Goal: Task Accomplishment & Management: Complete application form

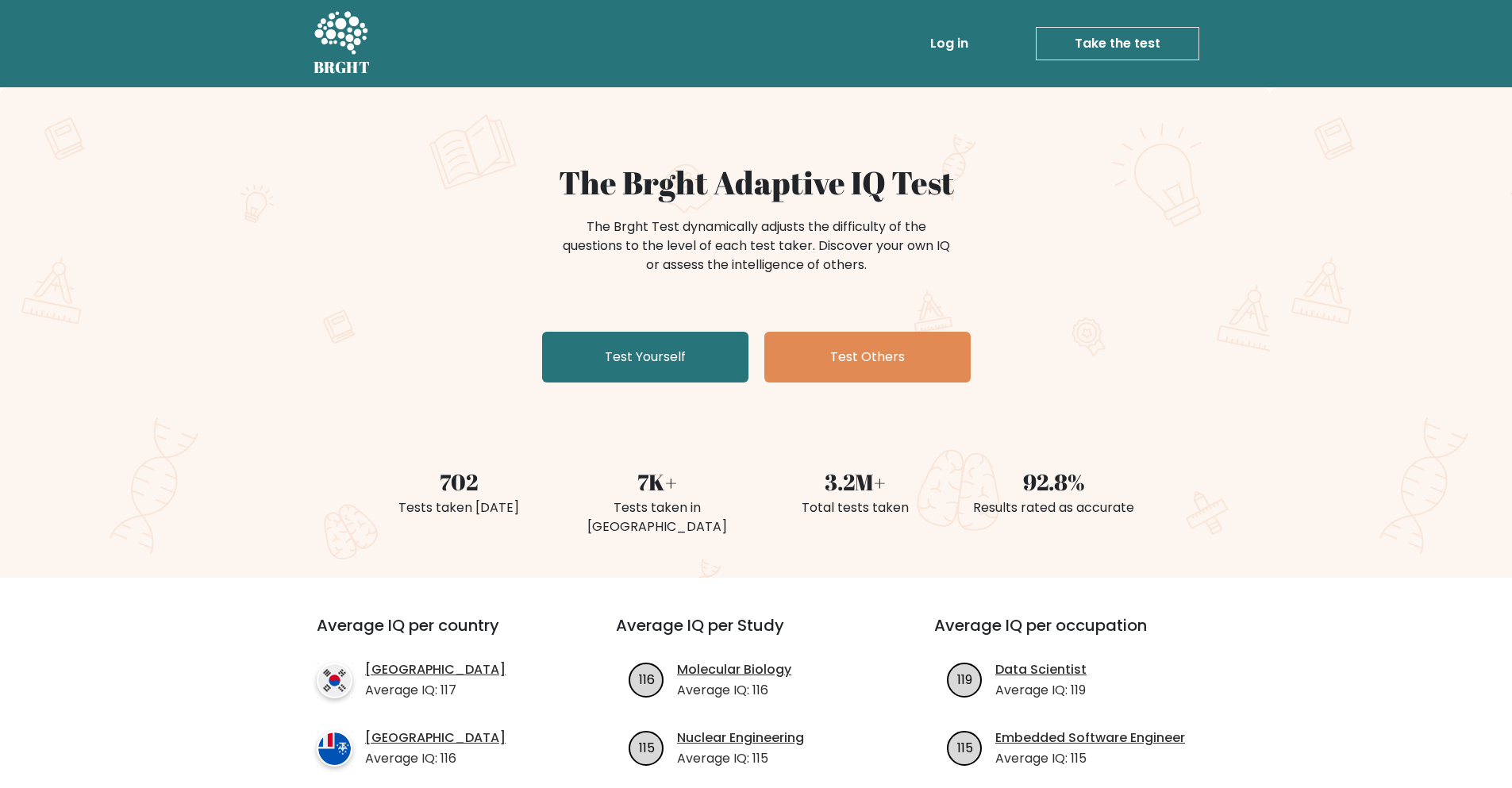
click at [656, 358] on link "Test Yourself" at bounding box center [645, 358] width 206 height 51
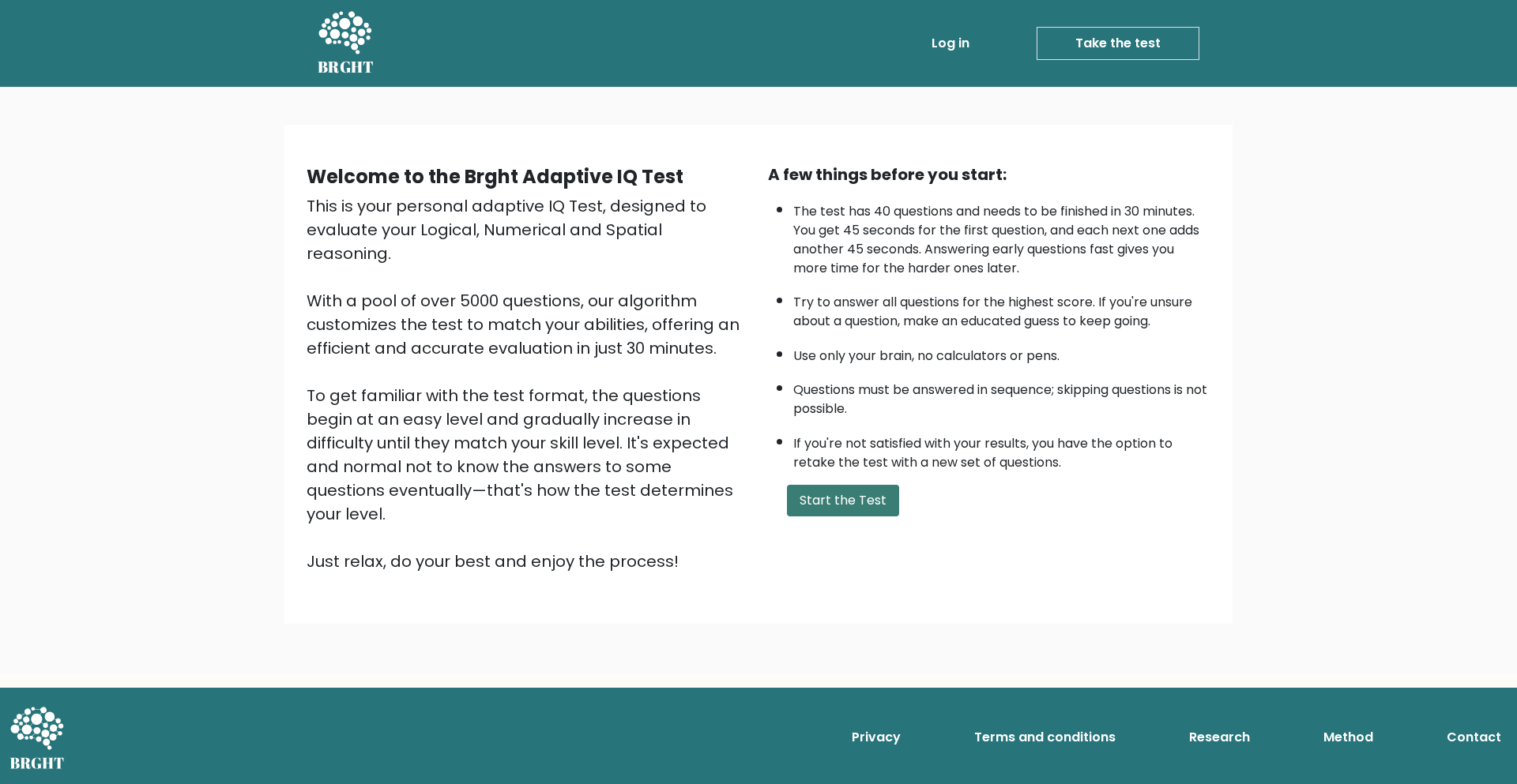
click at [821, 510] on button "Start the Test" at bounding box center [843, 500] width 112 height 32
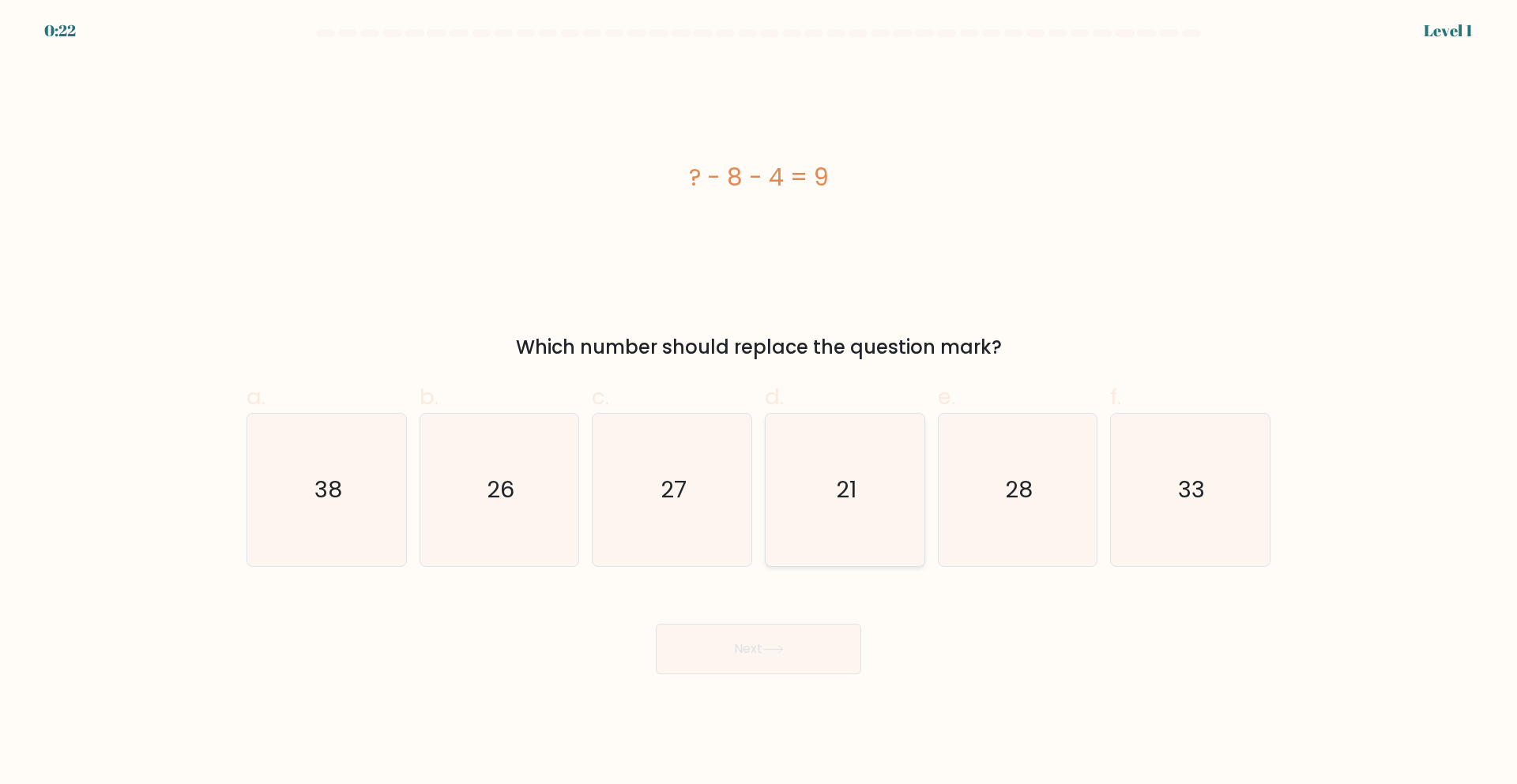
click at [840, 483] on text "21" at bounding box center [846, 490] width 21 height 32
click at [760, 403] on input "d. 21" at bounding box center [759, 398] width 1 height 11
radio input "true"
click at [729, 653] on button "Next" at bounding box center [758, 650] width 205 height 51
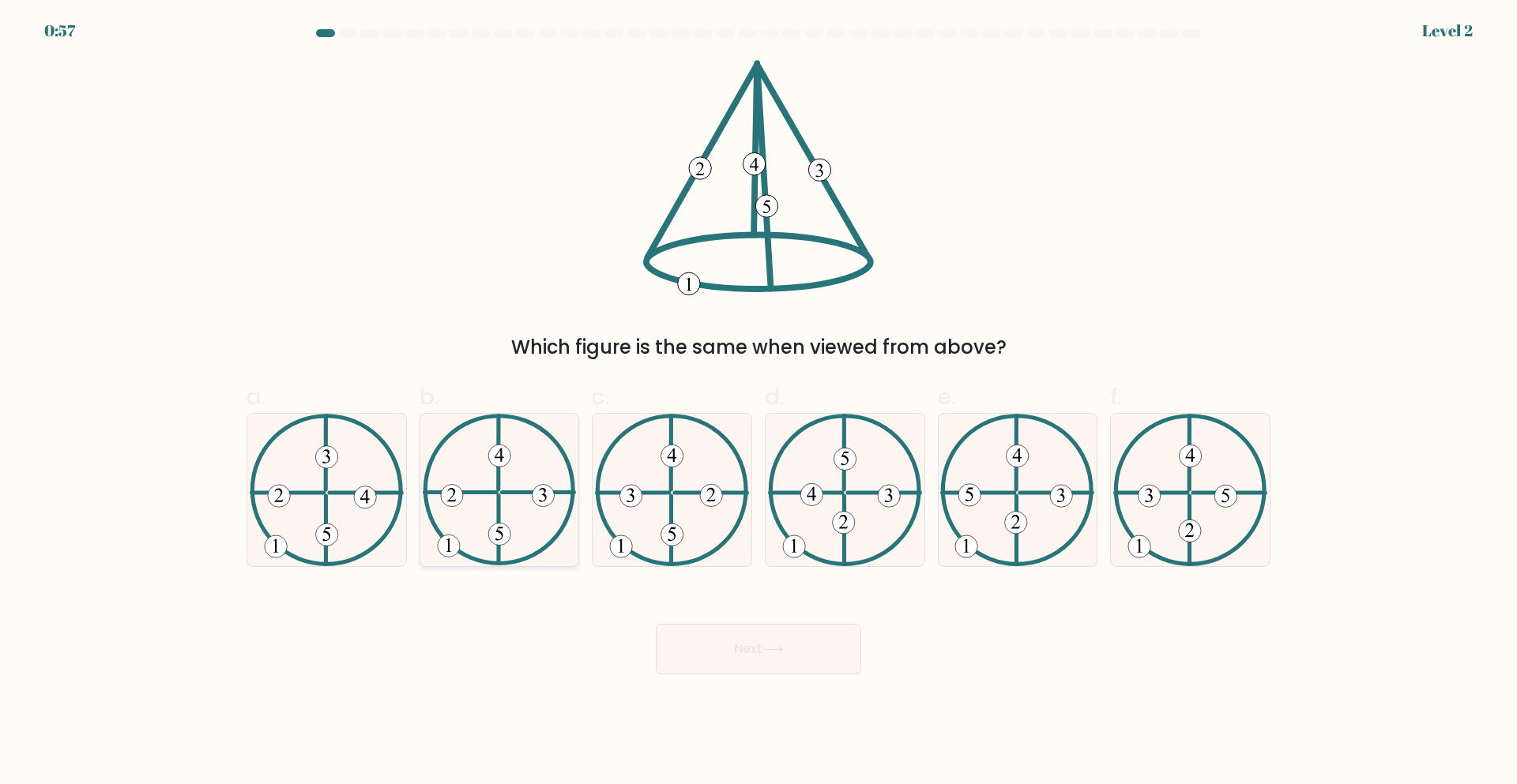
click at [502, 490] on icon at bounding box center [500, 490] width 154 height 153
click at [759, 403] on input "b." at bounding box center [759, 398] width 1 height 11
radio input "true"
click at [678, 649] on button "Next" at bounding box center [758, 650] width 205 height 51
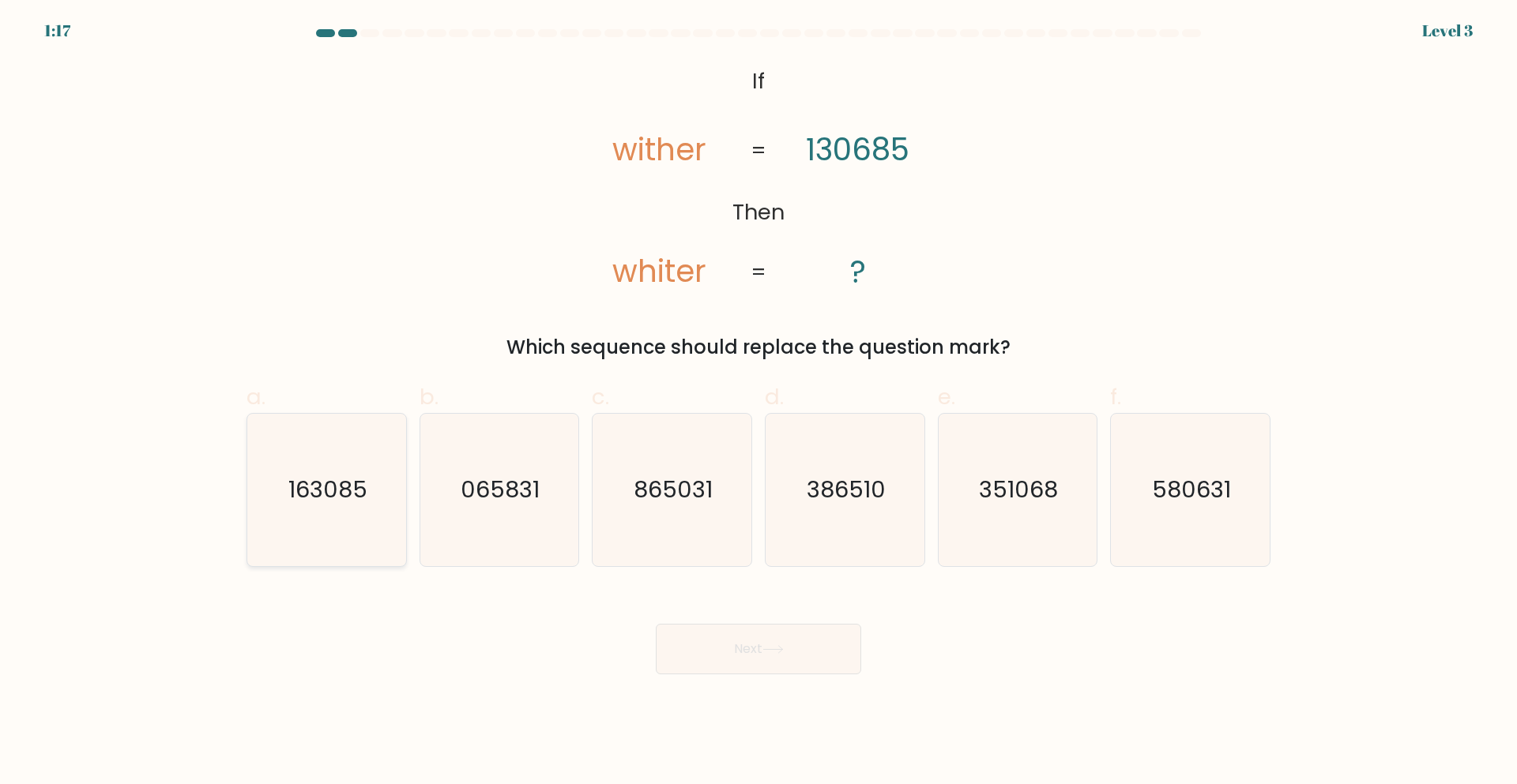
click at [319, 504] on text "163085" at bounding box center [328, 490] width 79 height 32
click at [759, 403] on input "a. 163085" at bounding box center [759, 398] width 1 height 11
radio input "true"
click at [765, 644] on button "Next" at bounding box center [758, 650] width 205 height 51
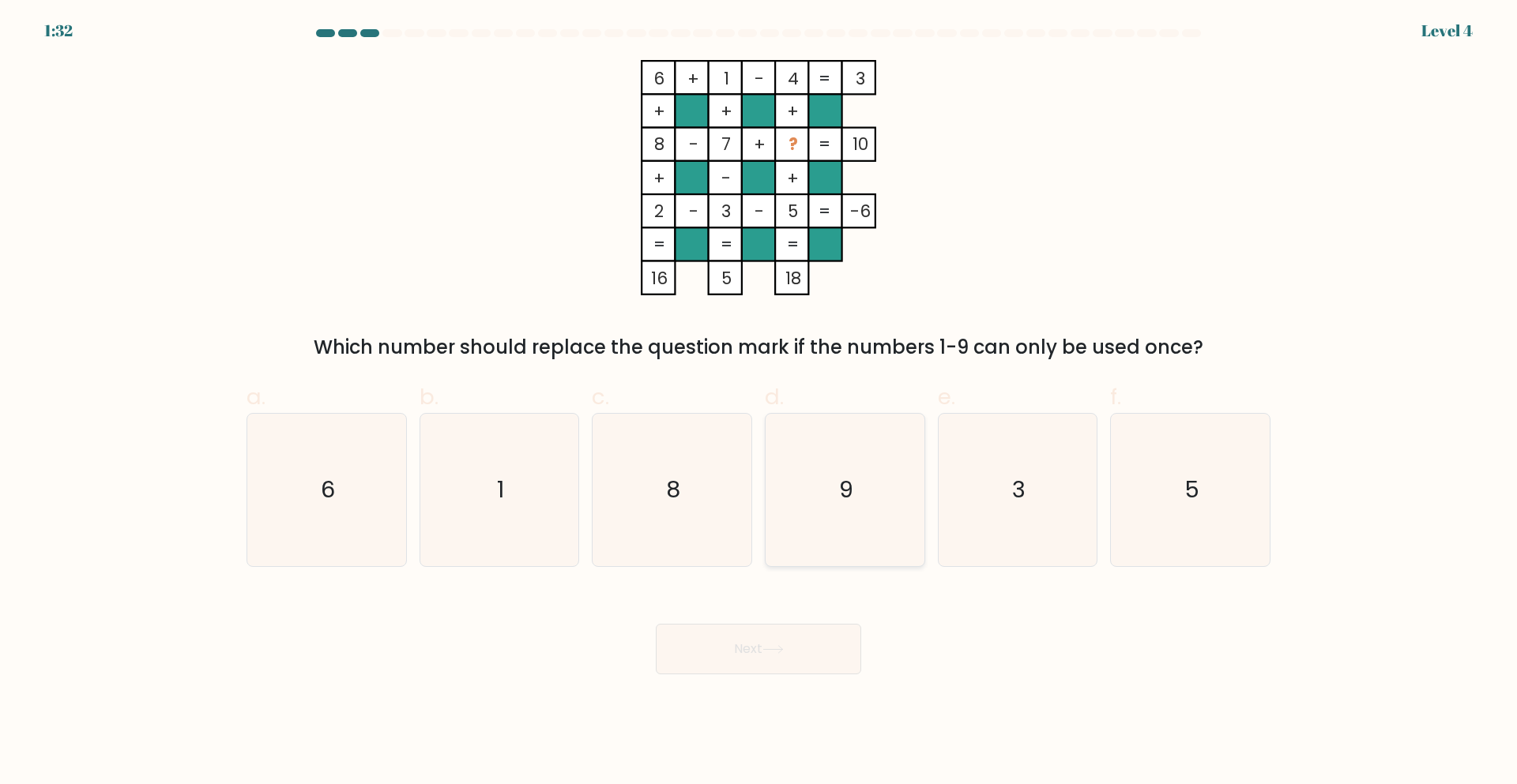
click at [854, 473] on icon "9" at bounding box center [845, 490] width 153 height 153
click at [760, 403] on input "d. 9" at bounding box center [759, 398] width 1 height 11
radio input "true"
click at [783, 645] on icon at bounding box center [773, 650] width 21 height 9
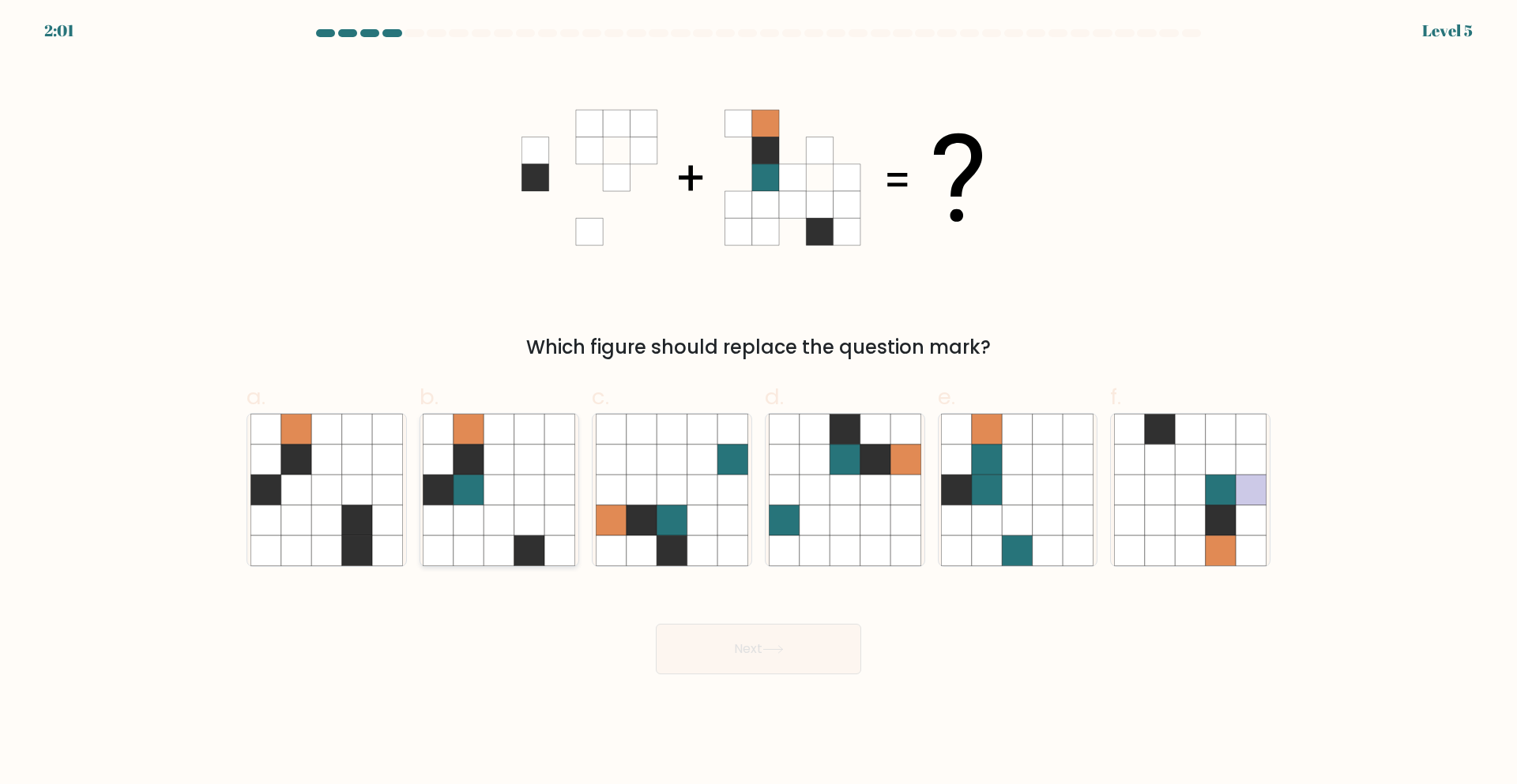
click at [531, 476] on icon at bounding box center [529, 490] width 30 height 30
click at [759, 403] on input "b." at bounding box center [759, 398] width 1 height 11
radio input "true"
click at [718, 640] on button "Next" at bounding box center [758, 650] width 205 height 51
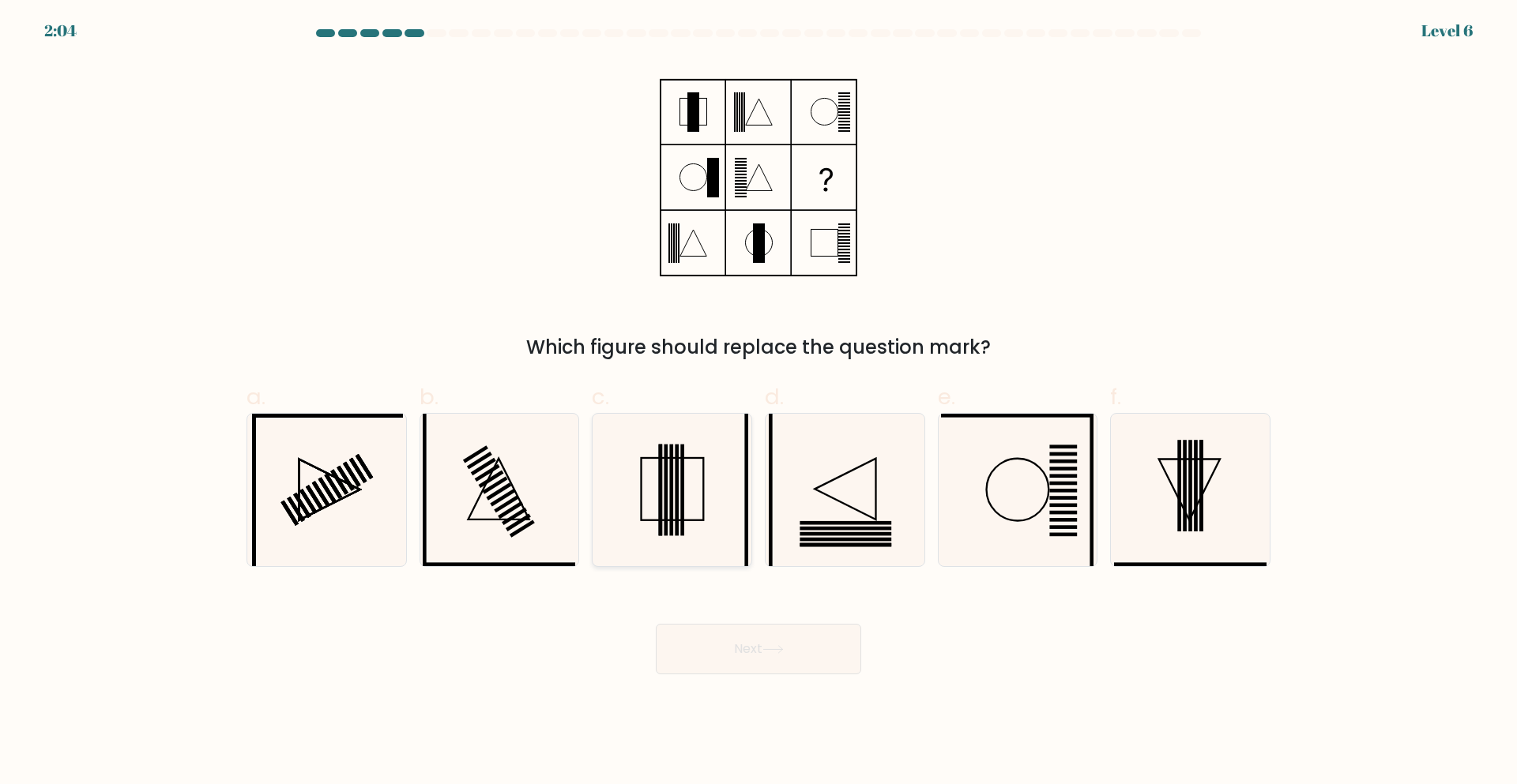
click at [660, 509] on rect at bounding box center [660, 490] width 4 height 92
click at [759, 403] on input "c." at bounding box center [759, 398] width 1 height 11
radio input "true"
click at [735, 656] on button "Next" at bounding box center [758, 650] width 205 height 51
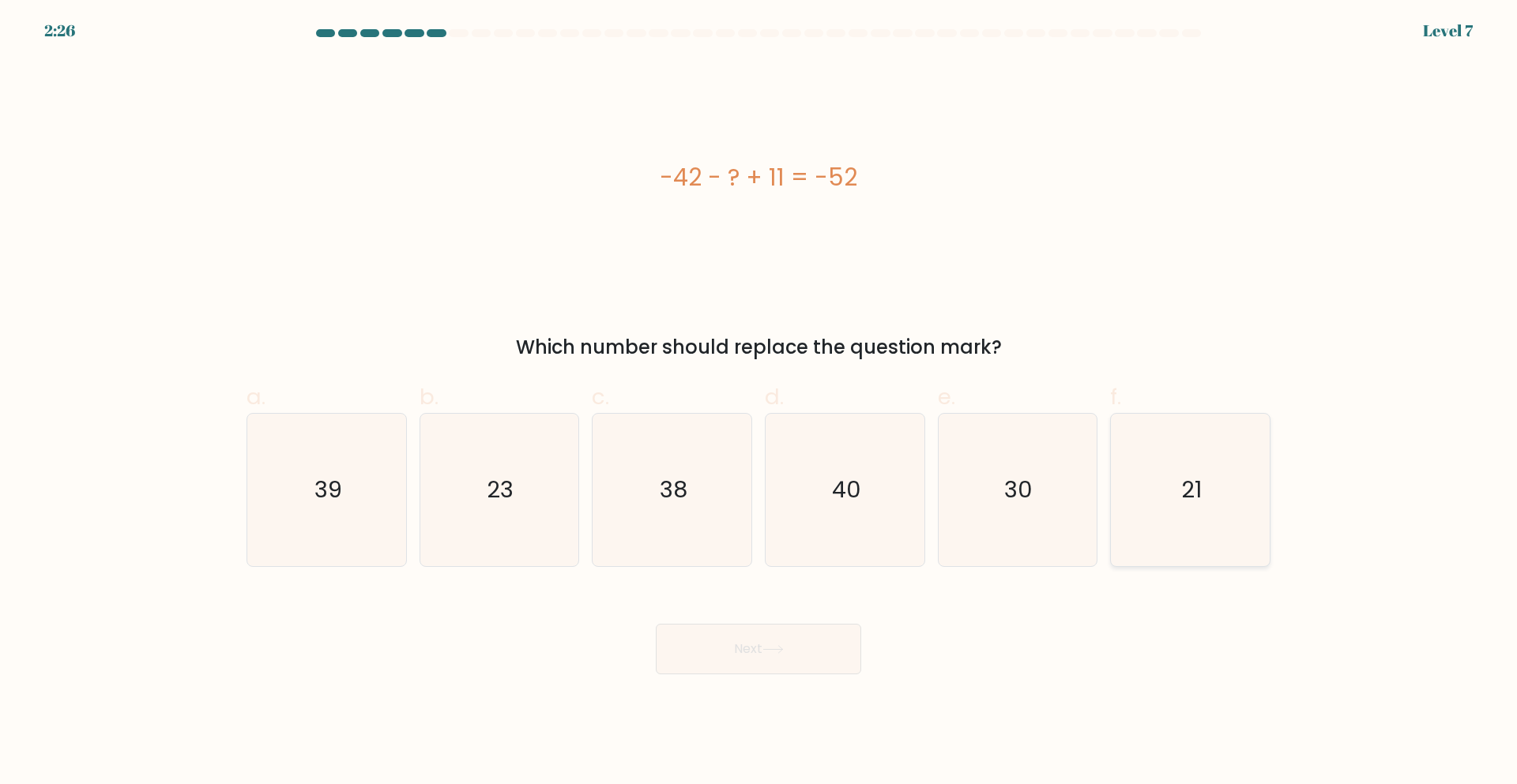
click at [1188, 481] on text "21" at bounding box center [1192, 490] width 21 height 32
click at [760, 403] on input "f. 21" at bounding box center [759, 398] width 1 height 11
radio input "true"
click at [765, 657] on button "Next" at bounding box center [758, 650] width 205 height 51
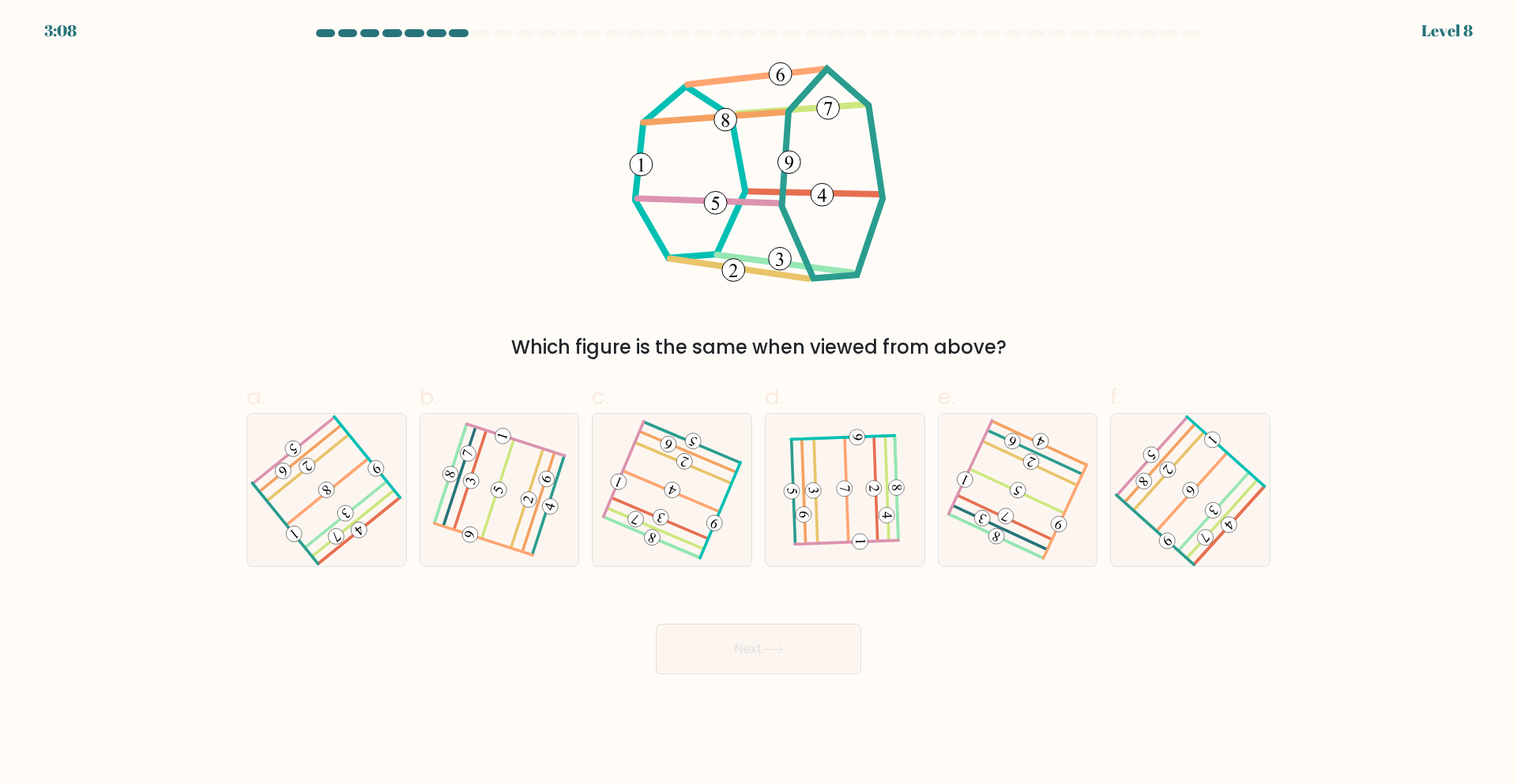
drag, startPoint x: 783, startPoint y: 162, endPoint x: 753, endPoint y: 167, distance: 30.4
click at [753, 167] on icon at bounding box center [758, 177] width 265 height 235
click at [1174, 503] on icon at bounding box center [1190, 490] width 121 height 121
click at [760, 403] on input "f." at bounding box center [759, 398] width 1 height 11
radio input "true"
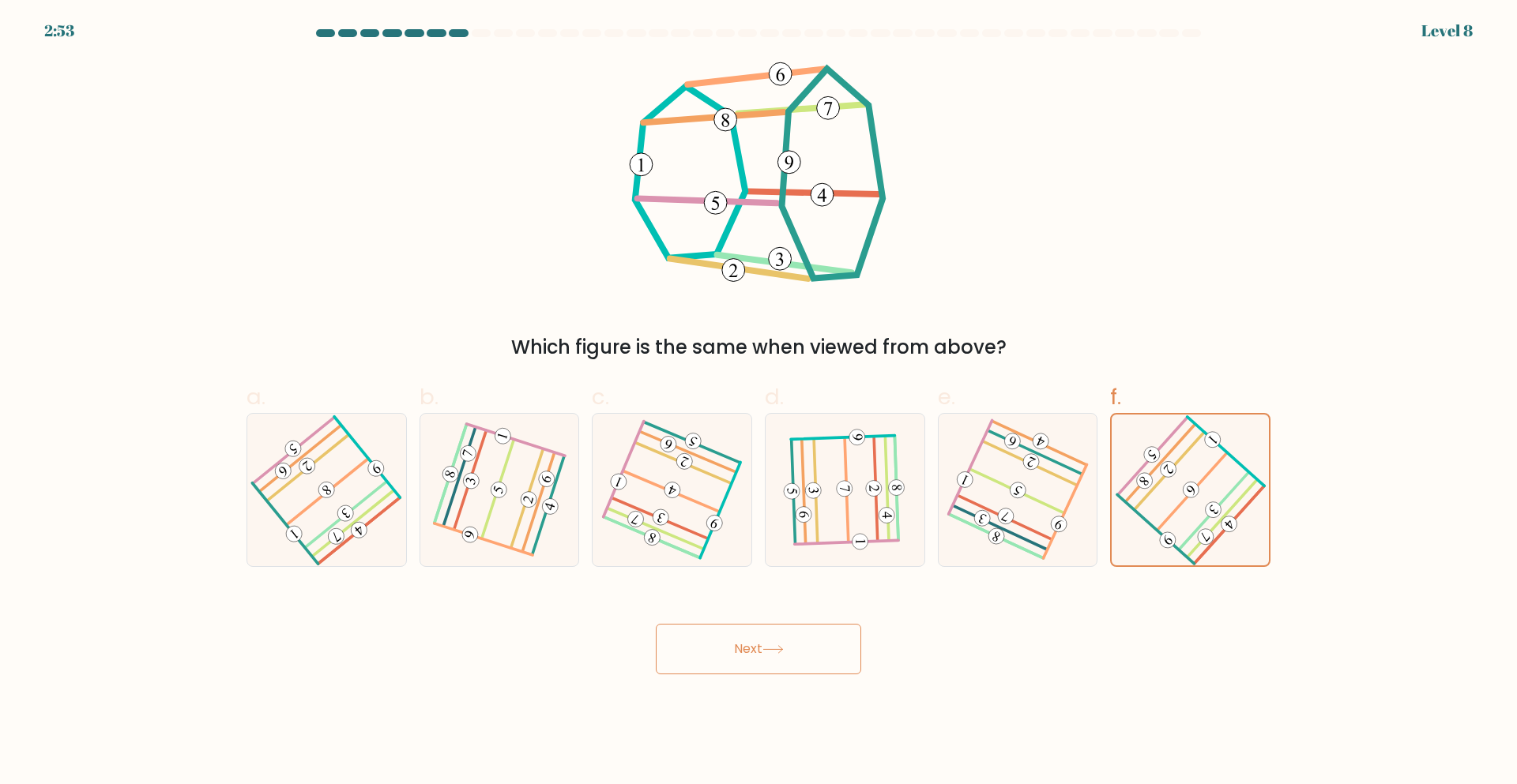
click at [777, 654] on icon at bounding box center [773, 650] width 21 height 9
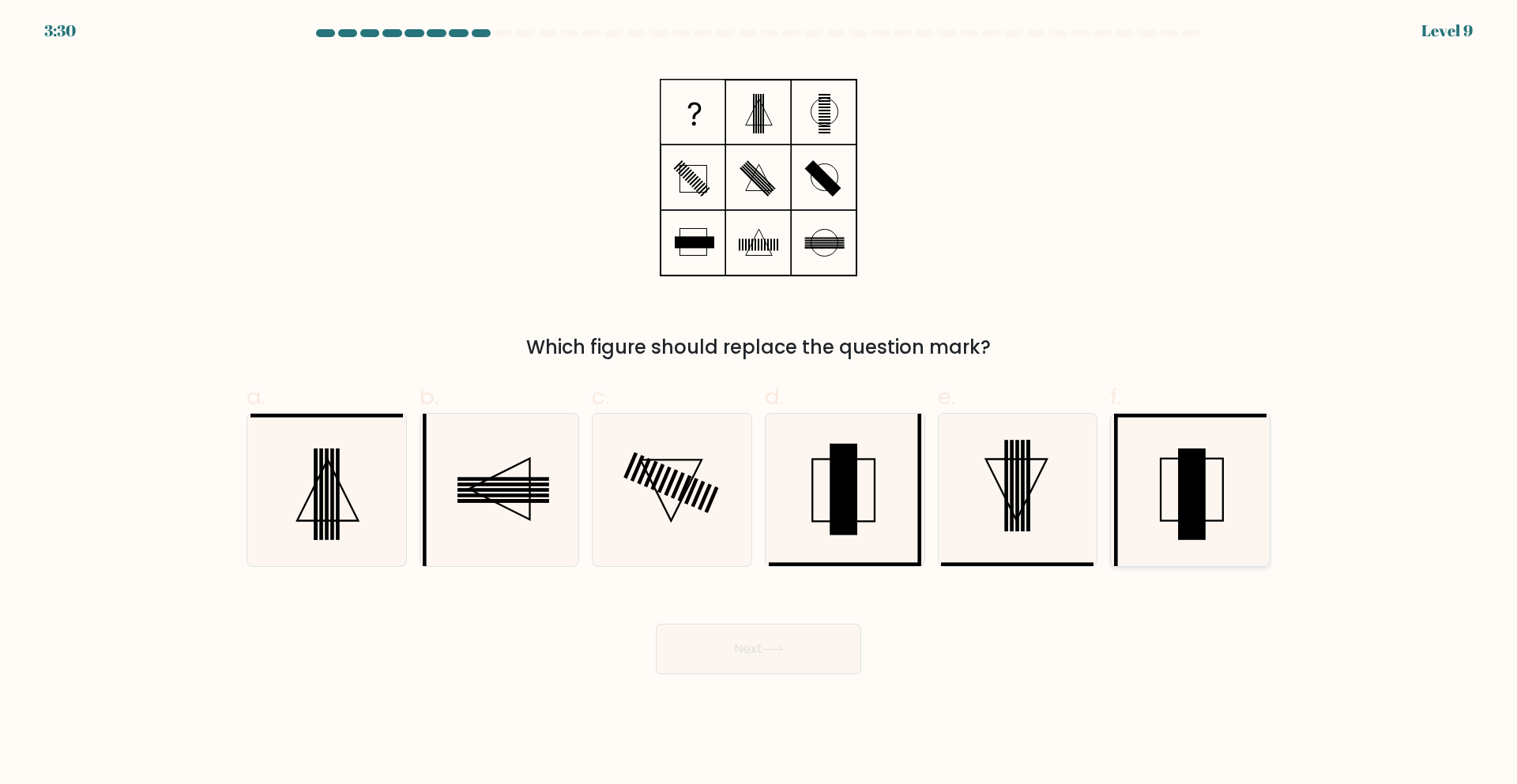
click at [1201, 503] on rect at bounding box center [1192, 495] width 28 height 92
click at [760, 403] on input "f." at bounding box center [759, 398] width 1 height 11
radio input "true"
click at [744, 652] on button "Next" at bounding box center [758, 650] width 205 height 51
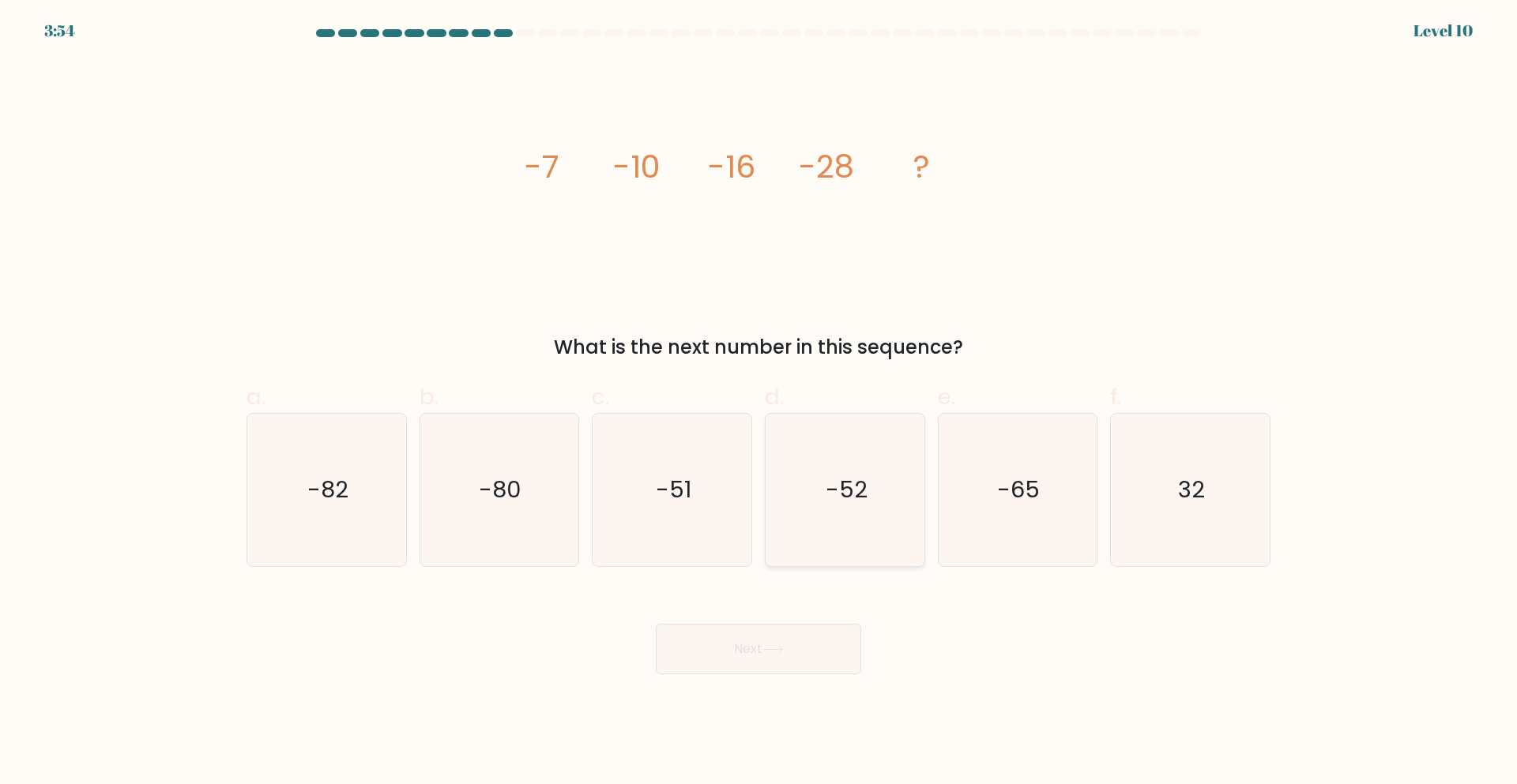
click at [844, 459] on icon "-52" at bounding box center [845, 490] width 153 height 153
click at [760, 403] on input "d. -52" at bounding box center [759, 398] width 1 height 11
radio input "true"
click at [752, 658] on button "Next" at bounding box center [758, 650] width 205 height 51
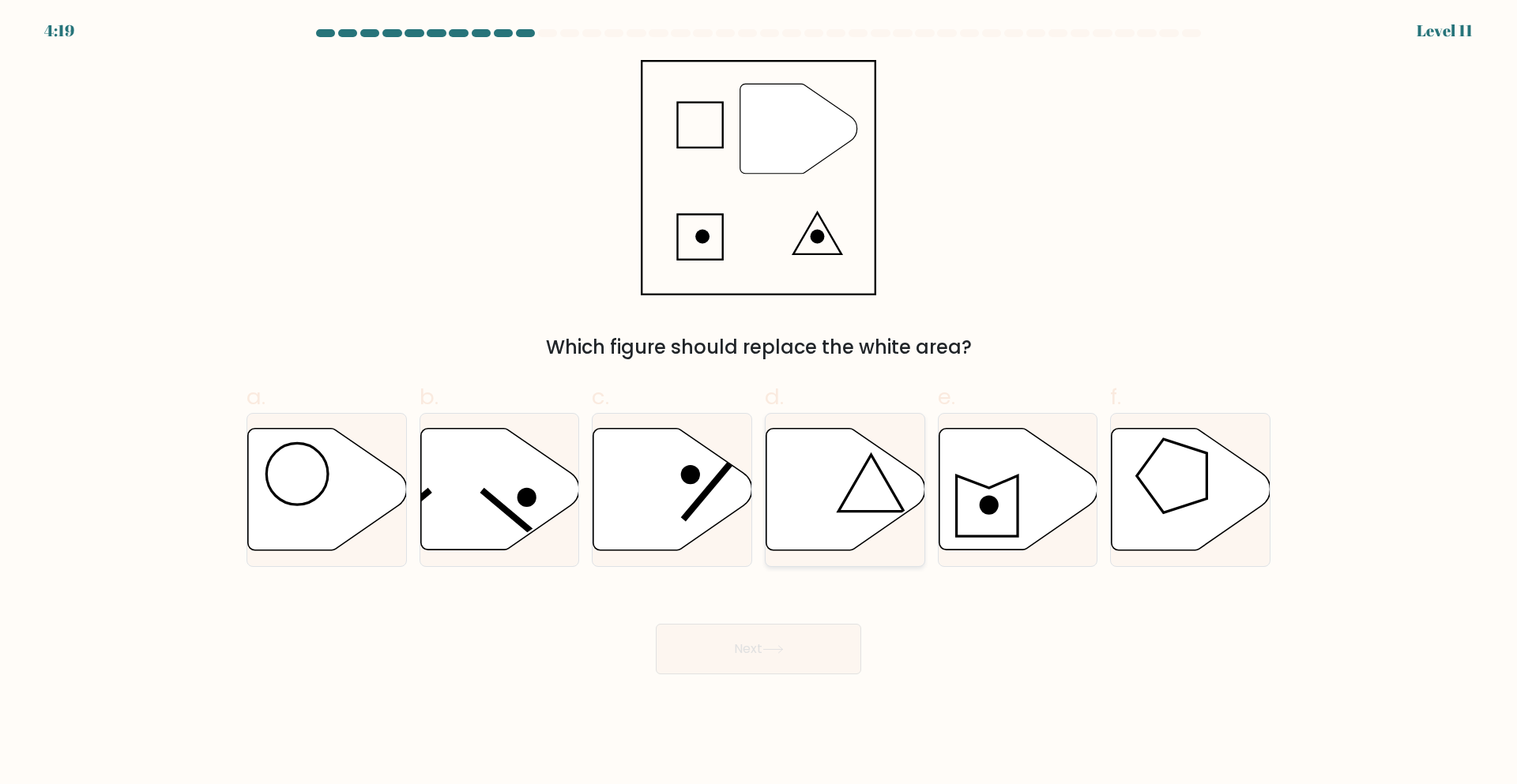
click at [849, 474] on icon at bounding box center [846, 490] width 159 height 121
click at [760, 403] on input "d." at bounding box center [759, 398] width 1 height 11
radio input "true"
click at [758, 630] on button "Next" at bounding box center [758, 650] width 205 height 51
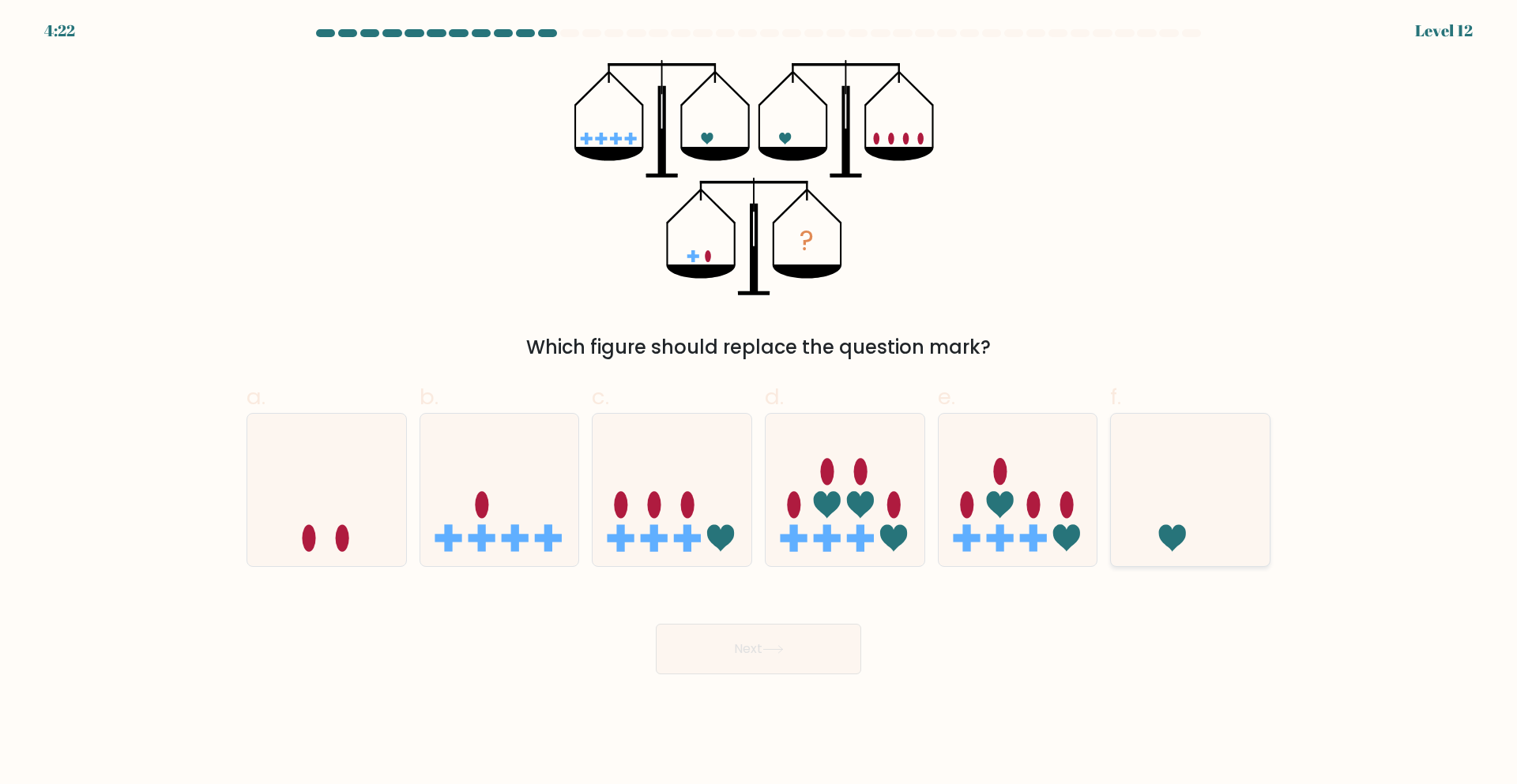
click at [1141, 519] on icon at bounding box center [1190, 490] width 159 height 131
click at [760, 403] on input "f." at bounding box center [759, 398] width 1 height 11
radio input "true"
click at [798, 654] on button "Next" at bounding box center [758, 650] width 205 height 51
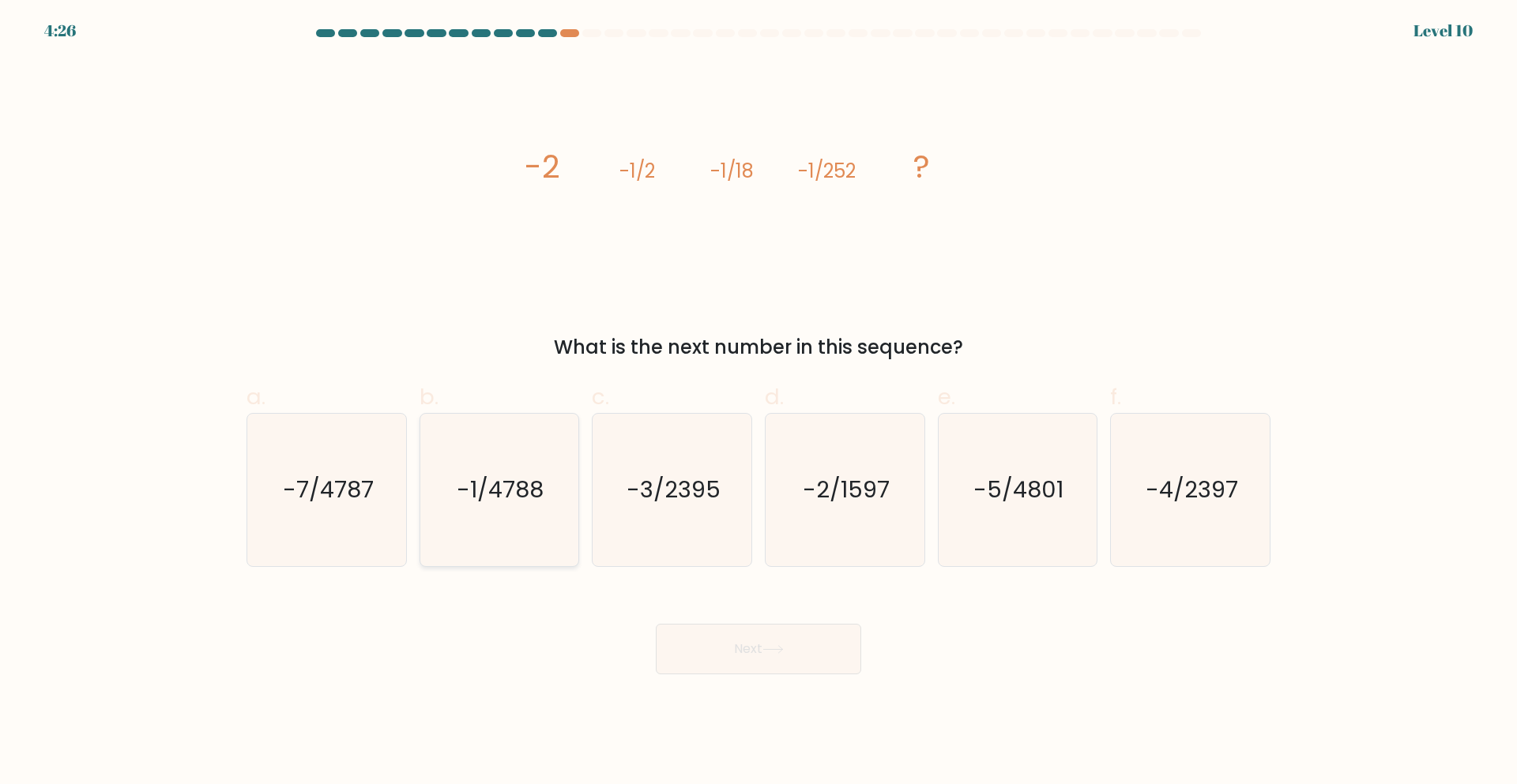
click at [533, 477] on text "-1/4788" at bounding box center [501, 490] width 87 height 32
click at [759, 403] on input "b. -1/4788" at bounding box center [759, 398] width 1 height 11
radio input "true"
click at [728, 677] on body "4:25 Level 10" at bounding box center [758, 392] width 1517 height 784
click at [732, 656] on button "Next" at bounding box center [758, 650] width 205 height 51
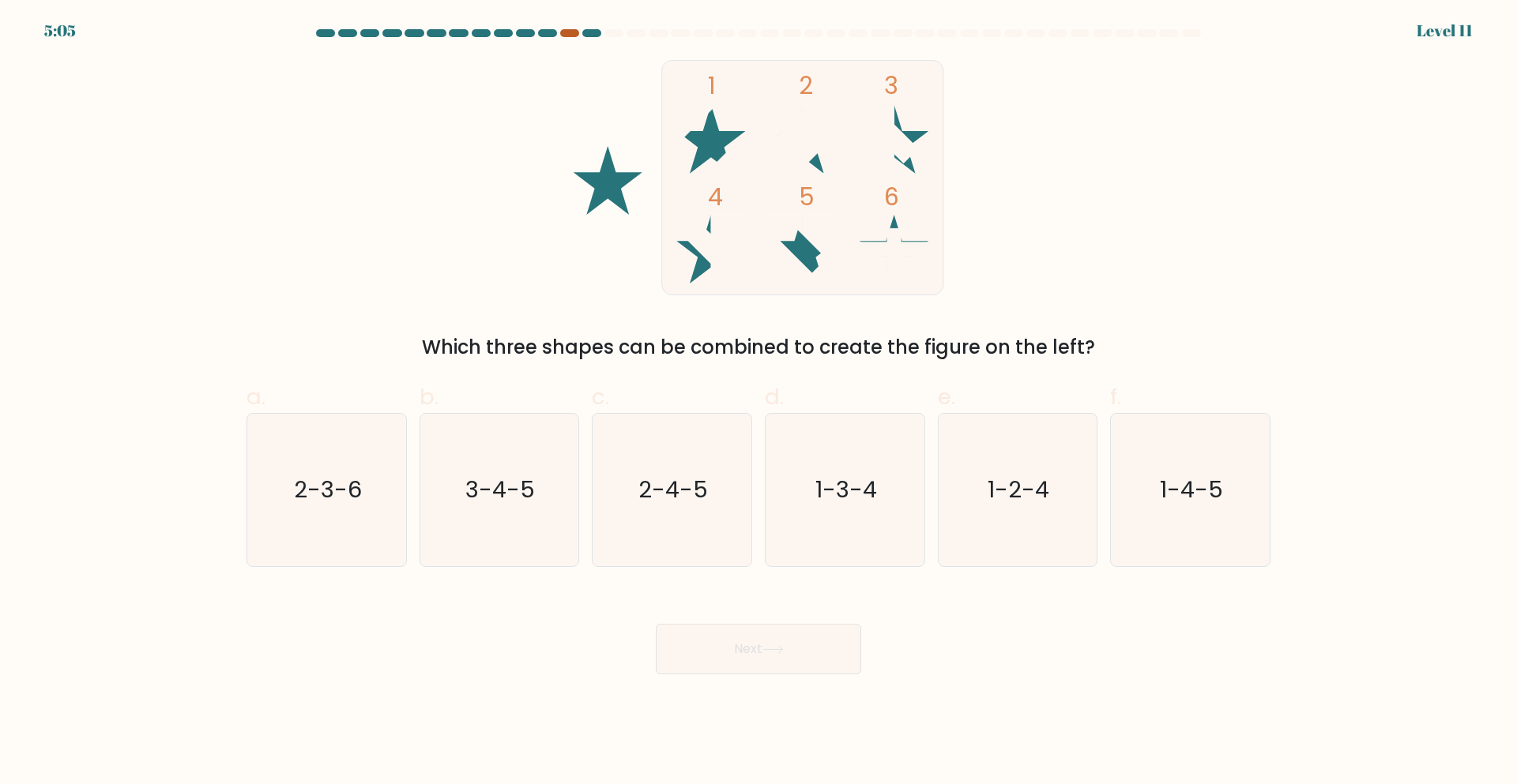
click at [566, 35] on div at bounding box center [569, 34] width 19 height 8
click at [564, 36] on div at bounding box center [569, 34] width 19 height 8
click at [1003, 476] on text "1-2-4" at bounding box center [1019, 490] width 62 height 32
click at [760, 403] on input "e. 1-2-4" at bounding box center [759, 398] width 1 height 11
radio input "true"
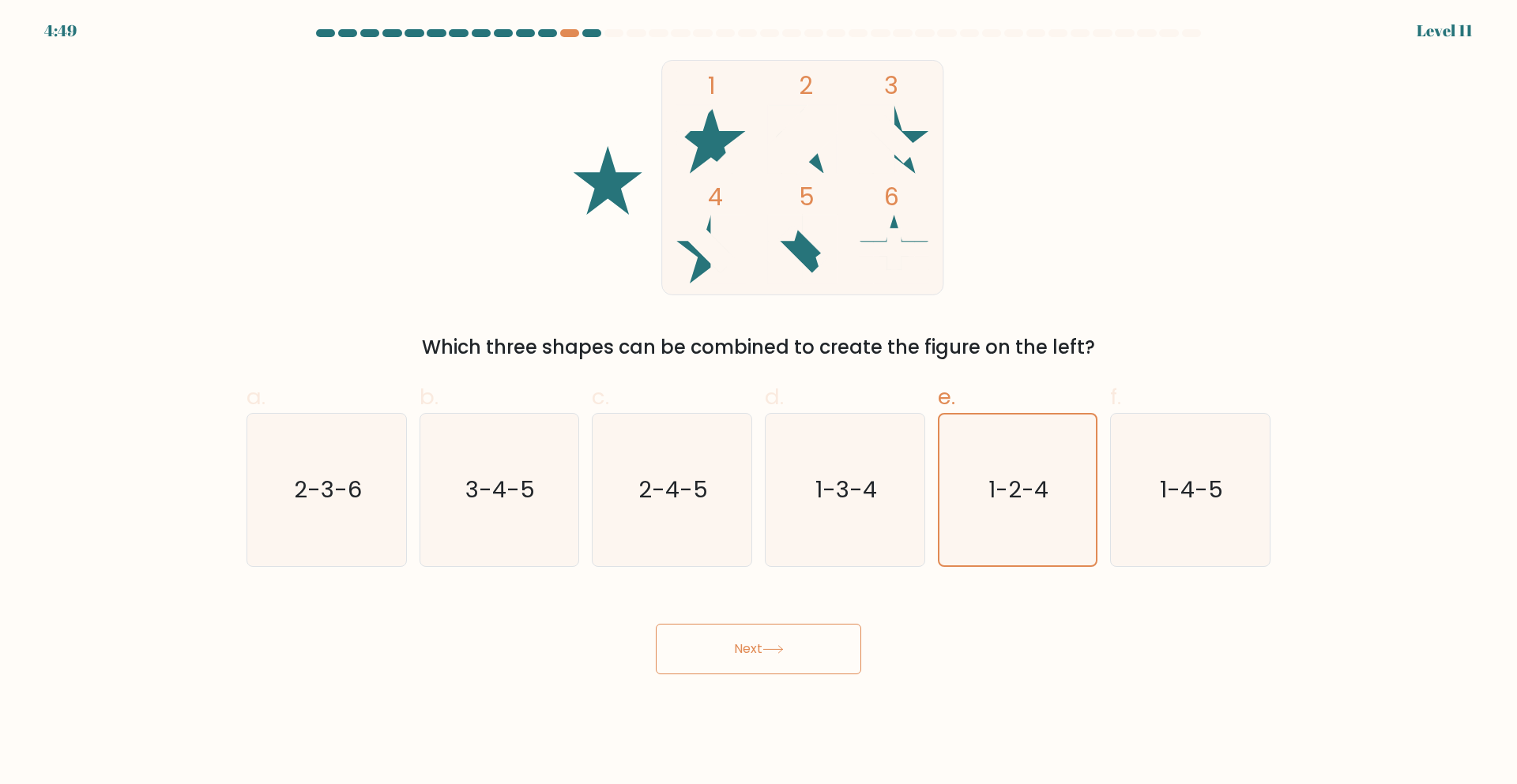
click at [756, 660] on button "Next" at bounding box center [758, 650] width 205 height 51
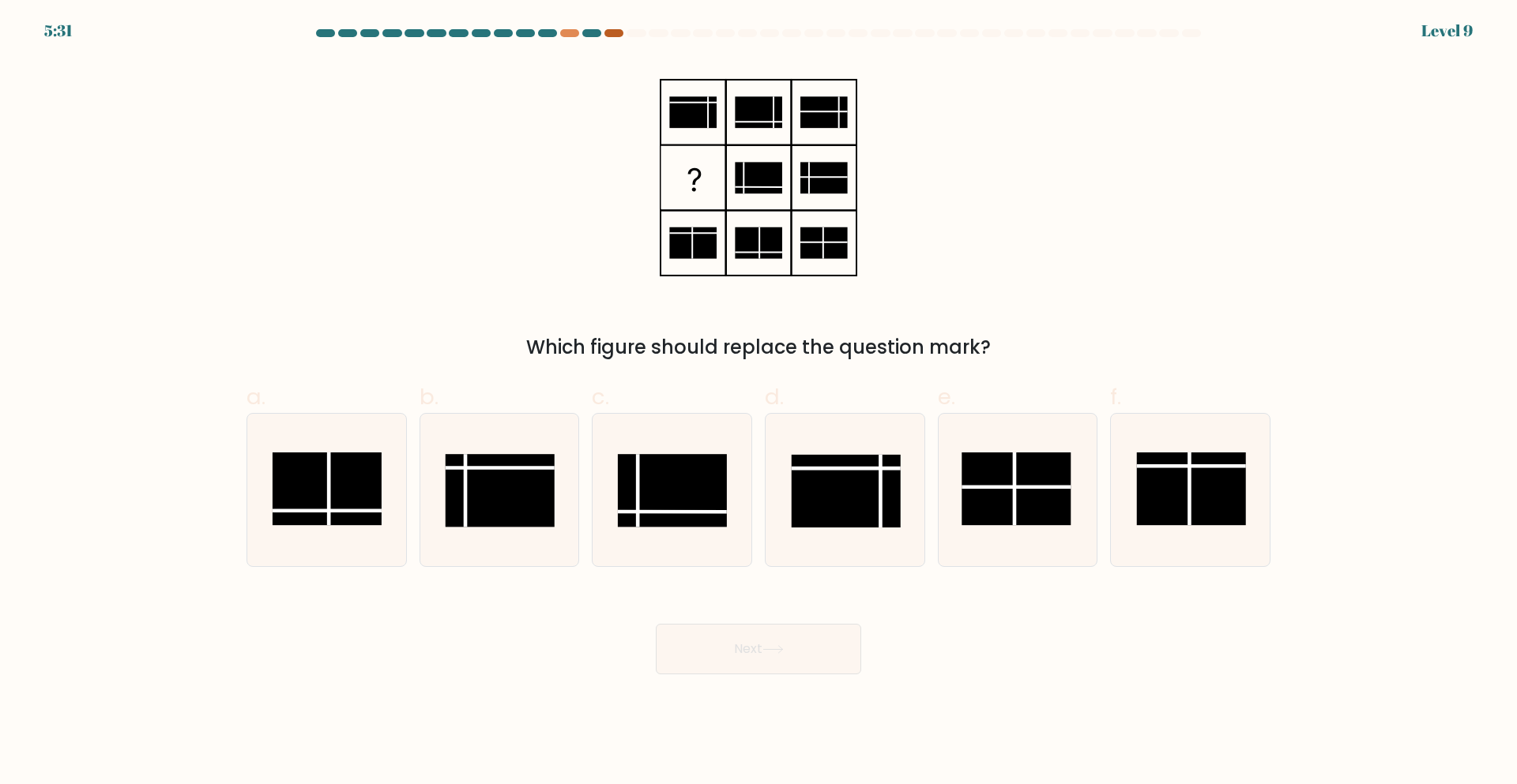
click at [610, 35] on div at bounding box center [614, 34] width 19 height 8
click at [853, 497] on rect at bounding box center [846, 491] width 109 height 73
click at [760, 403] on input "d." at bounding box center [759, 398] width 1 height 11
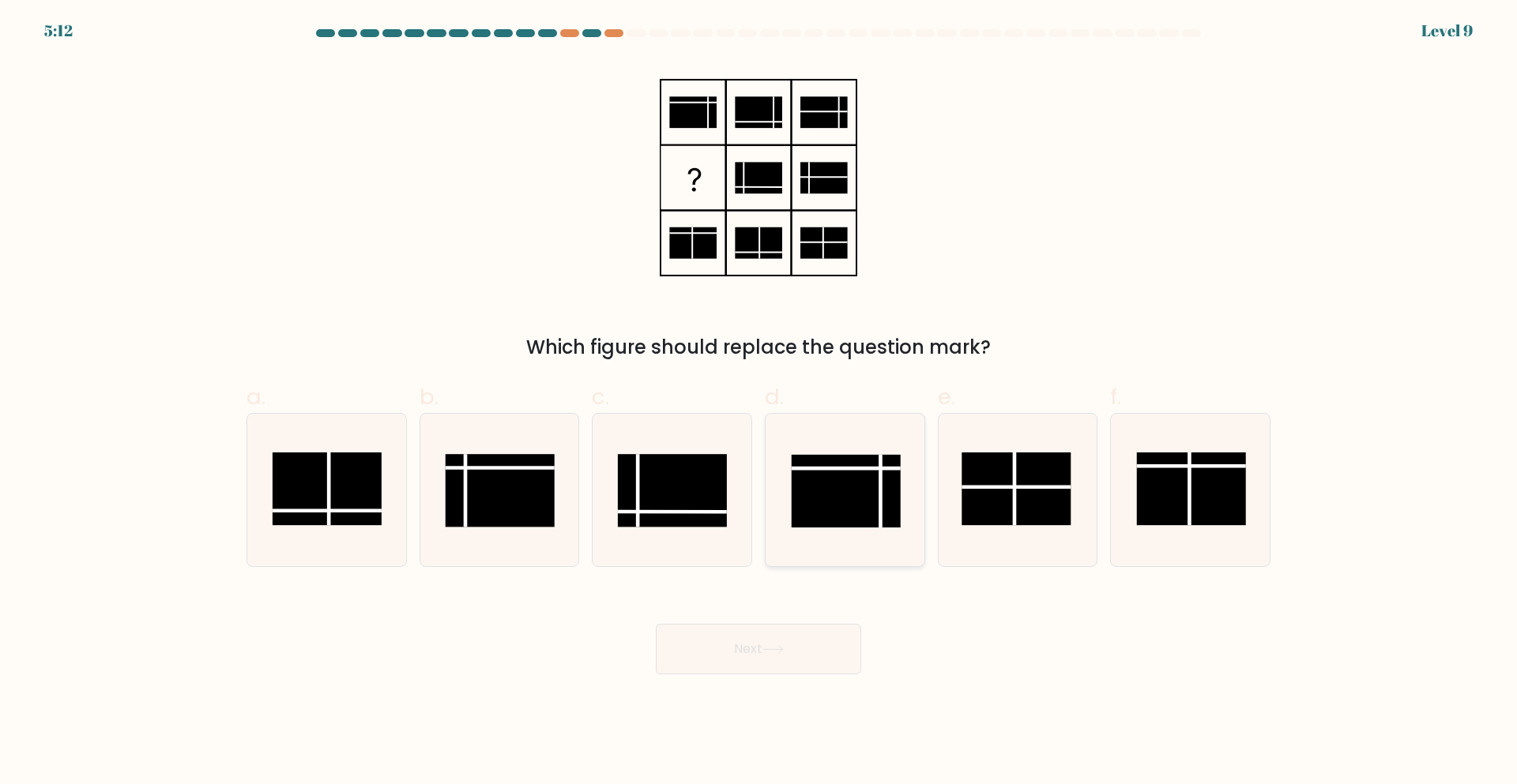
radio input "true"
click at [724, 640] on button "Next" at bounding box center [758, 650] width 205 height 51
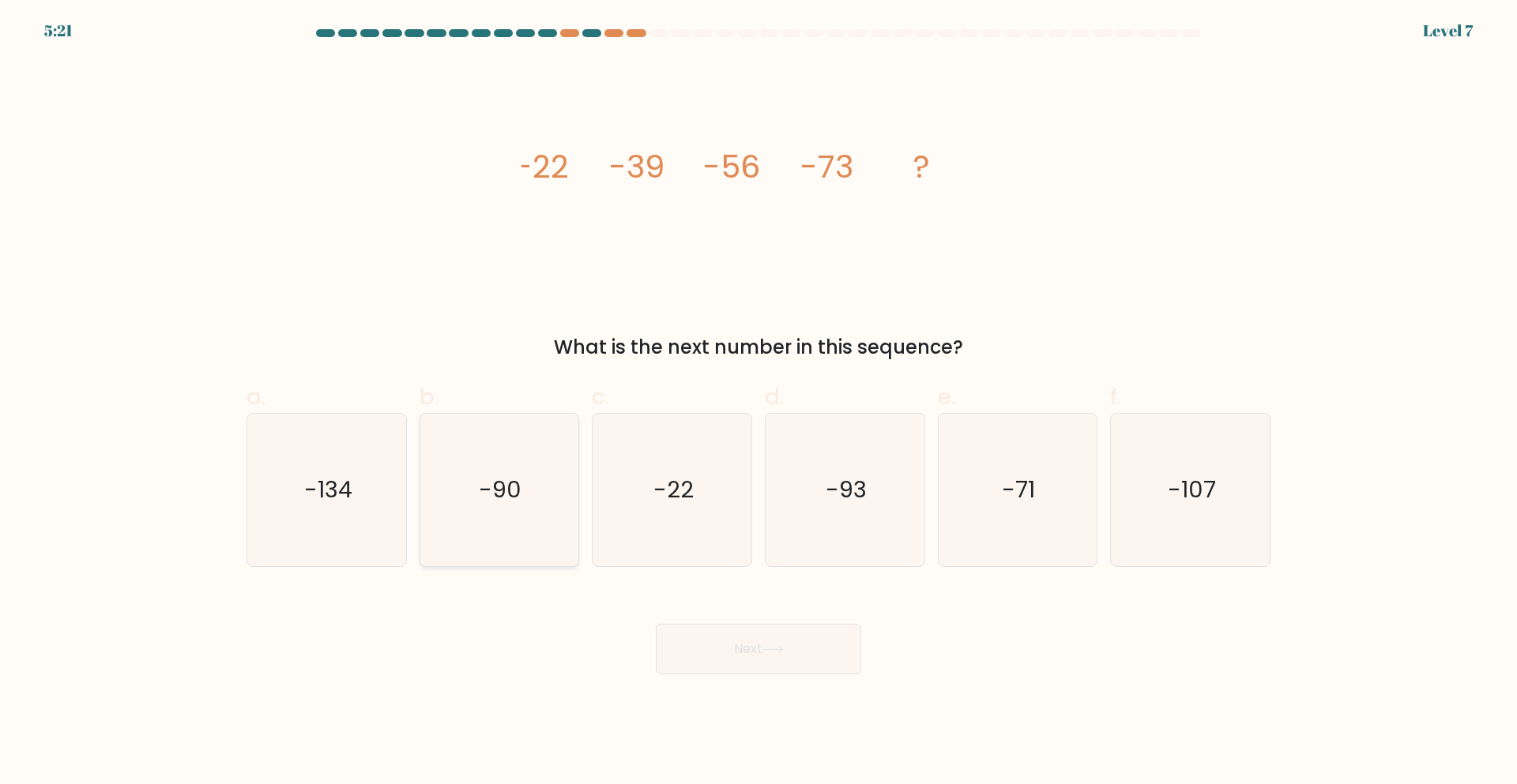
click at [482, 511] on icon "-90" at bounding box center [499, 490] width 153 height 153
click at [759, 403] on input "b. -90" at bounding box center [759, 398] width 1 height 11
radio input "true"
click at [725, 666] on button "Next" at bounding box center [758, 650] width 205 height 51
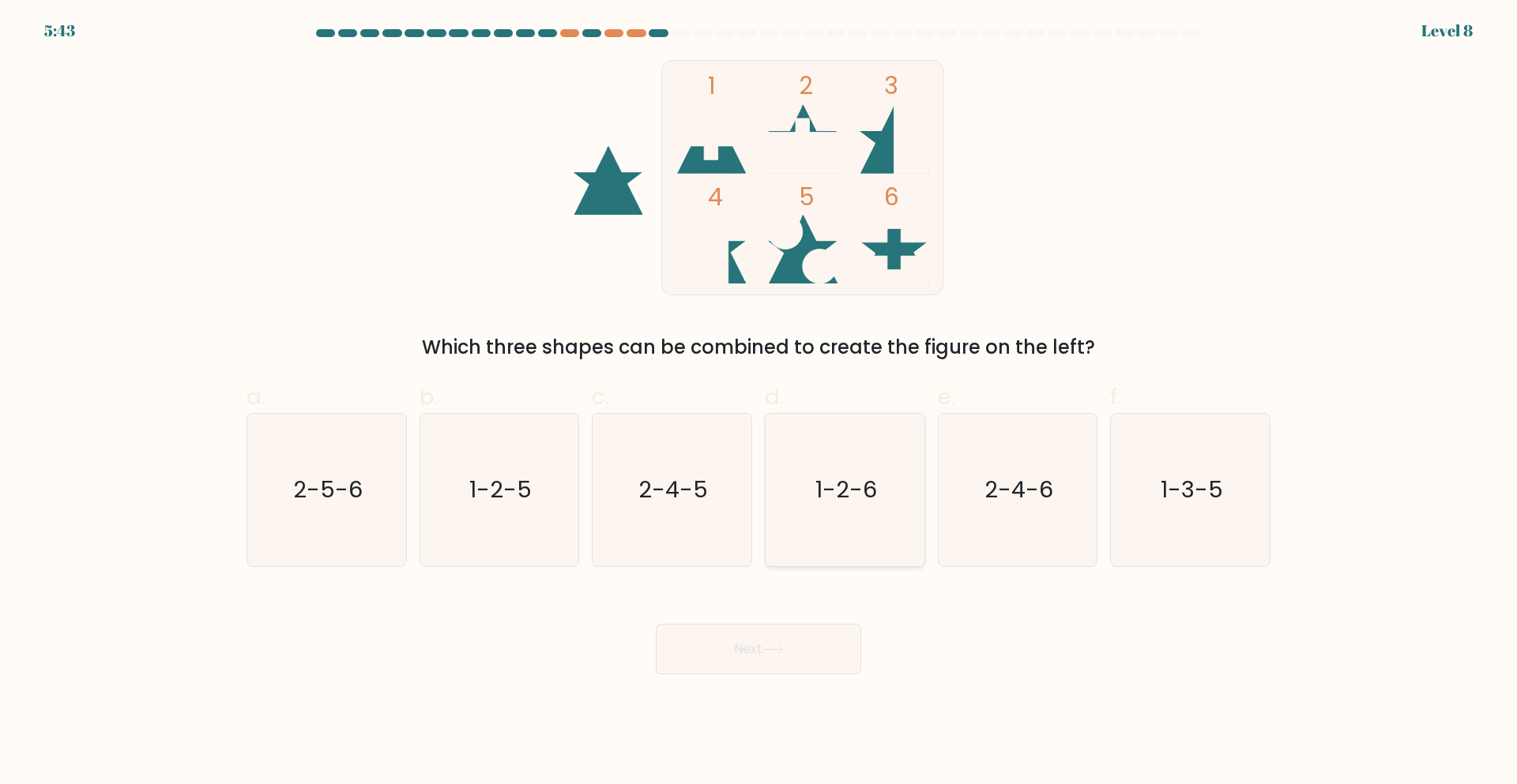
click at [818, 499] on text "1-2-6" at bounding box center [846, 490] width 62 height 32
click at [760, 403] on input "d. 1-2-6" at bounding box center [759, 398] width 1 height 11
radio input "true"
click at [782, 649] on icon at bounding box center [772, 650] width 19 height 7
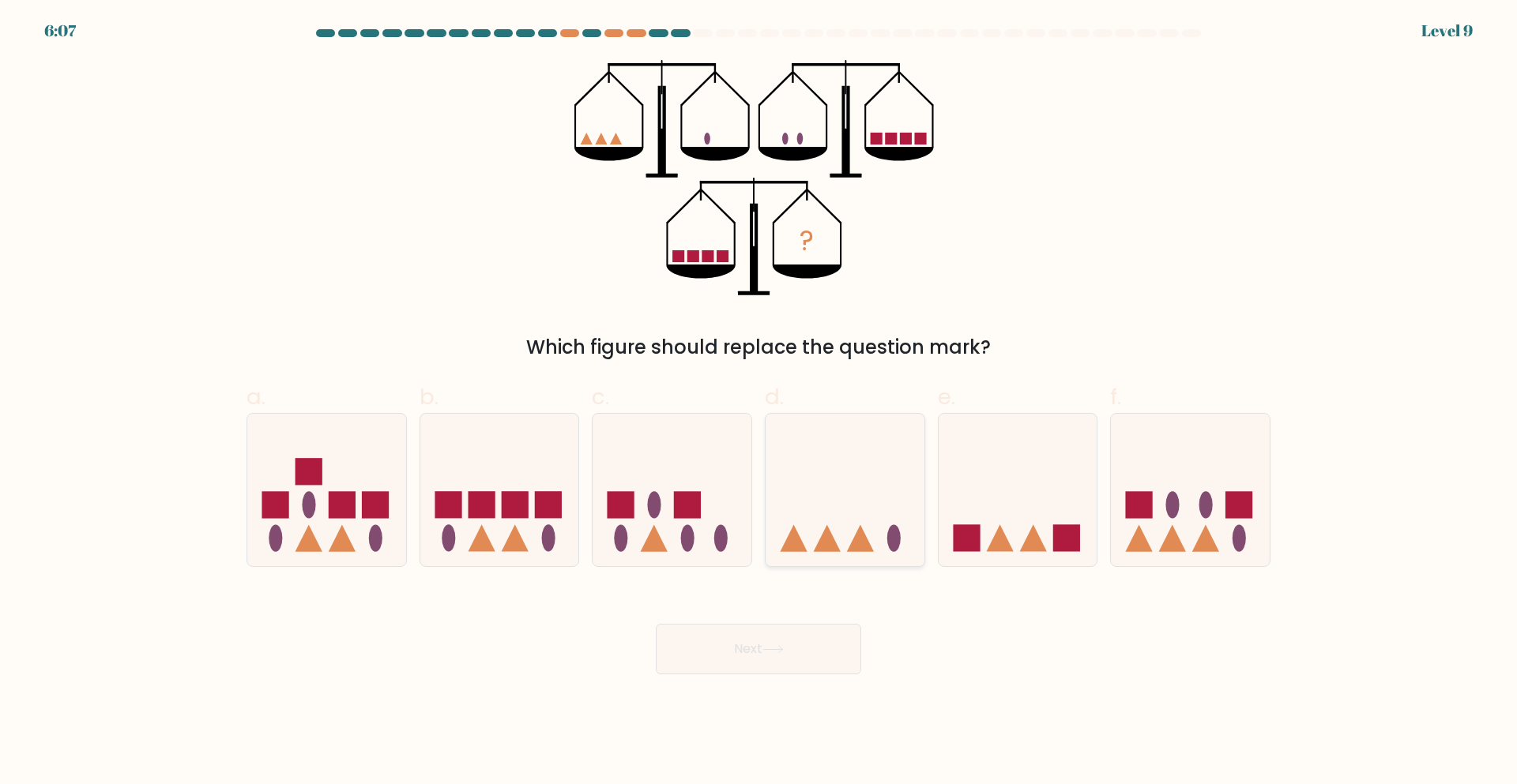
click at [825, 546] on icon at bounding box center [827, 537] width 27 height 27
click at [760, 403] on input "d." at bounding box center [759, 398] width 1 height 11
radio input "true"
click at [768, 659] on button "Next" at bounding box center [758, 650] width 205 height 51
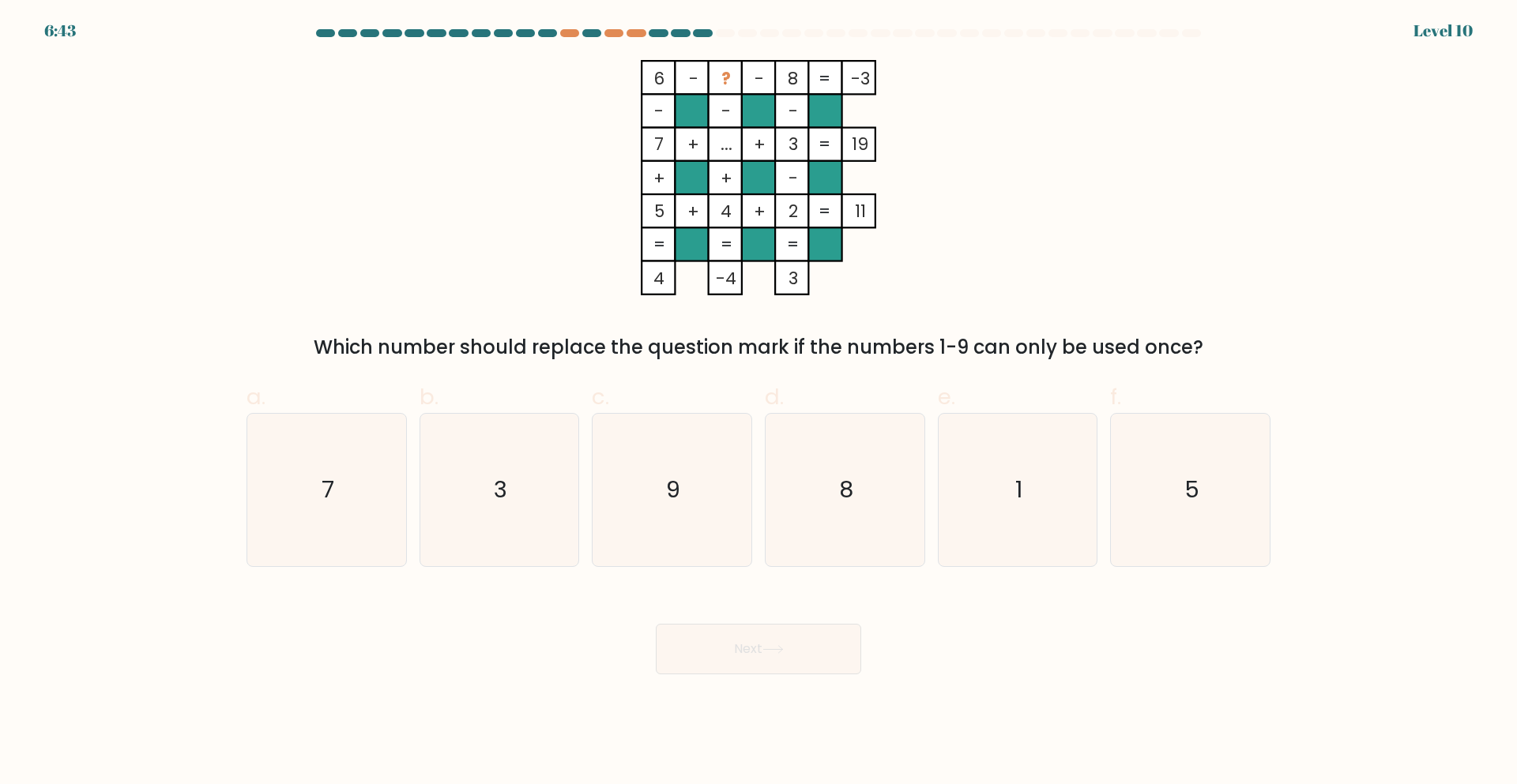
click at [721, 151] on tspan "..." at bounding box center [726, 144] width 11 height 23
click at [682, 504] on icon "9" at bounding box center [672, 490] width 153 height 153
click at [759, 403] on input "c. 9" at bounding box center [759, 398] width 1 height 11
radio input "true"
click at [720, 659] on button "Next" at bounding box center [758, 650] width 205 height 51
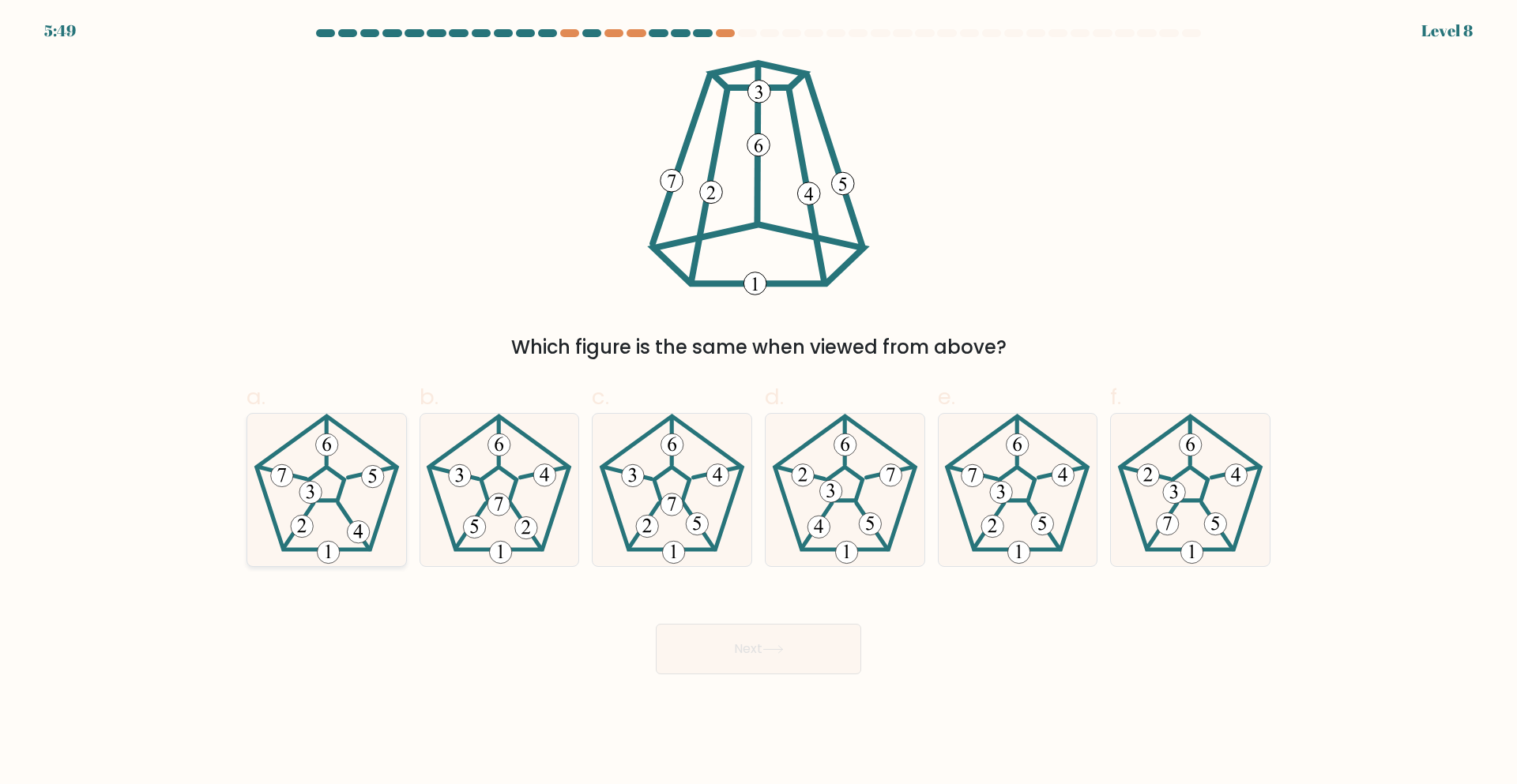
click at [329, 519] on icon at bounding box center [327, 490] width 153 height 153
click at [759, 403] on input "a." at bounding box center [759, 398] width 1 height 11
radio input "true"
click at [669, 640] on button "Next" at bounding box center [758, 650] width 205 height 51
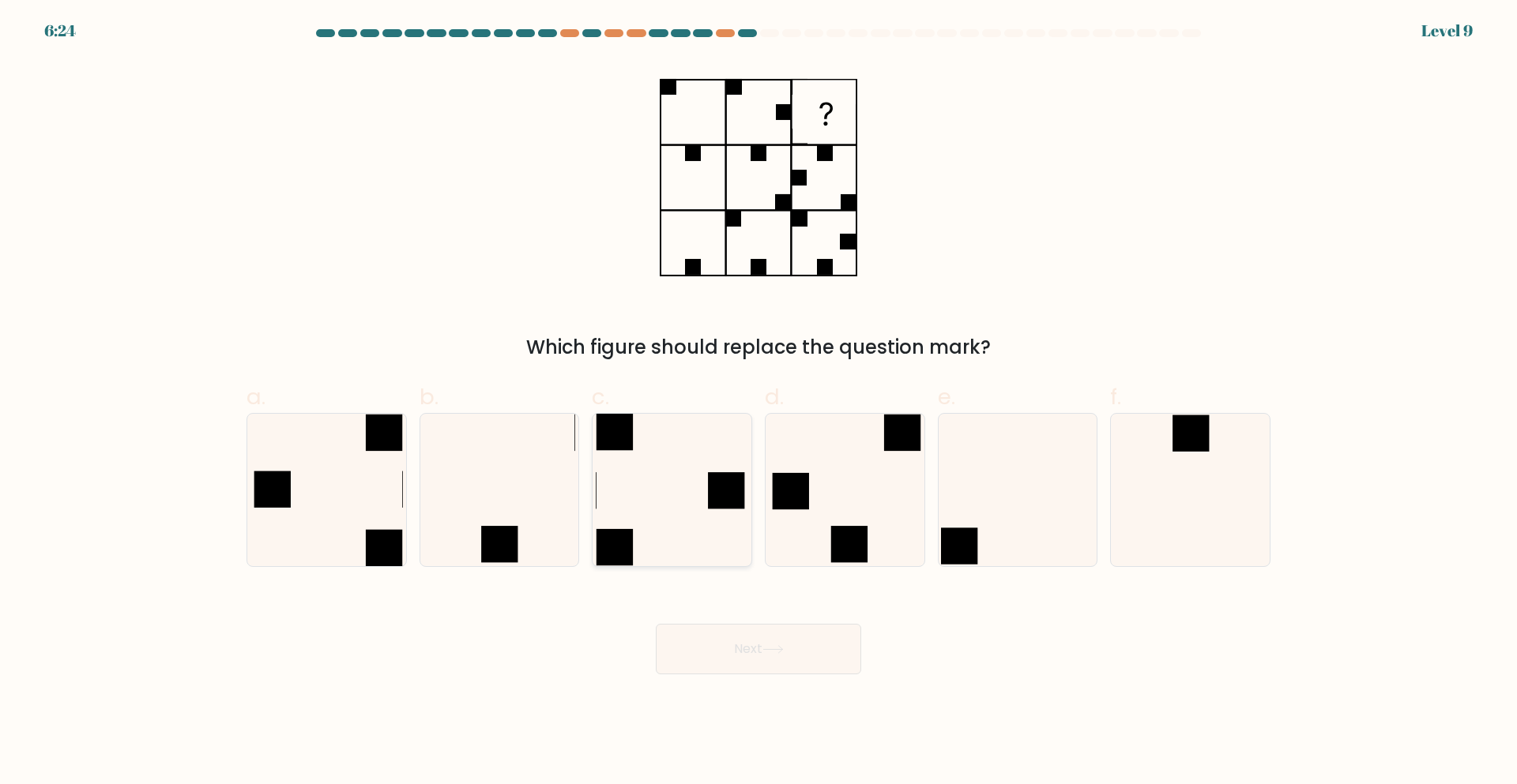
click at [678, 467] on icon at bounding box center [672, 490] width 153 height 153
click at [759, 403] on input "c." at bounding box center [759, 398] width 1 height 11
radio input "true"
click at [747, 645] on button "Next" at bounding box center [758, 650] width 205 height 51
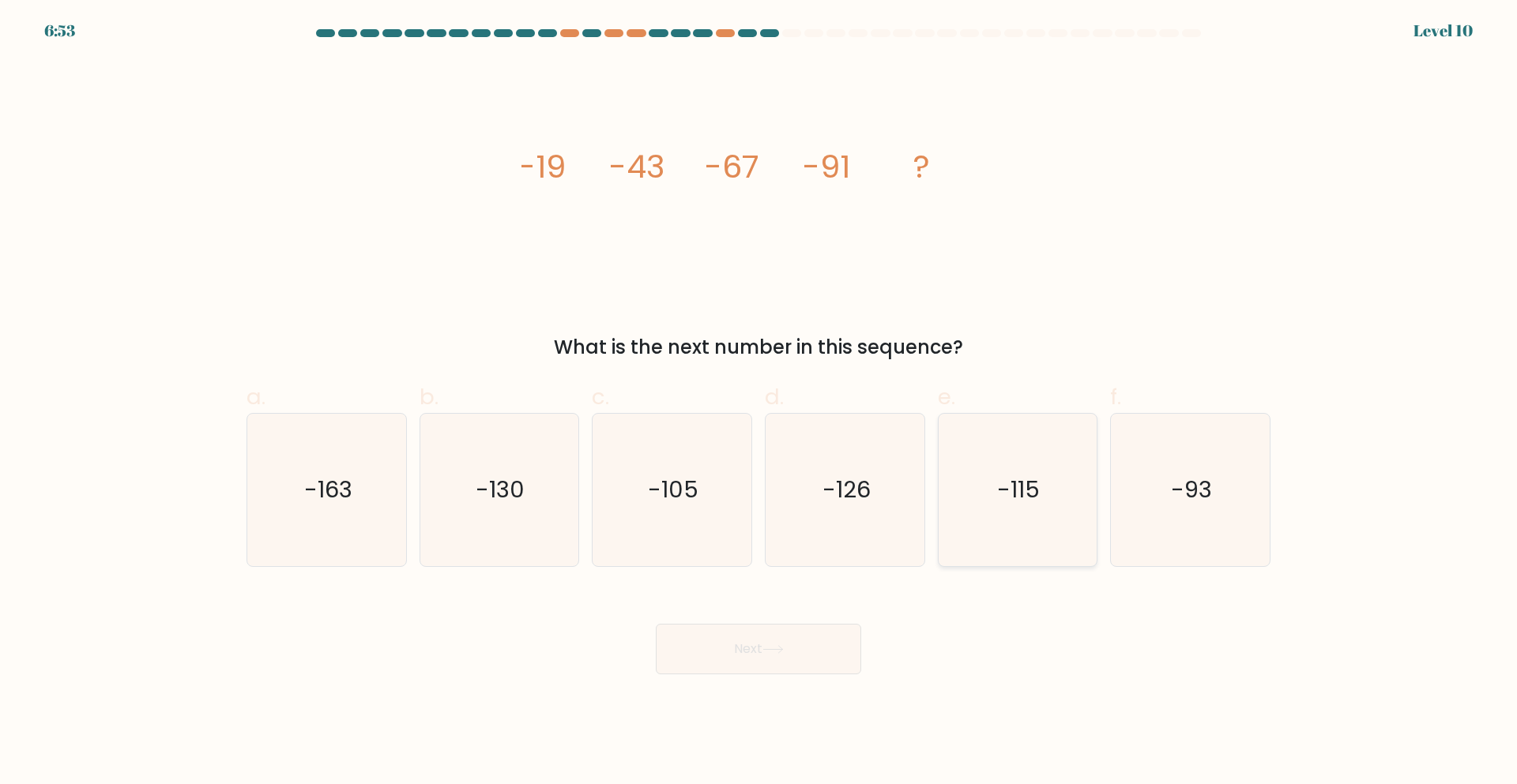
click at [998, 468] on icon "-115" at bounding box center [1017, 490] width 153 height 153
click at [760, 403] on input "e. -115" at bounding box center [759, 398] width 1 height 11
radio input "true"
click at [750, 670] on button "Next" at bounding box center [758, 650] width 205 height 51
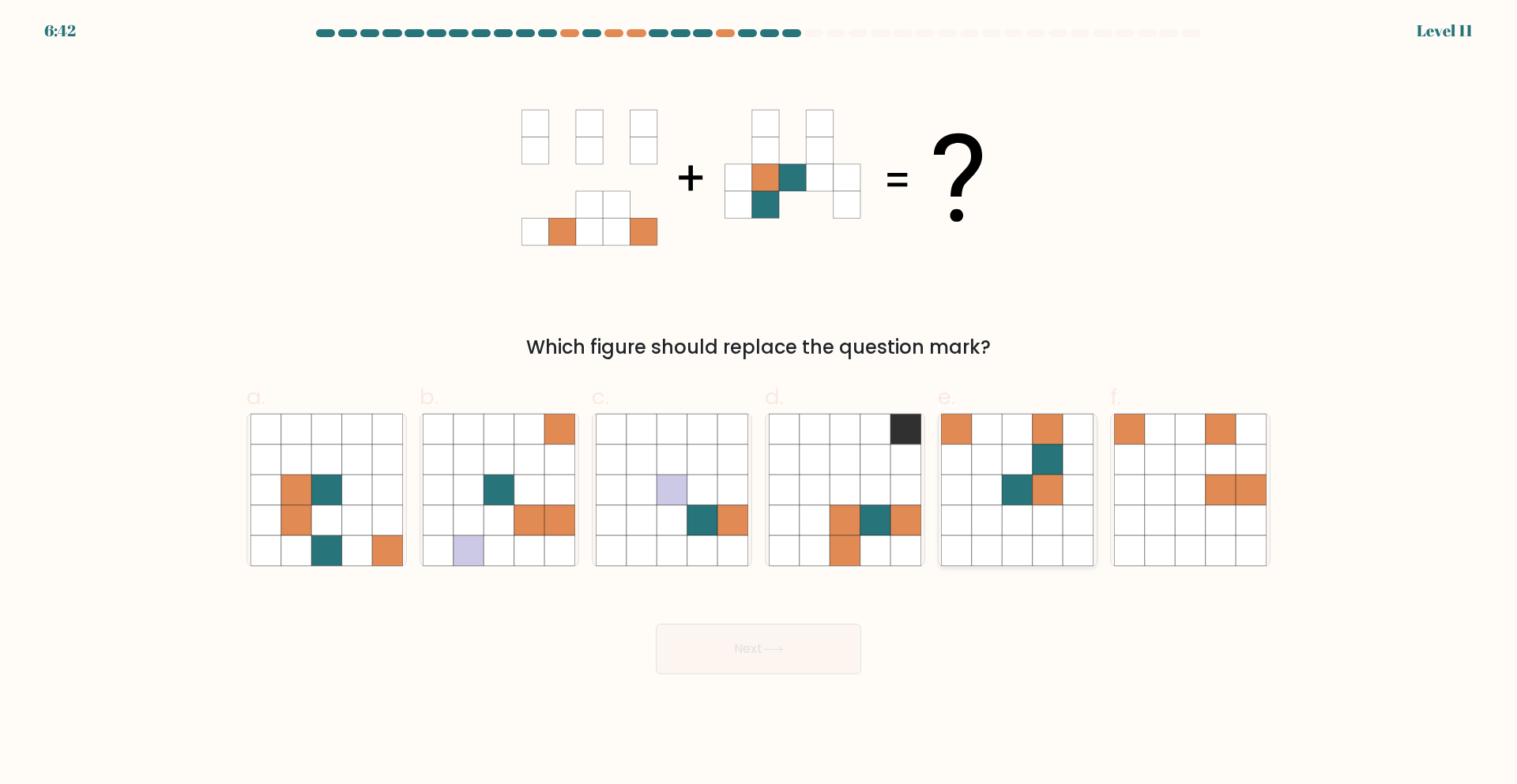
click at [1055, 468] on icon at bounding box center [1048, 459] width 30 height 30
click at [760, 403] on input "e." at bounding box center [759, 398] width 1 height 11
radio input "true"
click at [795, 651] on button "Next" at bounding box center [758, 650] width 205 height 51
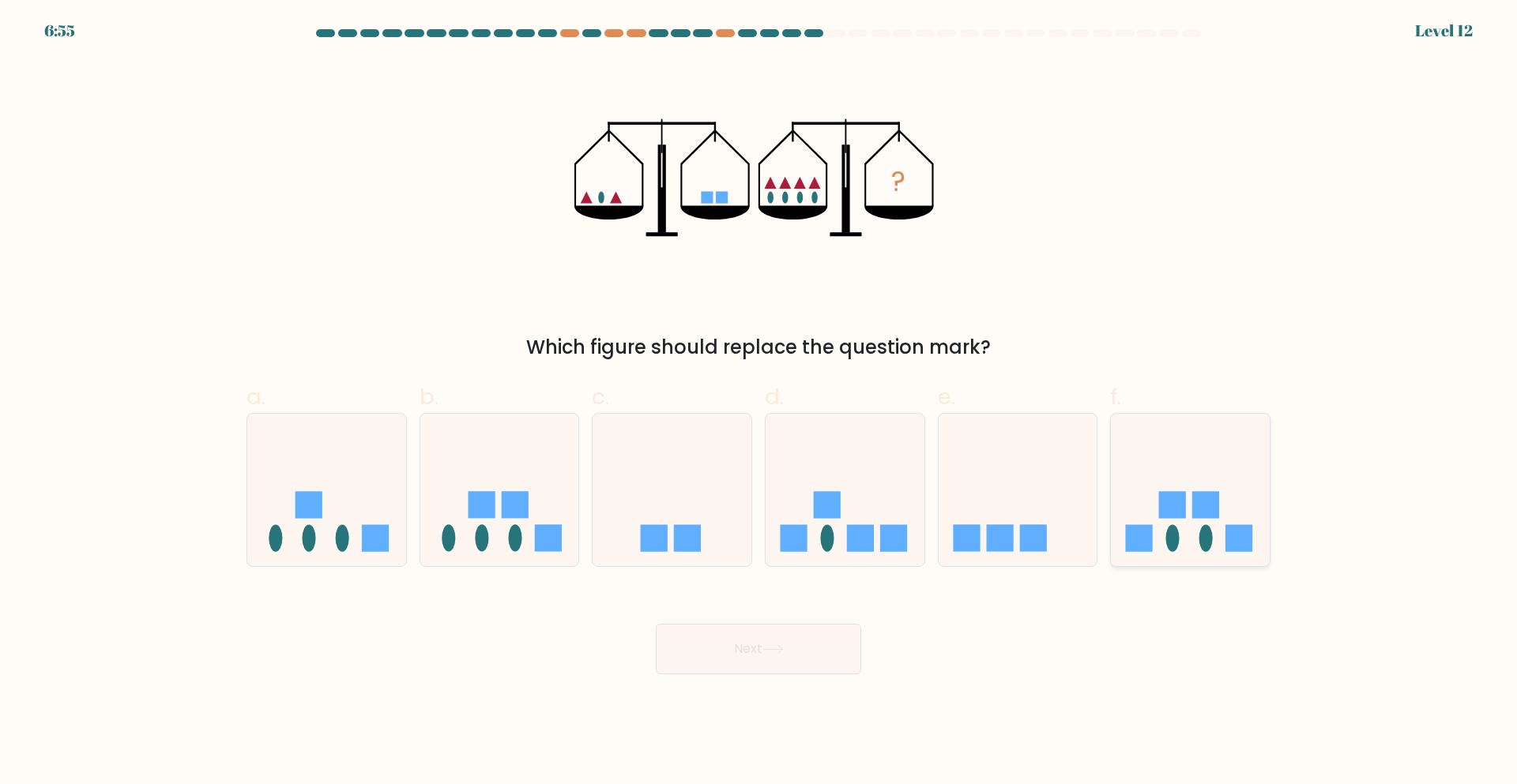
click at [1216, 520] on icon at bounding box center [1190, 490] width 159 height 131
click at [760, 403] on input "f." at bounding box center [759, 398] width 1 height 11
radio input "true"
click at [760, 658] on button "Next" at bounding box center [758, 650] width 205 height 51
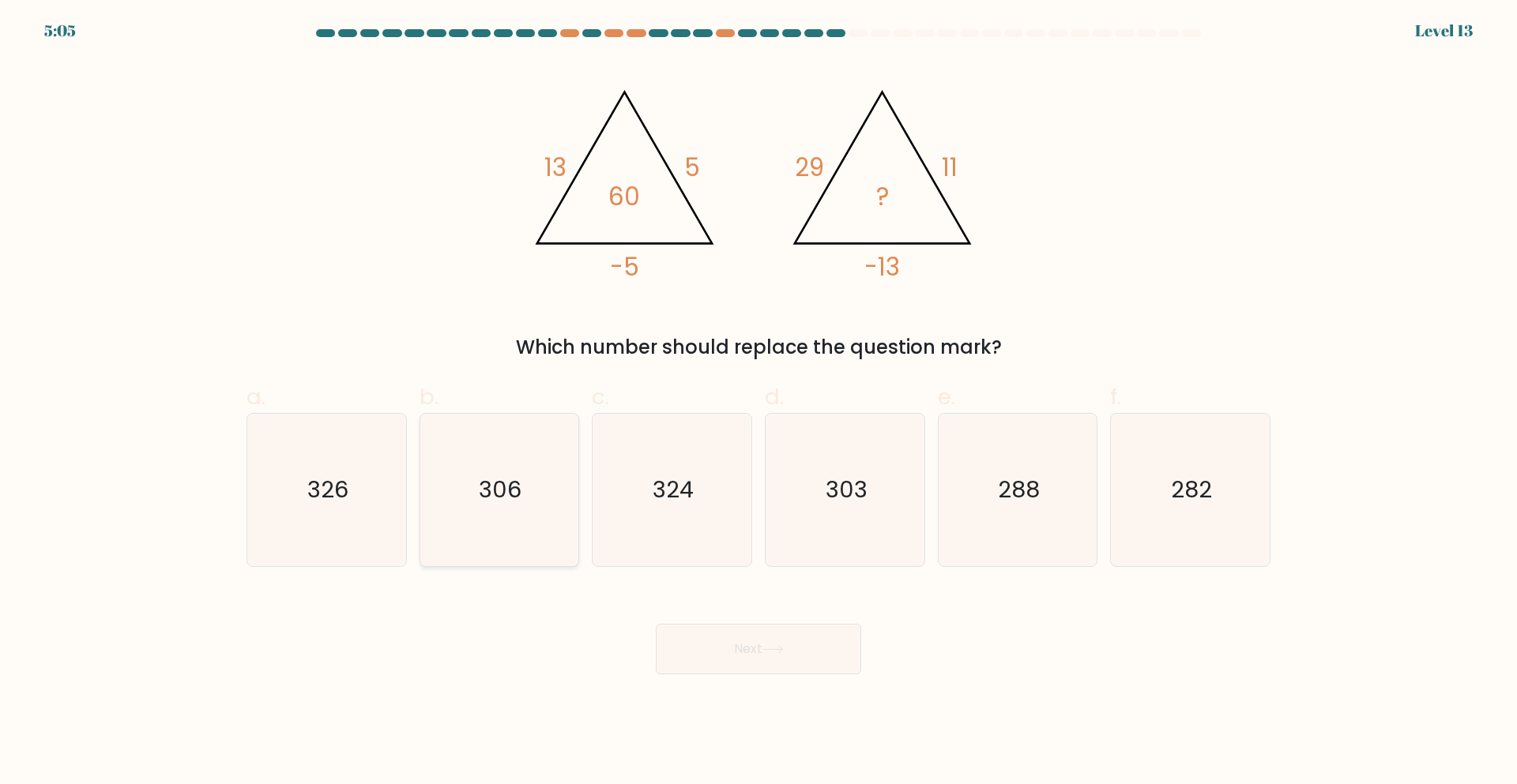
click at [484, 493] on text "306" at bounding box center [501, 490] width 43 height 32
click at [759, 403] on input "b. 306" at bounding box center [759, 398] width 1 height 11
radio input "true"
click at [711, 628] on button "Next" at bounding box center [758, 650] width 205 height 51
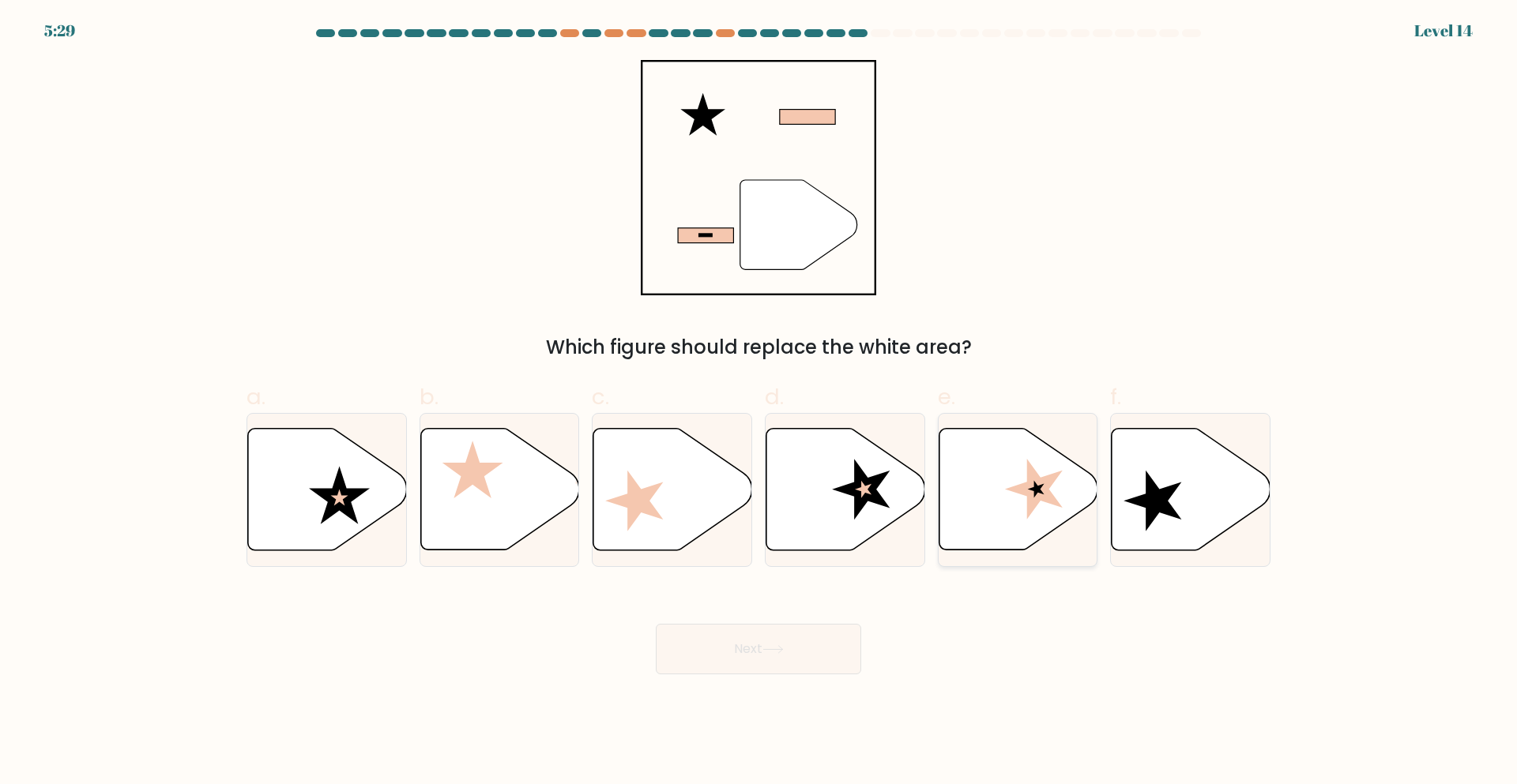
click at [1040, 499] on icon at bounding box center [1034, 490] width 57 height 61
click at [760, 403] on input "e." at bounding box center [759, 398] width 1 height 11
radio input "true"
click at [796, 658] on button "Next" at bounding box center [758, 650] width 205 height 51
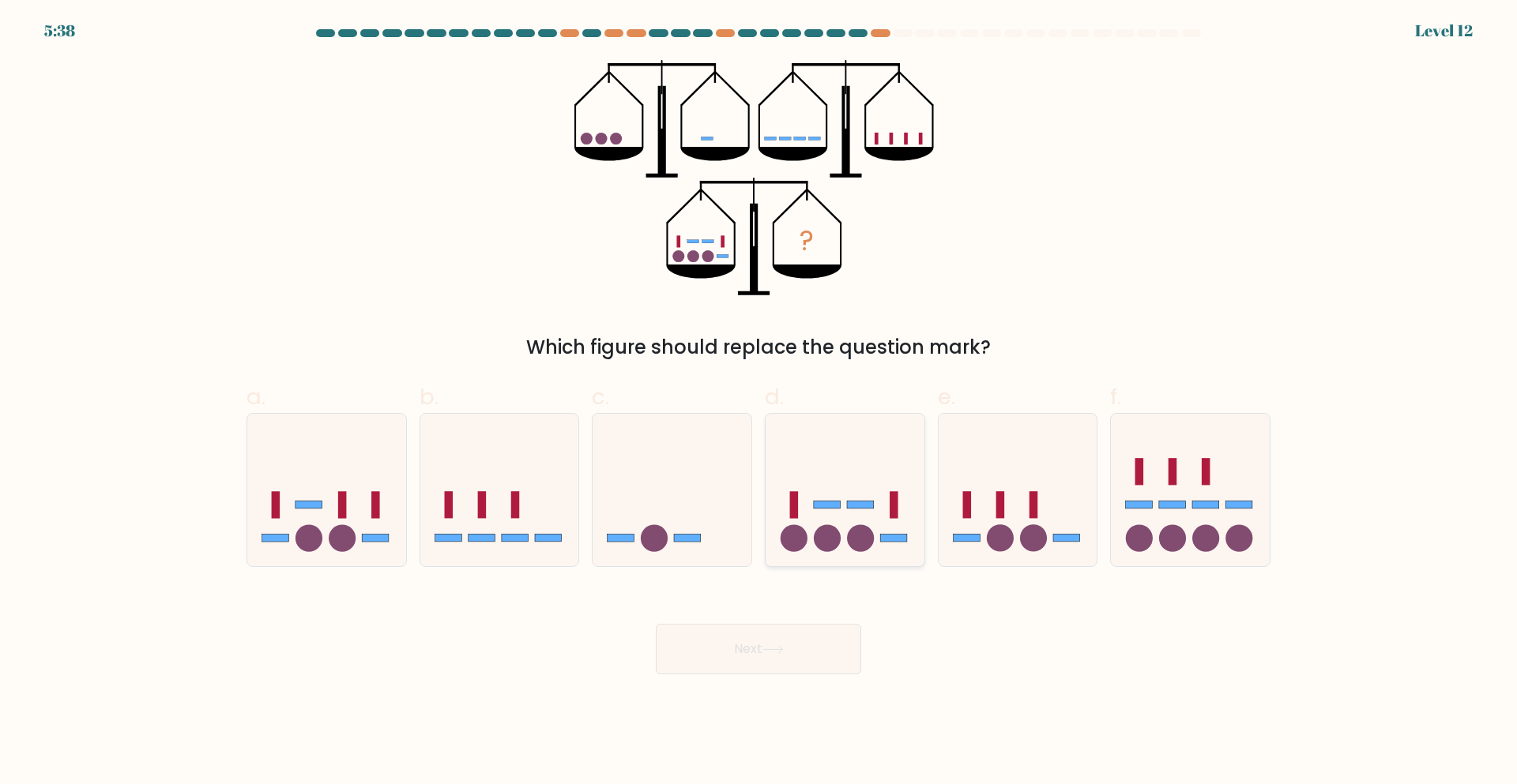
click at [861, 542] on circle at bounding box center [860, 537] width 27 height 27
click at [760, 403] on input "d." at bounding box center [759, 398] width 1 height 11
radio input "true"
click at [719, 659] on button "Next" at bounding box center [758, 650] width 205 height 51
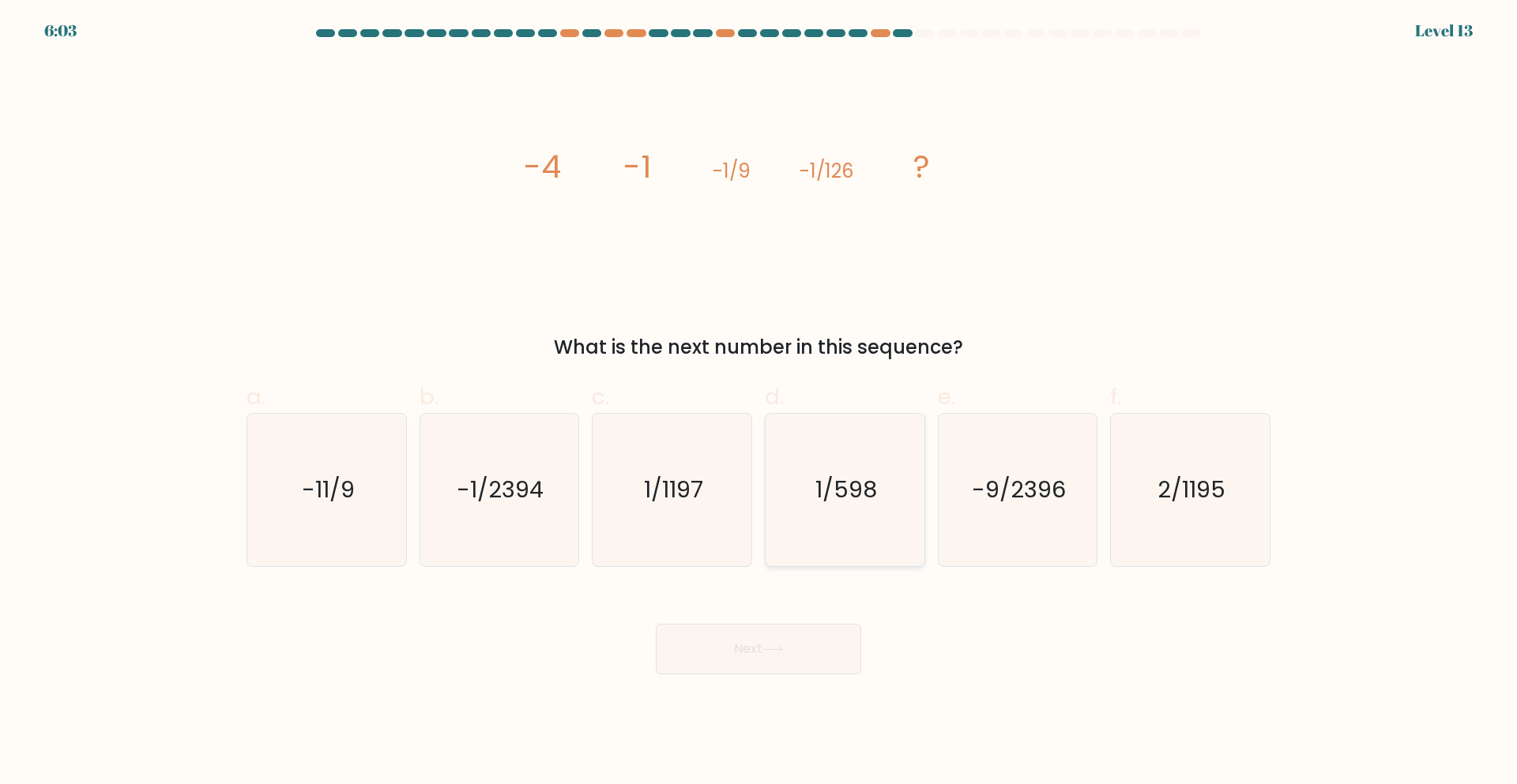
click at [826, 492] on text "1/598" at bounding box center [846, 490] width 62 height 32
click at [760, 403] on input "d. 1/598" at bounding box center [759, 398] width 1 height 11
radio input "true"
click at [677, 506] on icon "1/1197" at bounding box center [672, 490] width 153 height 153
click at [759, 403] on input "c. 1/1197" at bounding box center [759, 398] width 1 height 11
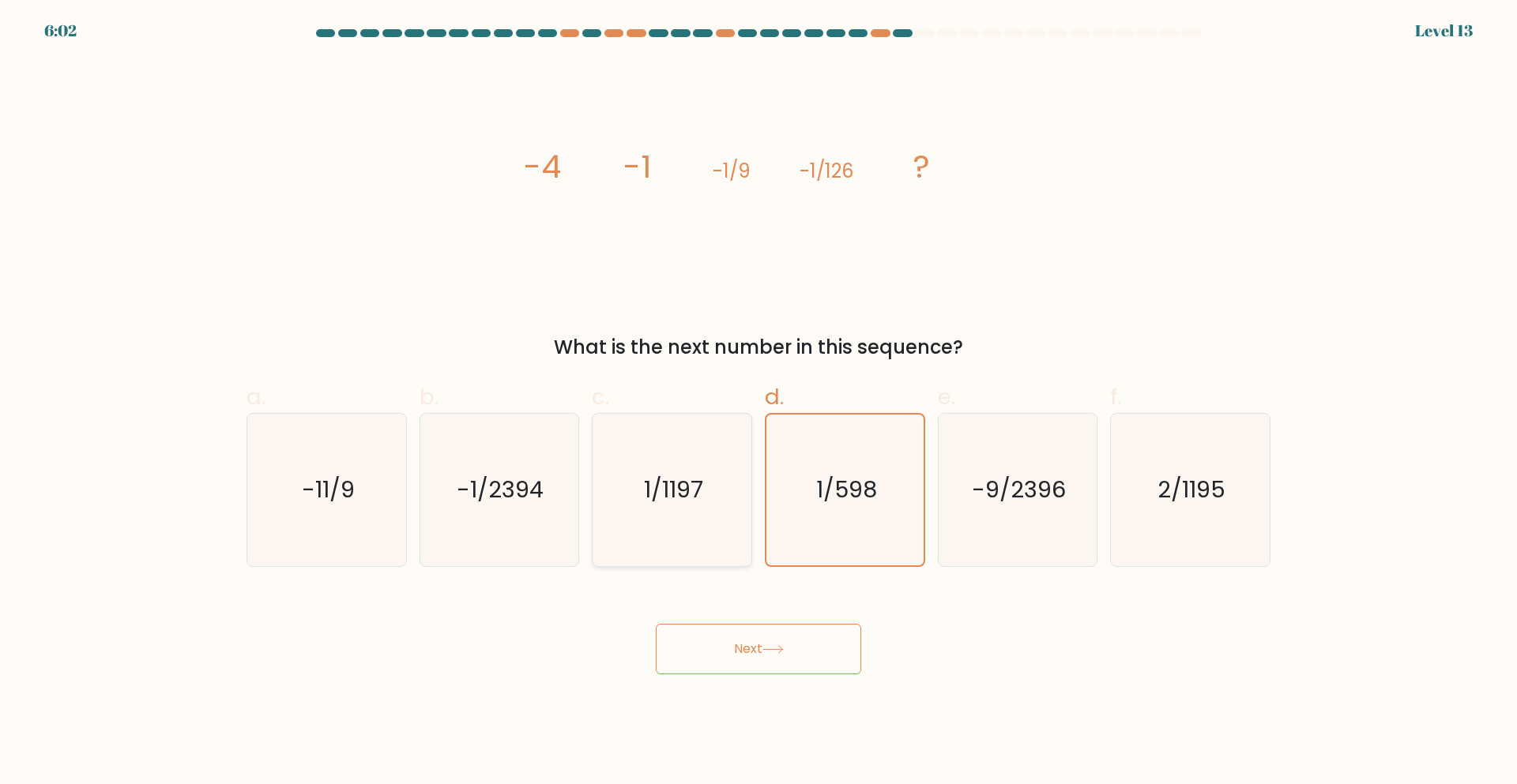
radio input "true"
click at [701, 631] on button "Next" at bounding box center [758, 650] width 205 height 51
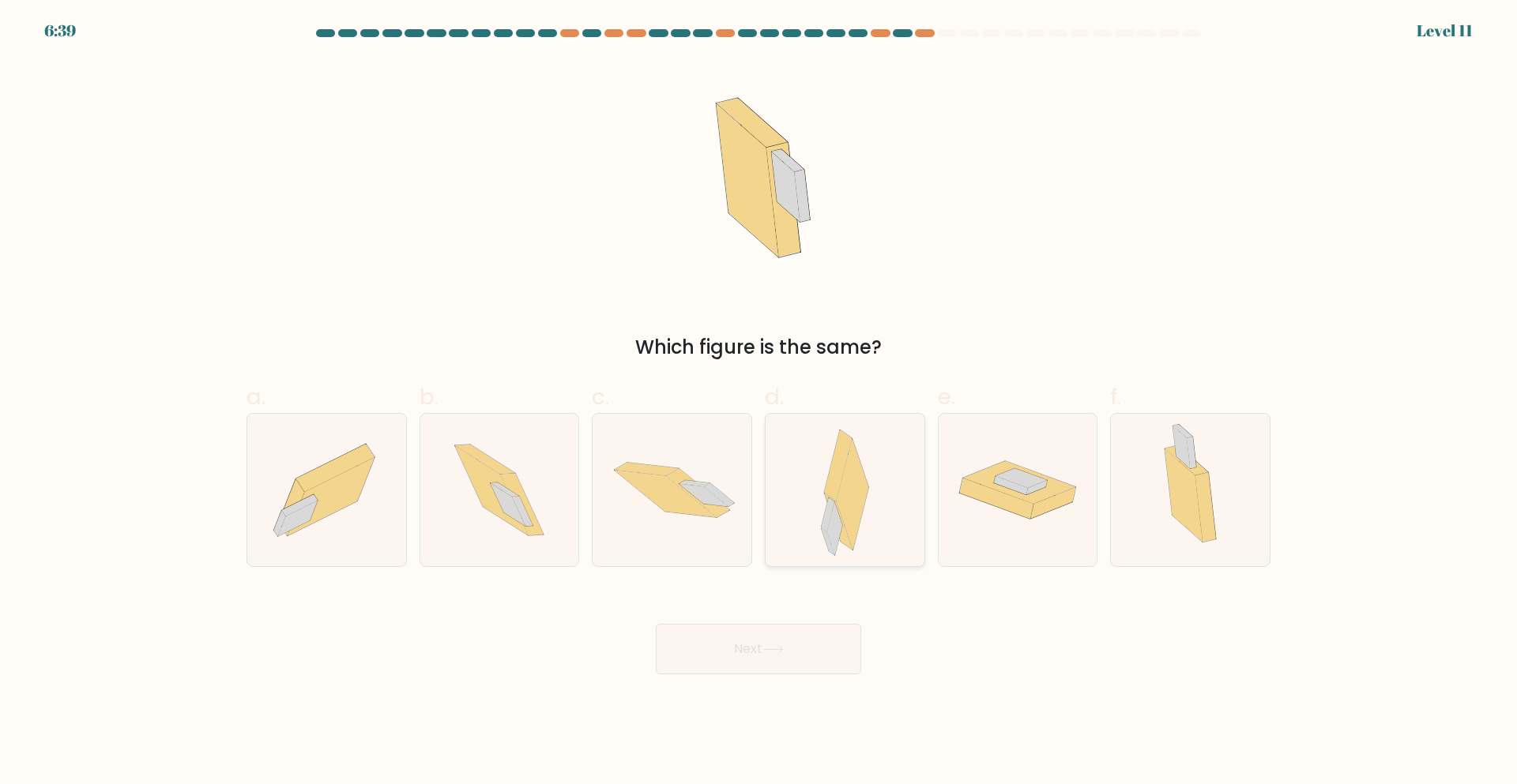
click at [866, 495] on icon at bounding box center [852, 495] width 32 height 112
click at [760, 403] on input "d." at bounding box center [759, 398] width 1 height 11
radio input "true"
click at [754, 651] on button "Next" at bounding box center [758, 650] width 205 height 51
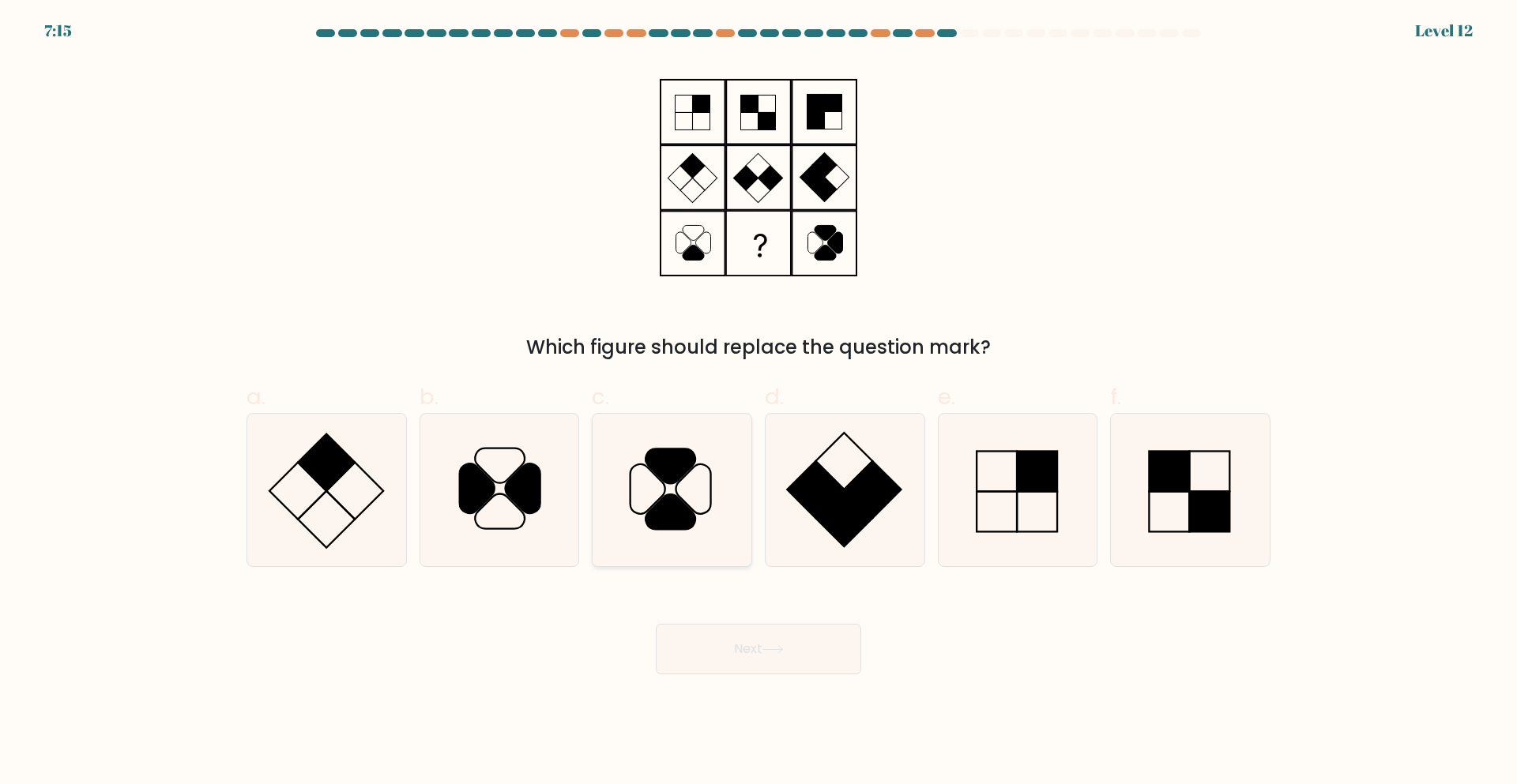
click at [680, 481] on icon at bounding box center [693, 489] width 34 height 50
click at [759, 403] on input "c." at bounding box center [759, 398] width 1 height 11
radio input "true"
click at [768, 653] on icon at bounding box center [773, 650] width 21 height 9
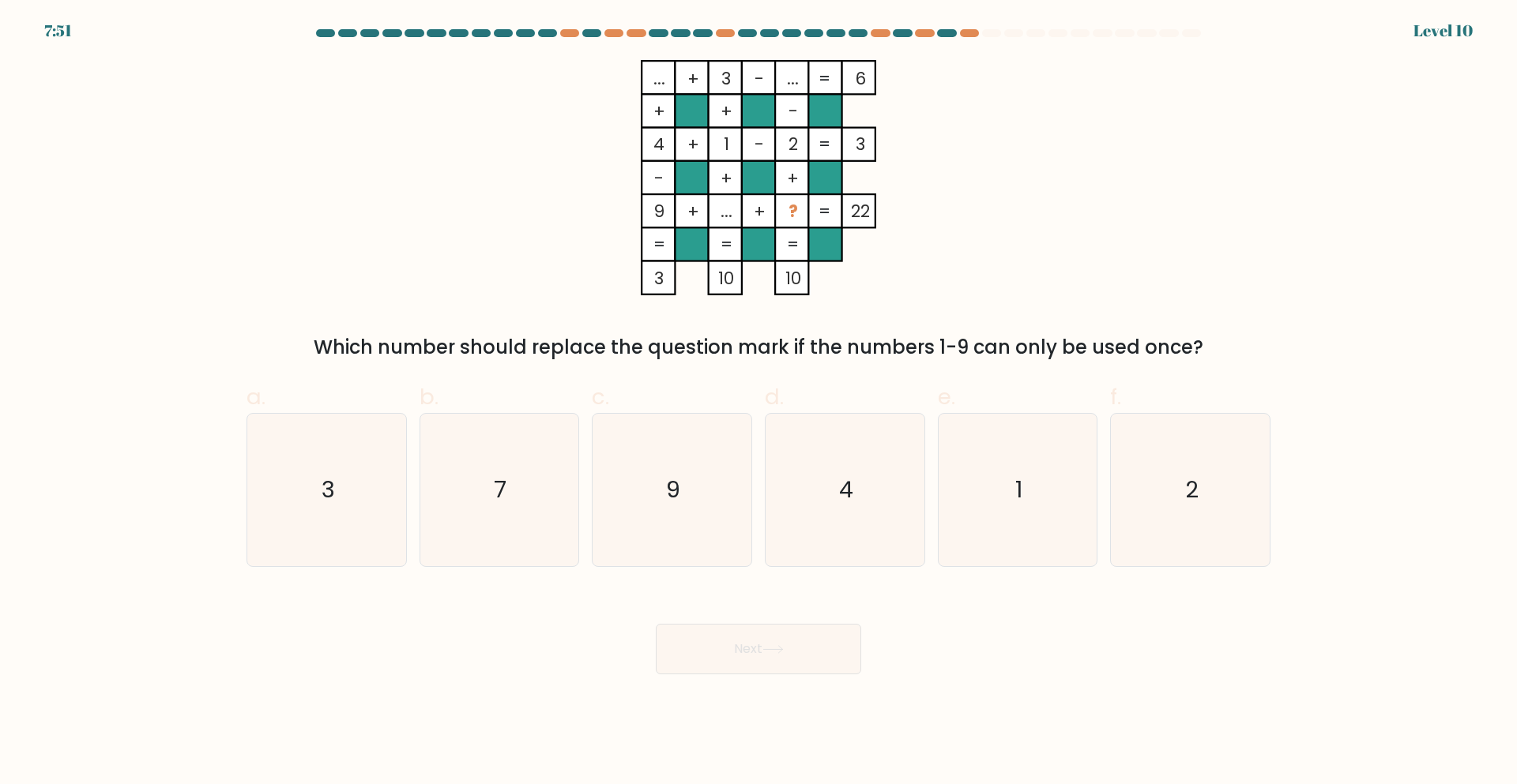
click at [988, 32] on div at bounding box center [991, 34] width 19 height 8
click at [787, 74] on tspan "..." at bounding box center [793, 79] width 11 height 23
click at [688, 531] on icon "9" at bounding box center [672, 490] width 153 height 153
click at [759, 403] on input "c. 9" at bounding box center [759, 398] width 1 height 11
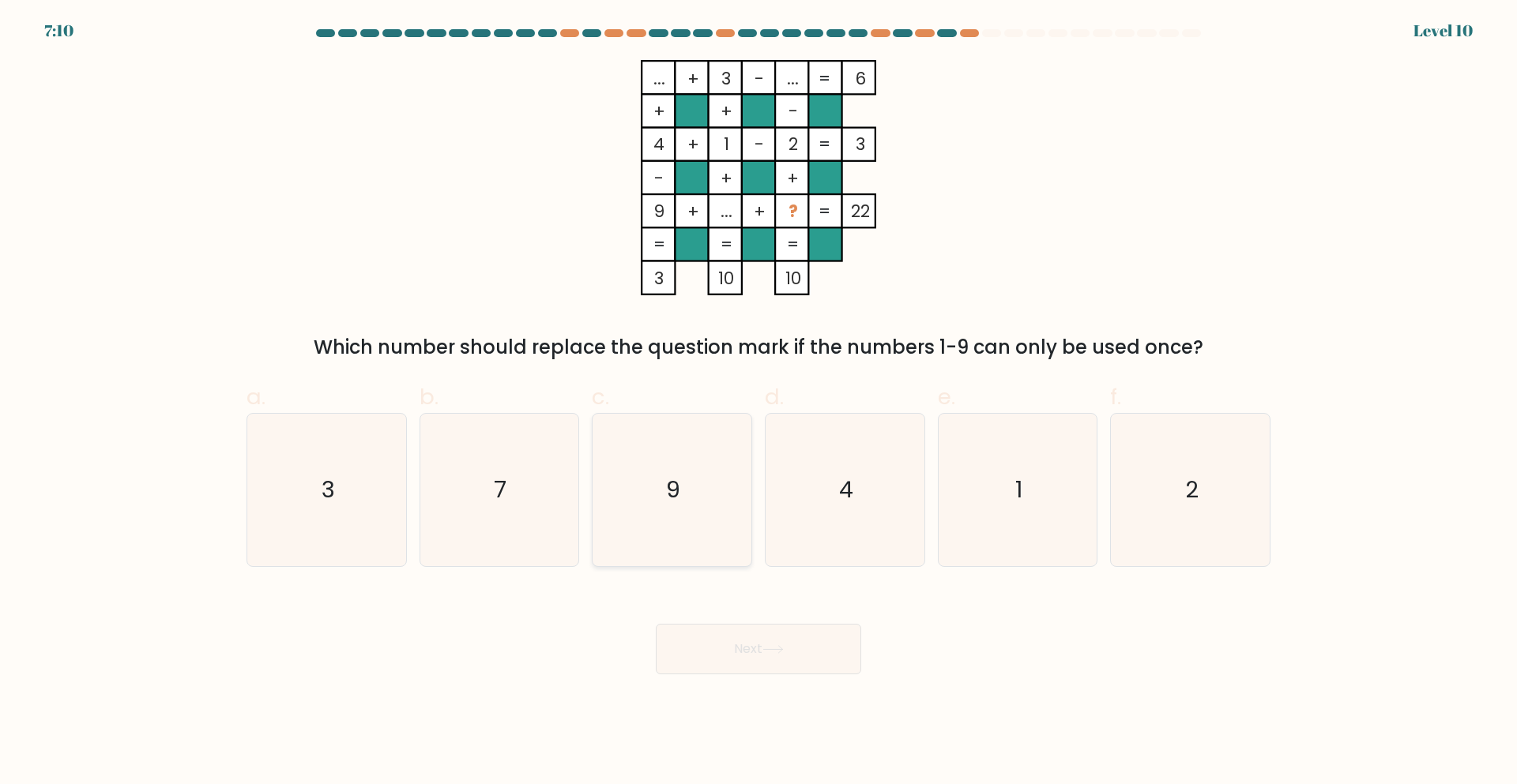
radio input "true"
click at [761, 658] on button "Next" at bounding box center [758, 650] width 205 height 51
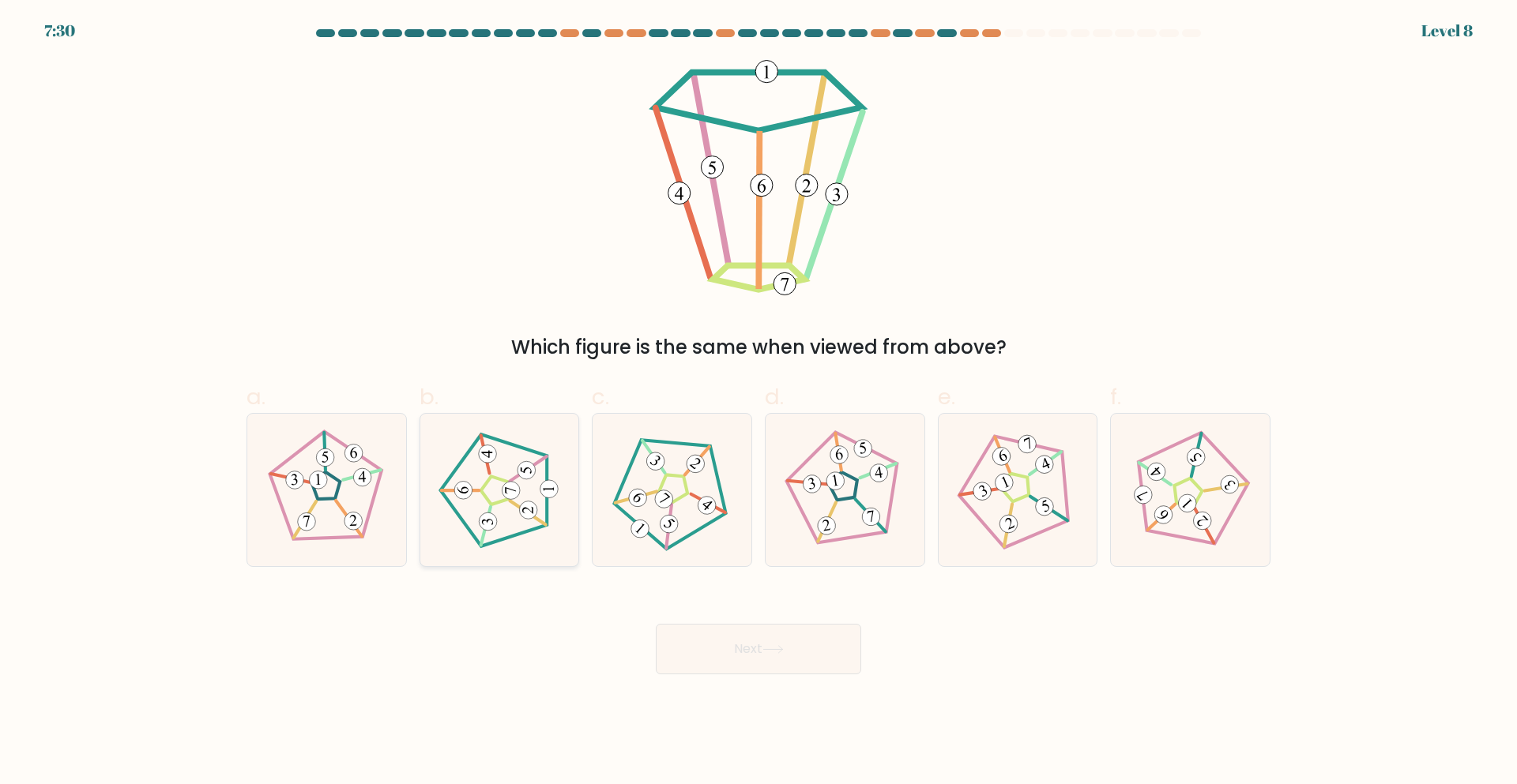
click at [505, 518] on icon at bounding box center [500, 490] width 121 height 121
click at [759, 403] on input "b." at bounding box center [759, 398] width 1 height 11
radio input "true"
click at [745, 657] on button "Next" at bounding box center [758, 650] width 205 height 51
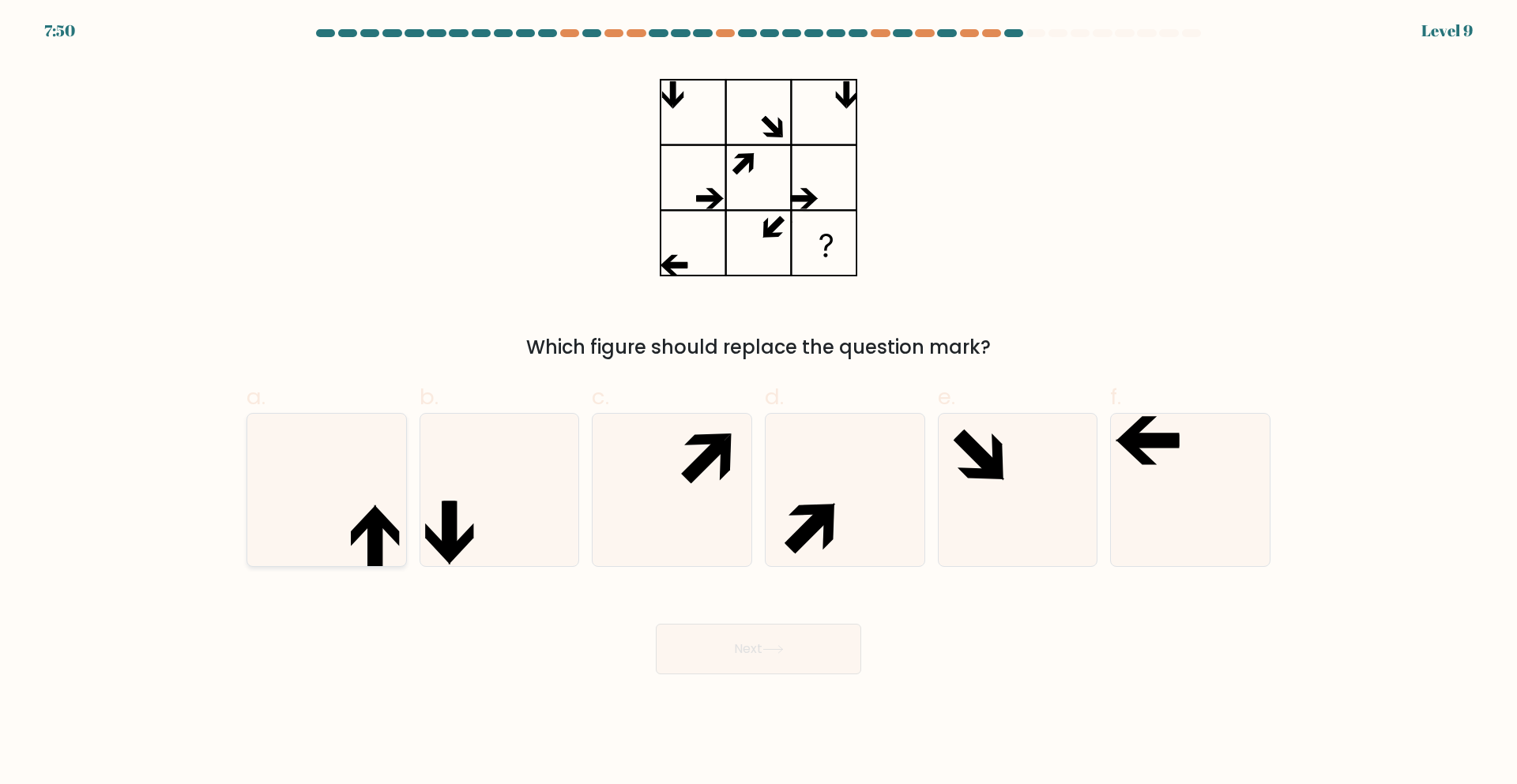
click at [354, 519] on icon at bounding box center [327, 490] width 153 height 153
click at [759, 403] on input "a." at bounding box center [759, 398] width 1 height 11
radio input "true"
click at [464, 519] on icon at bounding box center [499, 490] width 153 height 153
click at [759, 403] on input "b." at bounding box center [759, 398] width 1 height 11
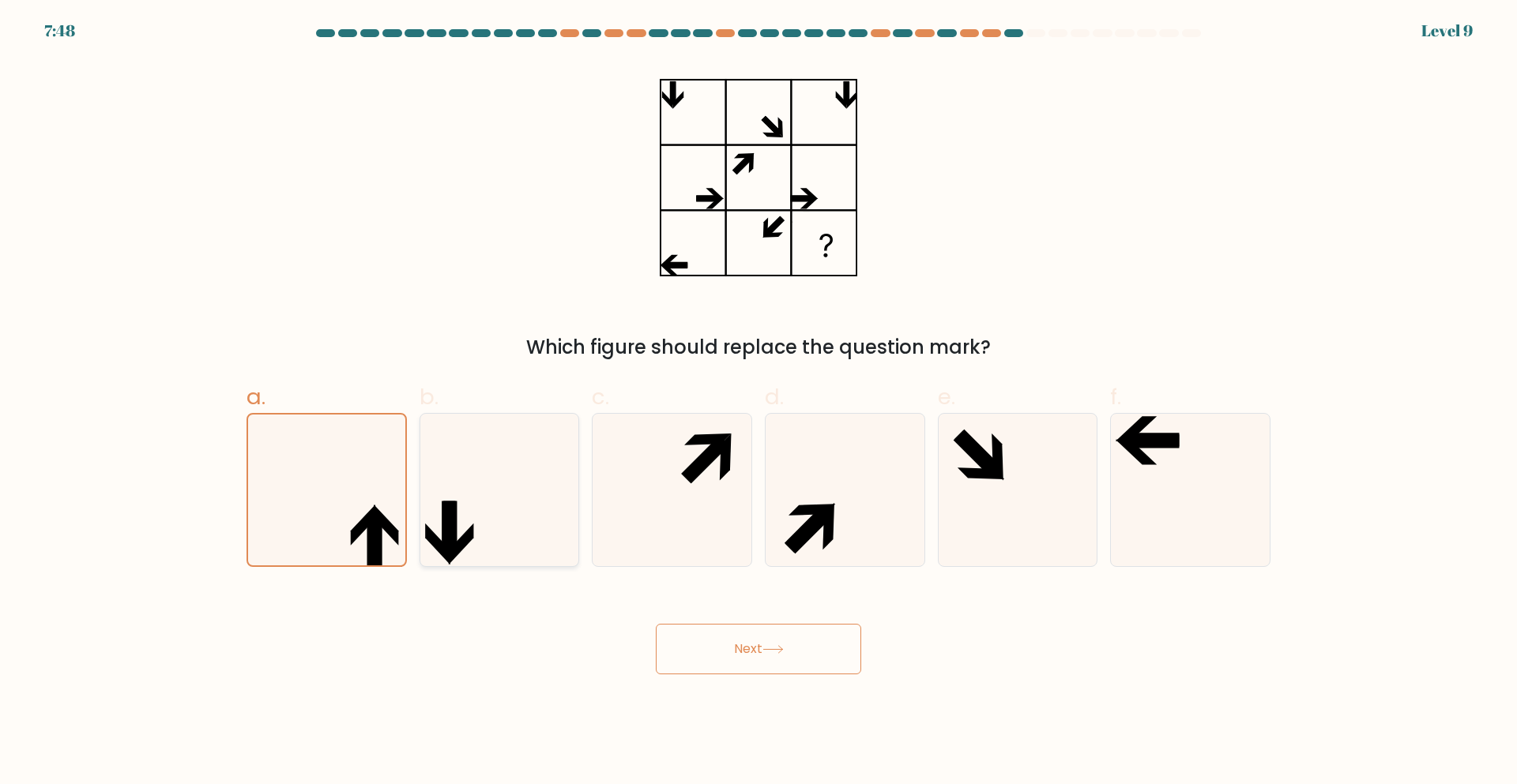
radio input "true"
click at [1149, 448] on icon at bounding box center [1151, 441] width 53 height 13
click at [760, 403] on input "f." at bounding box center [759, 398] width 1 height 11
radio input "true"
click at [747, 648] on button "Next" at bounding box center [758, 650] width 205 height 51
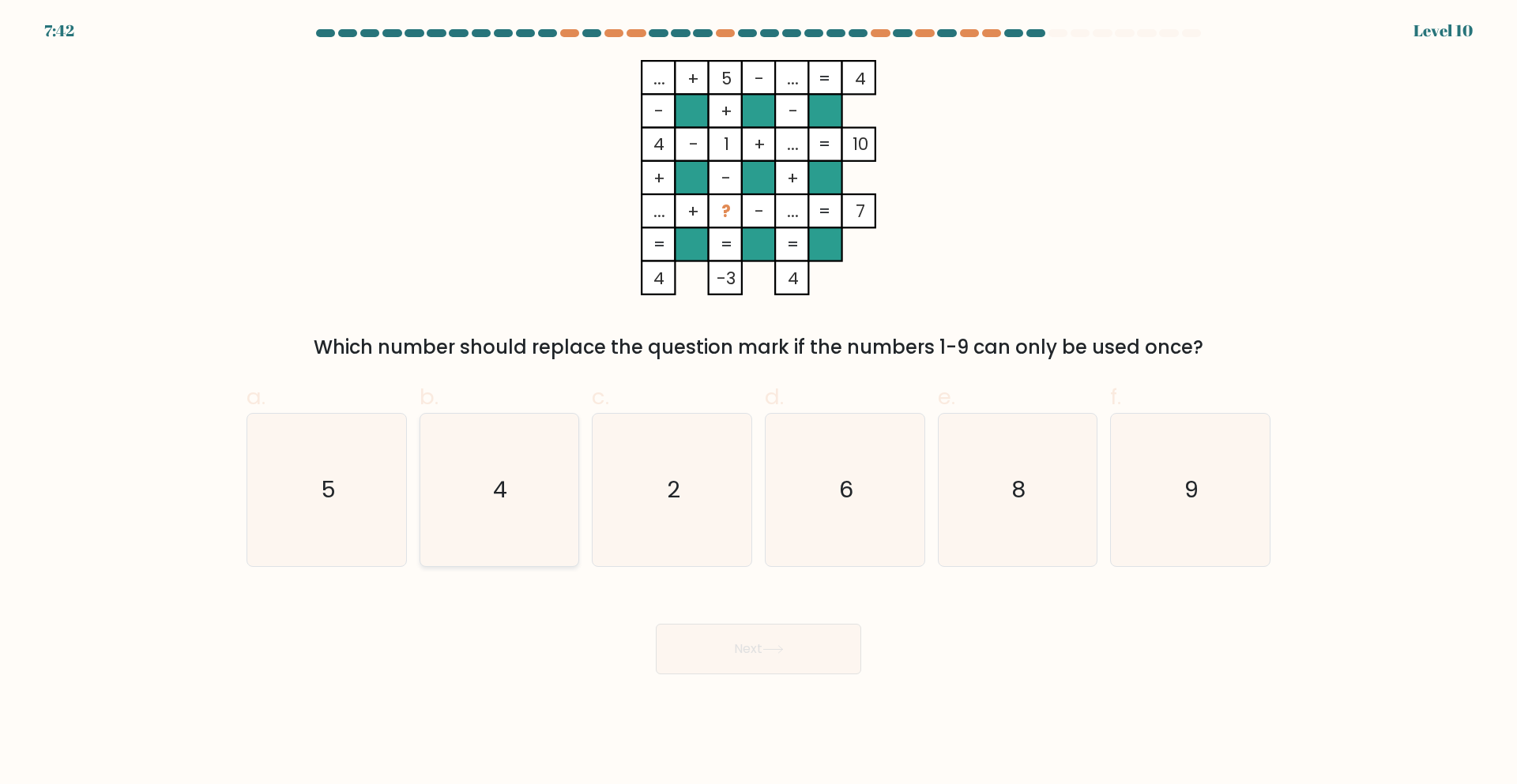
click at [527, 472] on icon "4" at bounding box center [499, 490] width 153 height 153
click at [759, 403] on input "b. 4" at bounding box center [759, 398] width 1 height 11
radio input "true"
click at [717, 639] on button "Next" at bounding box center [758, 650] width 205 height 51
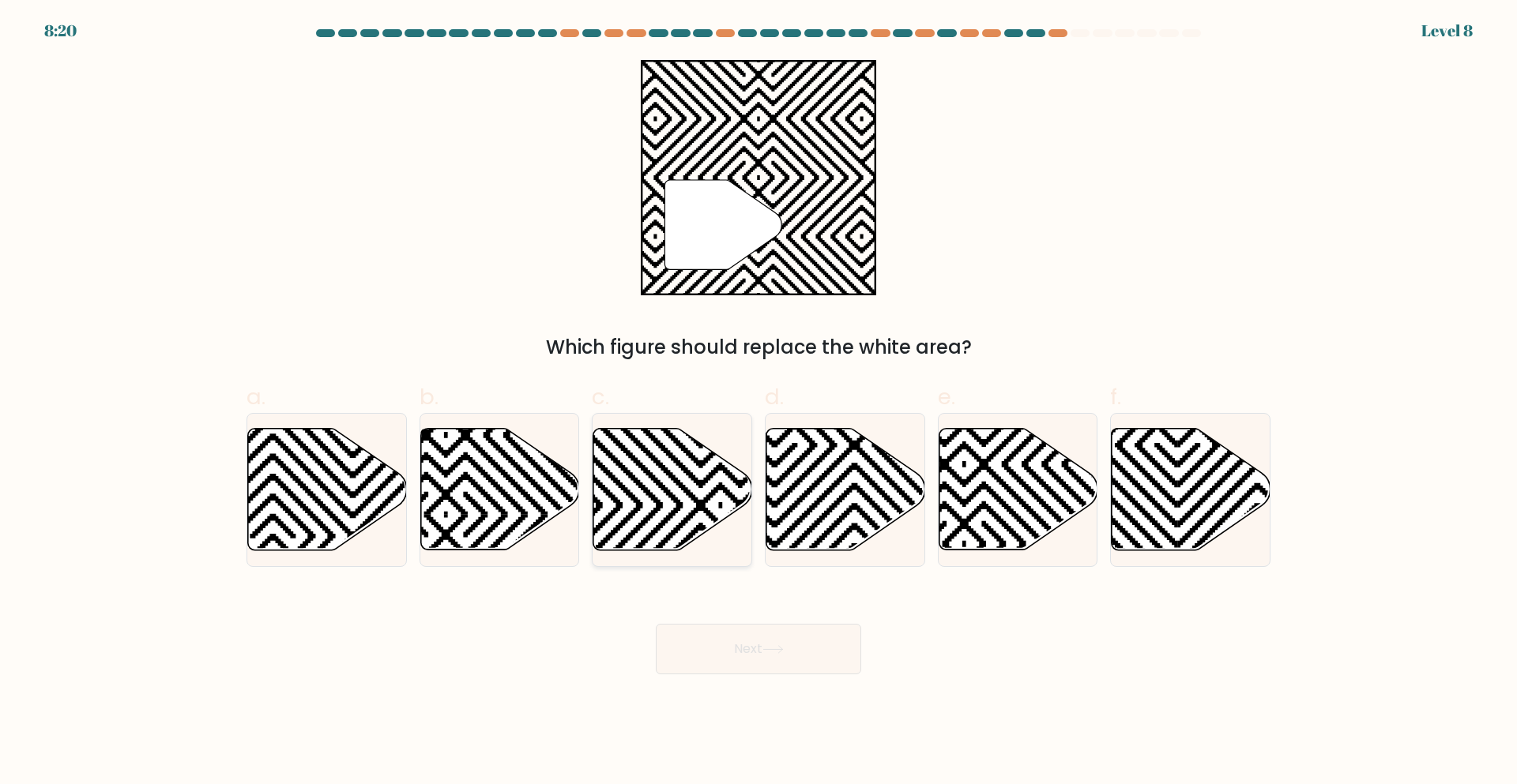
click at [638, 490] on icon at bounding box center [673, 490] width 159 height 121
click at [759, 403] on input "c." at bounding box center [759, 398] width 1 height 11
radio input "true"
click at [856, 500] on icon at bounding box center [846, 490] width 159 height 121
click at [760, 403] on input "d." at bounding box center [759, 398] width 1 height 11
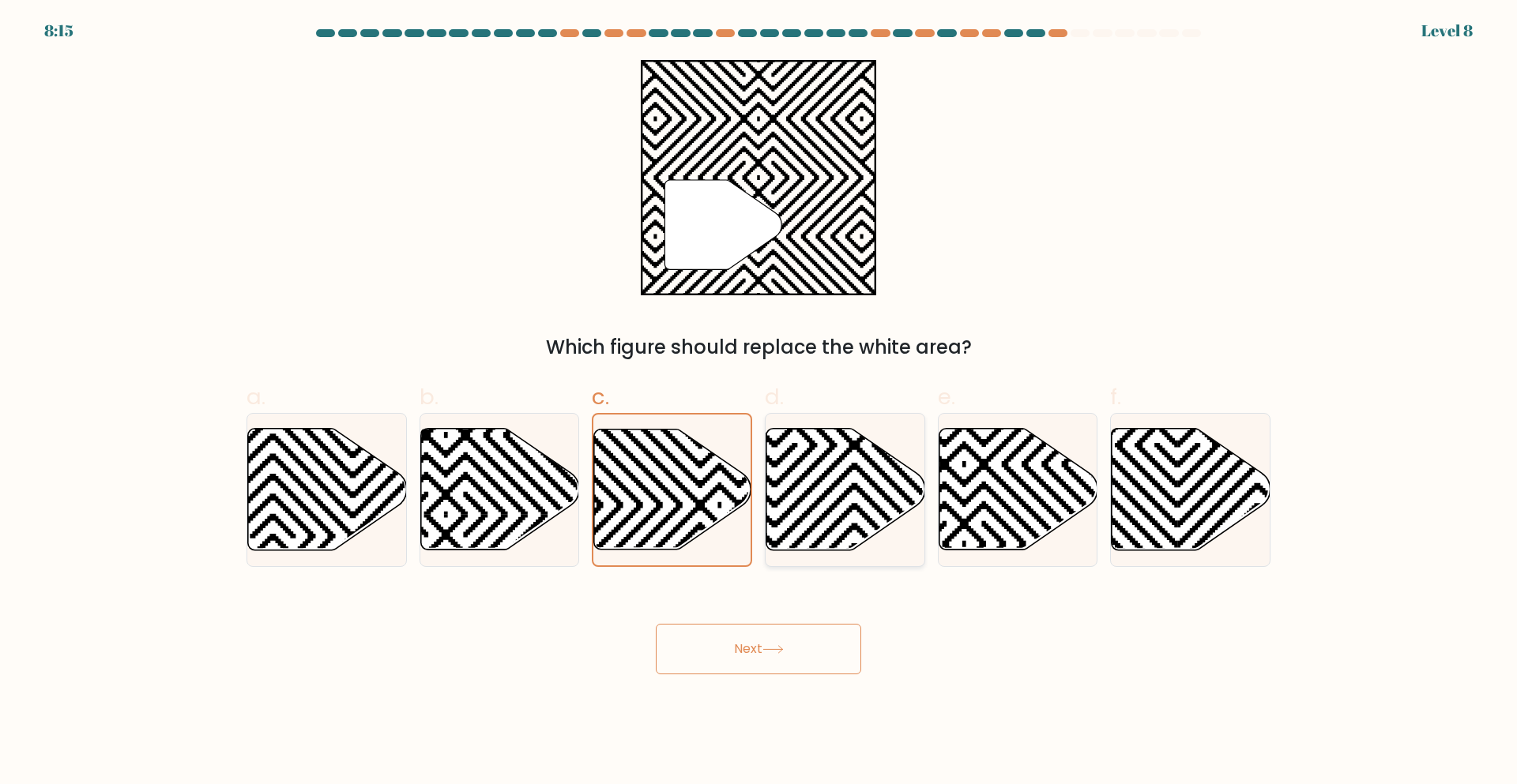
radio input "true"
click at [644, 504] on icon at bounding box center [673, 490] width 159 height 121
click at [759, 403] on input "c." at bounding box center [759, 398] width 1 height 11
radio input "true"
click at [739, 654] on button "Next" at bounding box center [758, 650] width 205 height 51
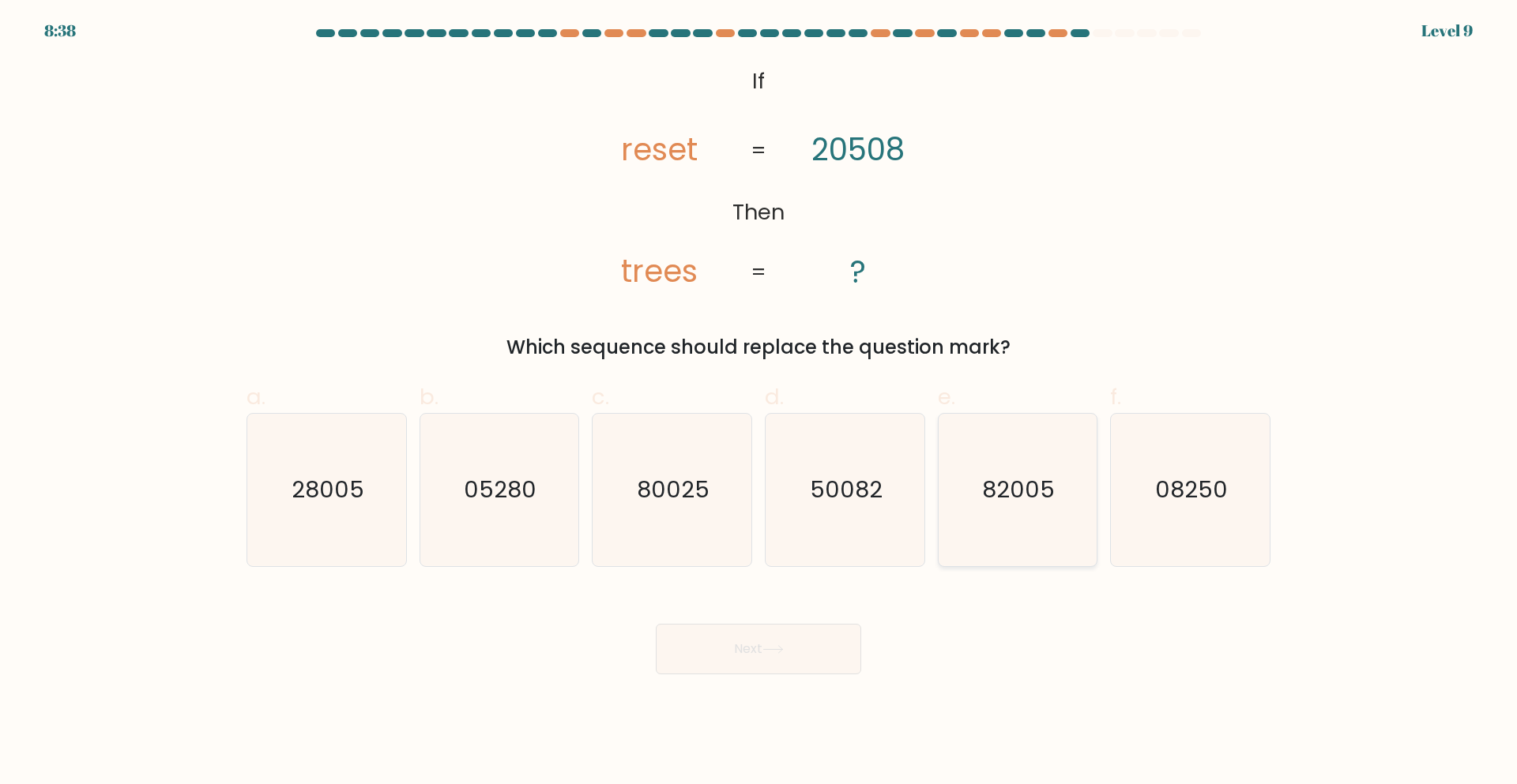
click at [1036, 496] on text "82005" at bounding box center [1019, 490] width 73 height 32
click at [760, 403] on input "e. 82005" at bounding box center [759, 398] width 1 height 11
radio input "true"
click at [722, 645] on button "Next" at bounding box center [758, 650] width 205 height 51
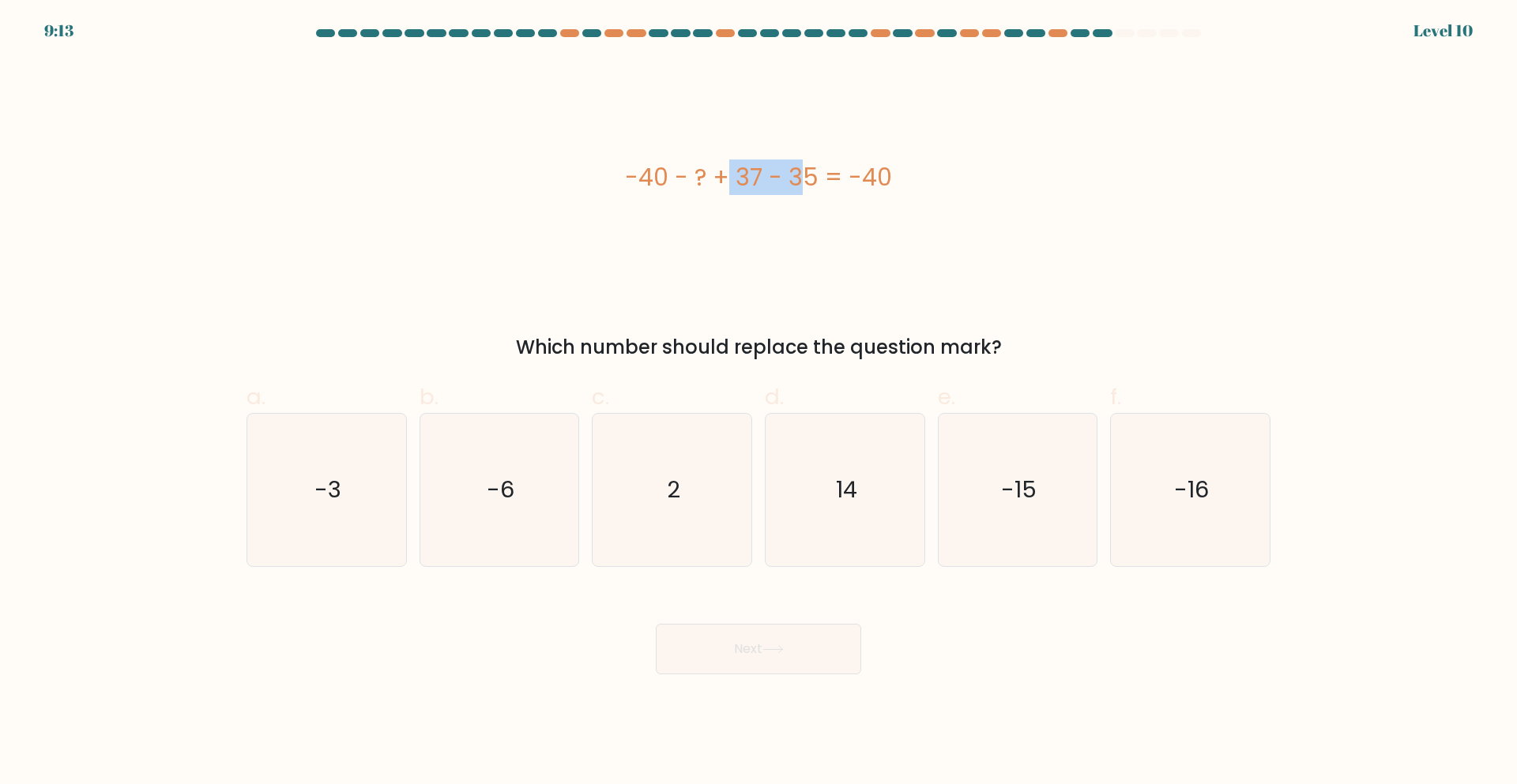
drag, startPoint x: 619, startPoint y: 175, endPoint x: 705, endPoint y: 176, distance: 86.0
click at [705, 176] on div "-40 - ? + 37 - 35 = -40" at bounding box center [758, 177] width 1024 height 35
click at [756, 213] on div "-40 - ? + 37 - 35 = -40" at bounding box center [758, 177] width 1024 height 235
drag, startPoint x: 742, startPoint y: 182, endPoint x: 815, endPoint y: 185, distance: 73.1
click at [815, 185] on div "-40 - ? + 37 - 35 = -40" at bounding box center [758, 177] width 1024 height 35
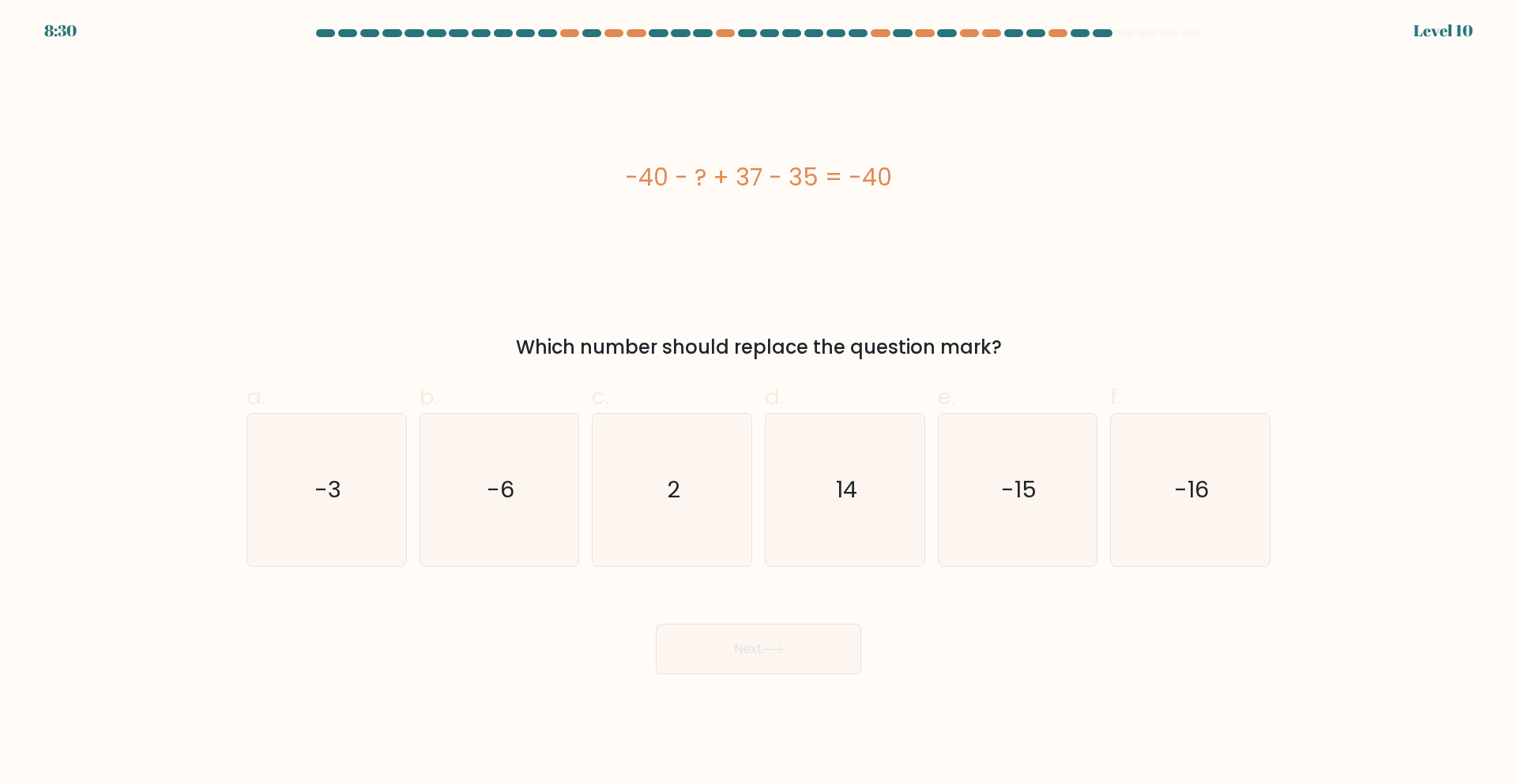
click at [820, 215] on div "-40 - ? + 37 - 35 = -40" at bounding box center [758, 177] width 1024 height 235
click at [341, 488] on icon "-3" at bounding box center [327, 490] width 153 height 153
click at [759, 403] on input "a. -3" at bounding box center [759, 398] width 1 height 11
radio input "true"
click at [657, 486] on icon "2" at bounding box center [672, 490] width 153 height 153
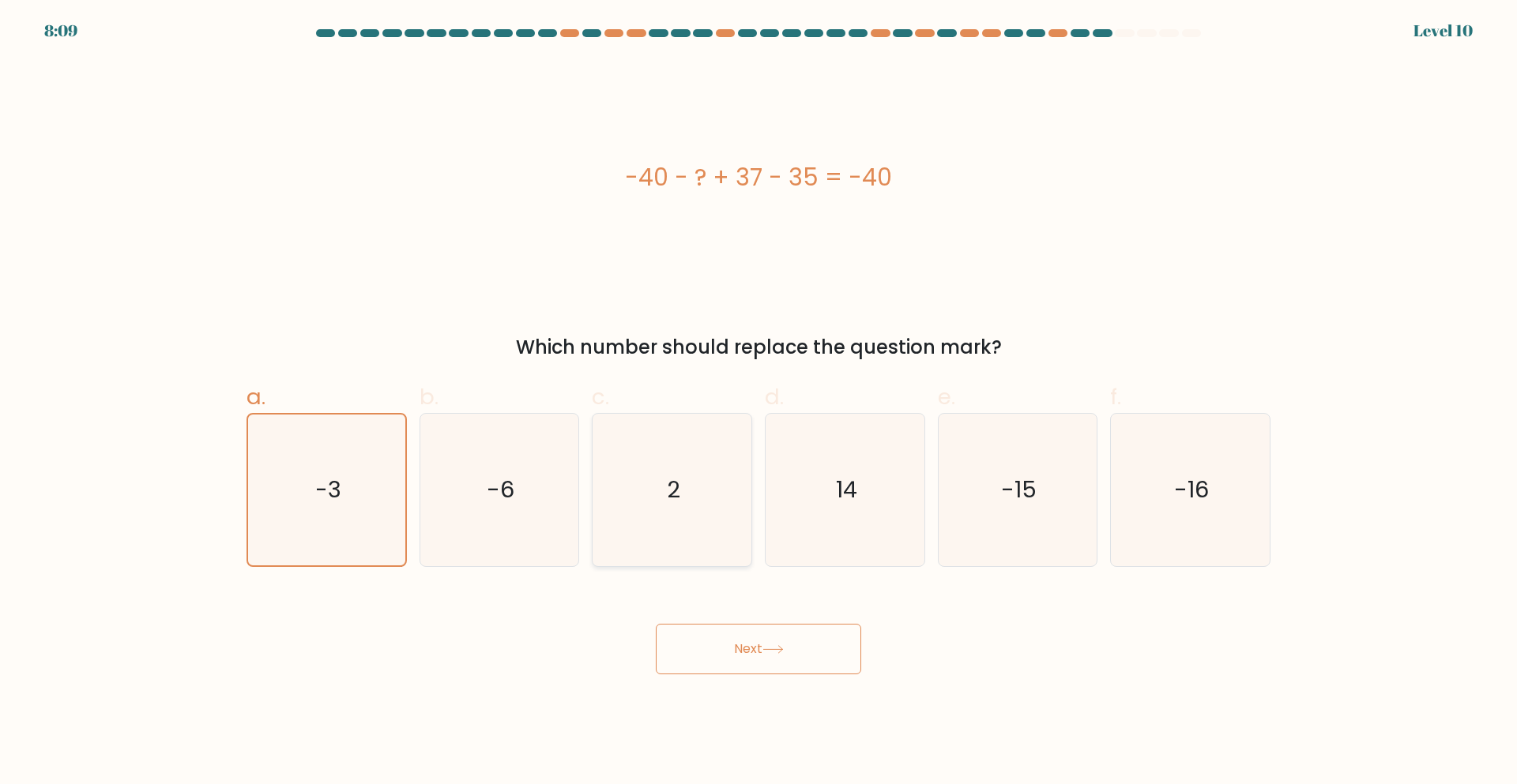
click at [759, 403] on input "c. 2" at bounding box center [759, 398] width 1 height 11
radio input "true"
click at [770, 646] on icon at bounding box center [773, 650] width 21 height 9
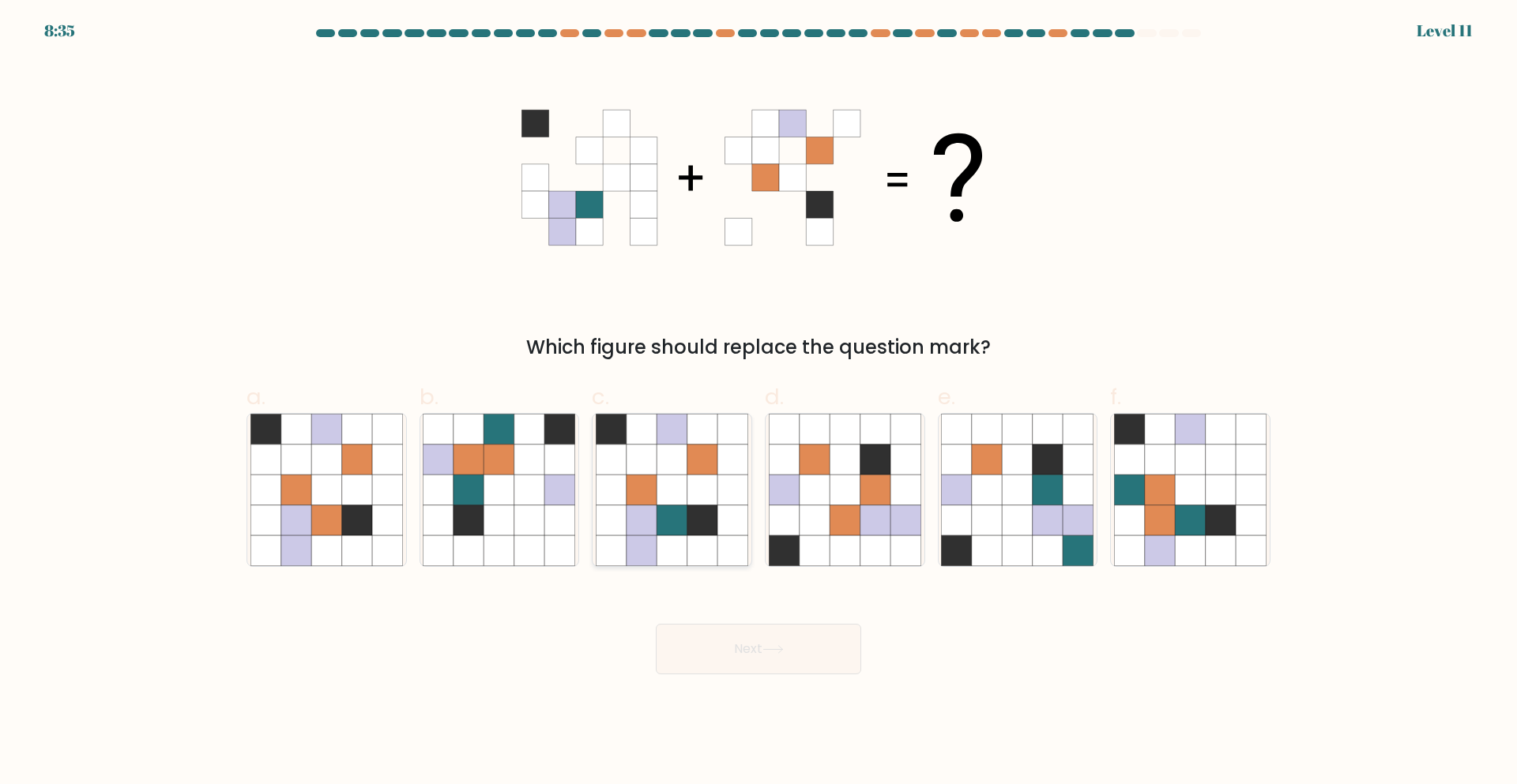
click at [674, 513] on icon at bounding box center [671, 520] width 30 height 30
click at [759, 403] on input "c." at bounding box center [759, 398] width 1 height 11
radio input "true"
click at [752, 663] on button "Next" at bounding box center [758, 650] width 205 height 51
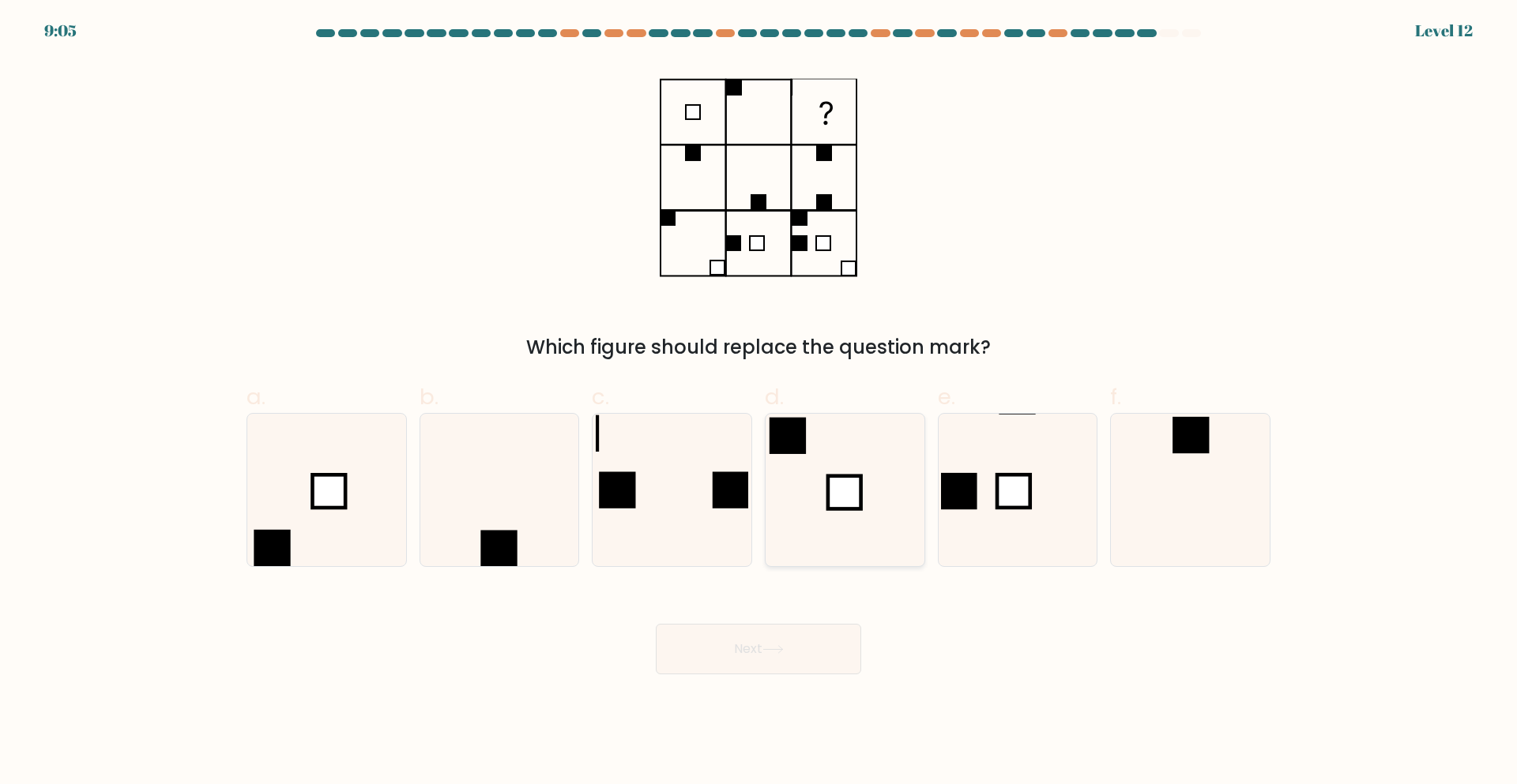
click at [828, 490] on rect at bounding box center [844, 493] width 33 height 33
click at [760, 403] on input "d." at bounding box center [759, 398] width 1 height 11
radio input "true"
click at [736, 674] on button "Next" at bounding box center [758, 650] width 205 height 51
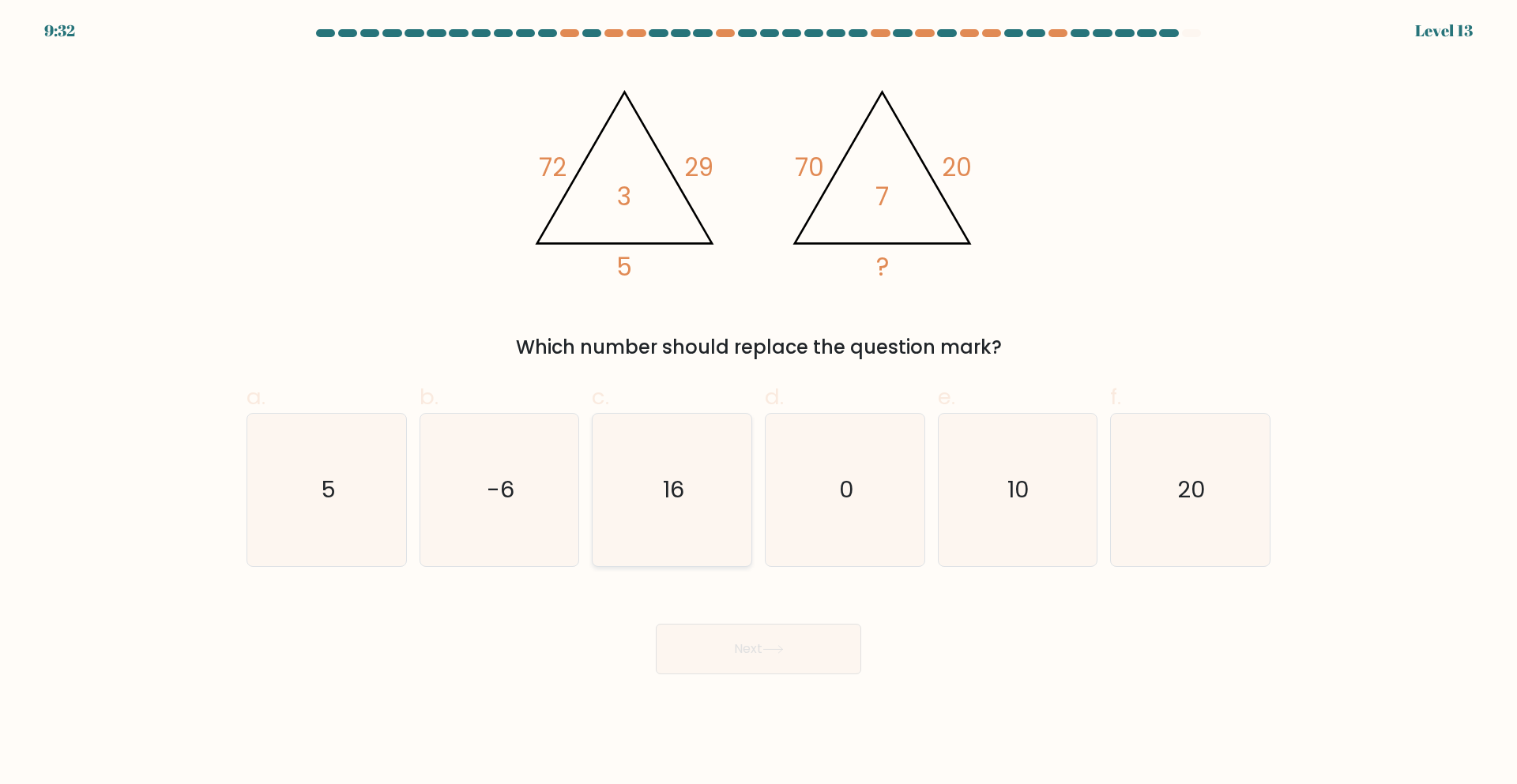
click at [674, 454] on icon "16" at bounding box center [672, 490] width 153 height 153
click at [759, 403] on input "c. 16" at bounding box center [759, 398] width 1 height 11
radio input "true"
click at [756, 658] on button "Next" at bounding box center [758, 650] width 205 height 51
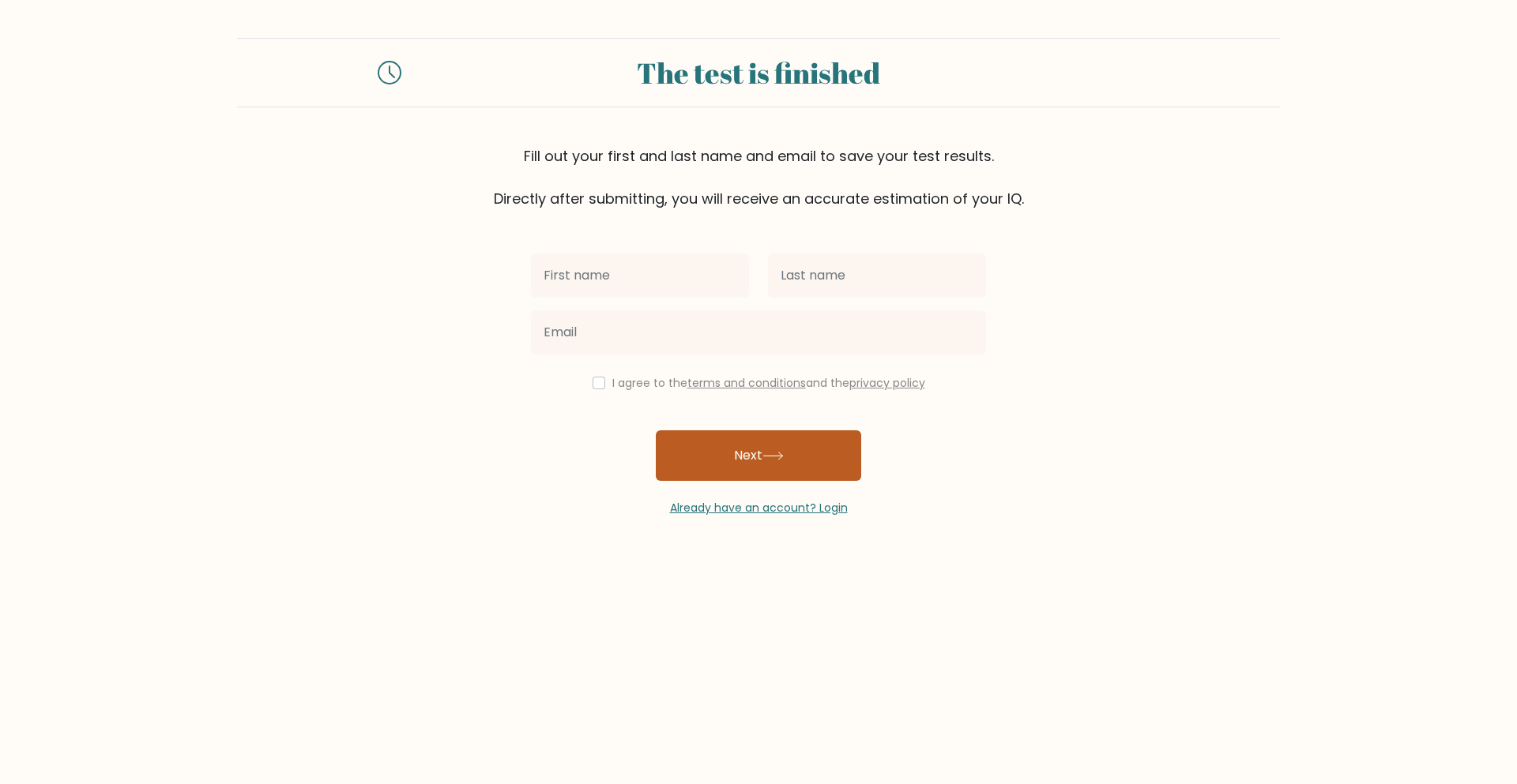
click at [702, 442] on button "Next" at bounding box center [758, 456] width 205 height 51
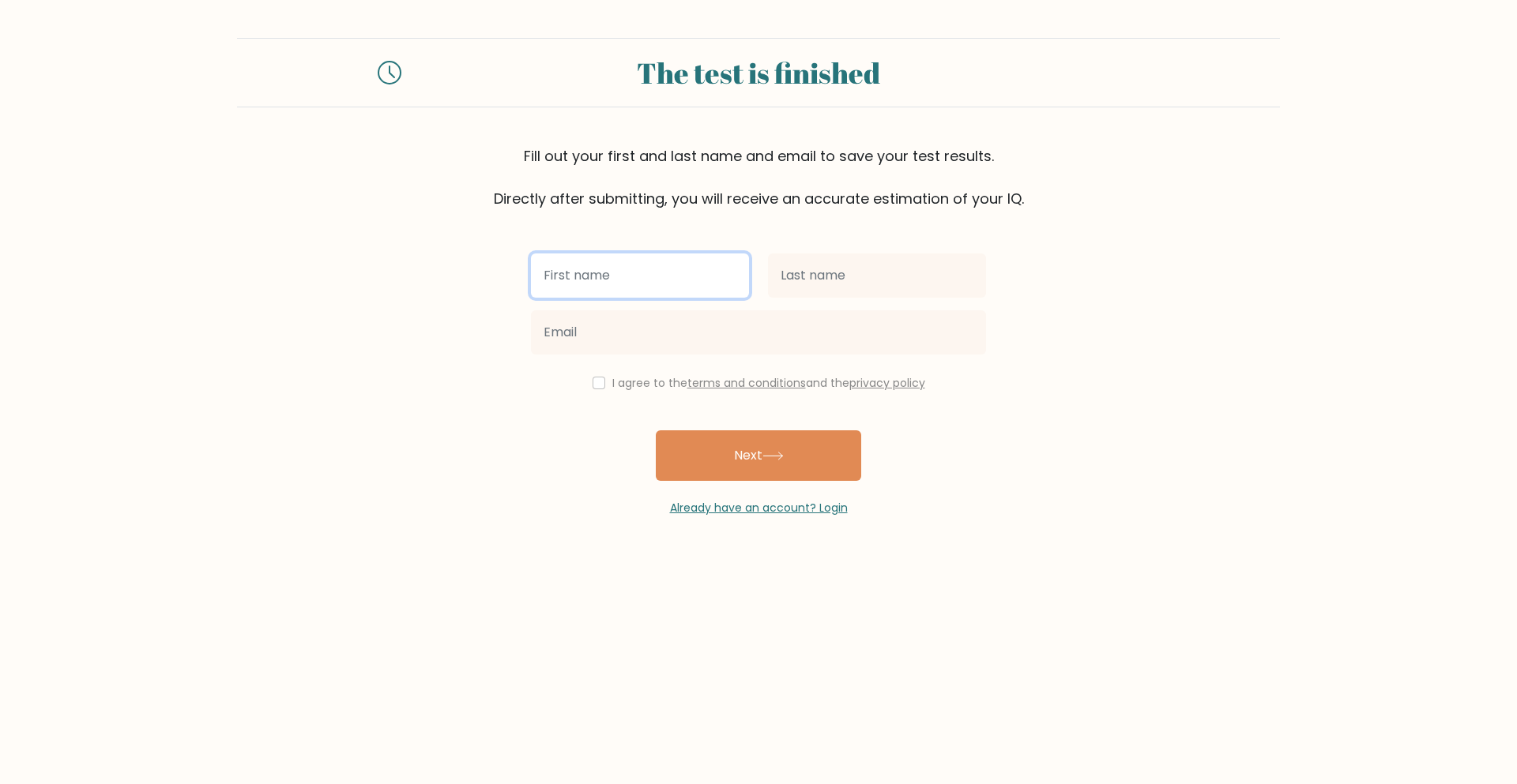
click at [630, 276] on input "text" at bounding box center [640, 276] width 218 height 44
type input "a"
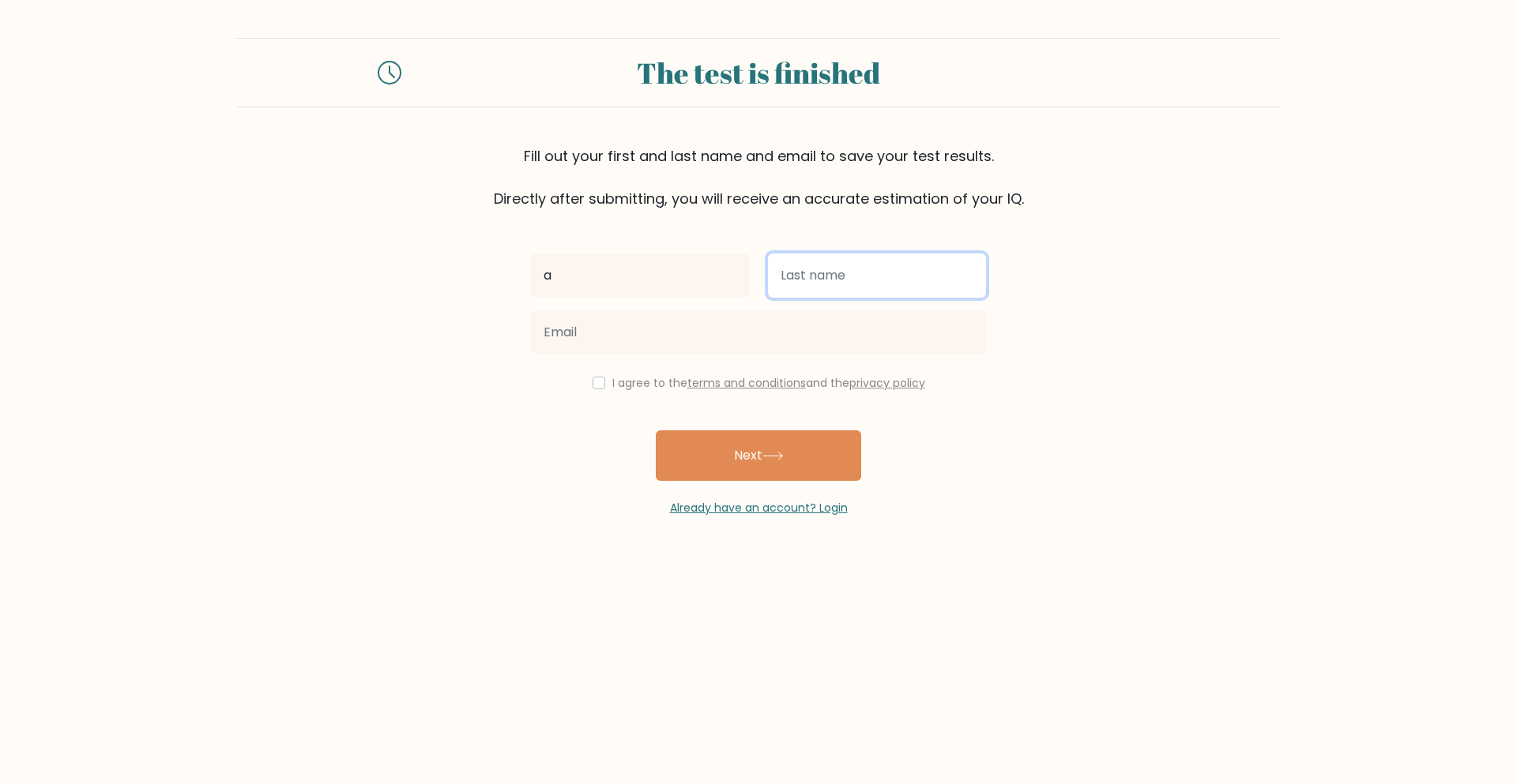
click at [818, 274] on input "text" at bounding box center [877, 276] width 218 height 44
type input "a"
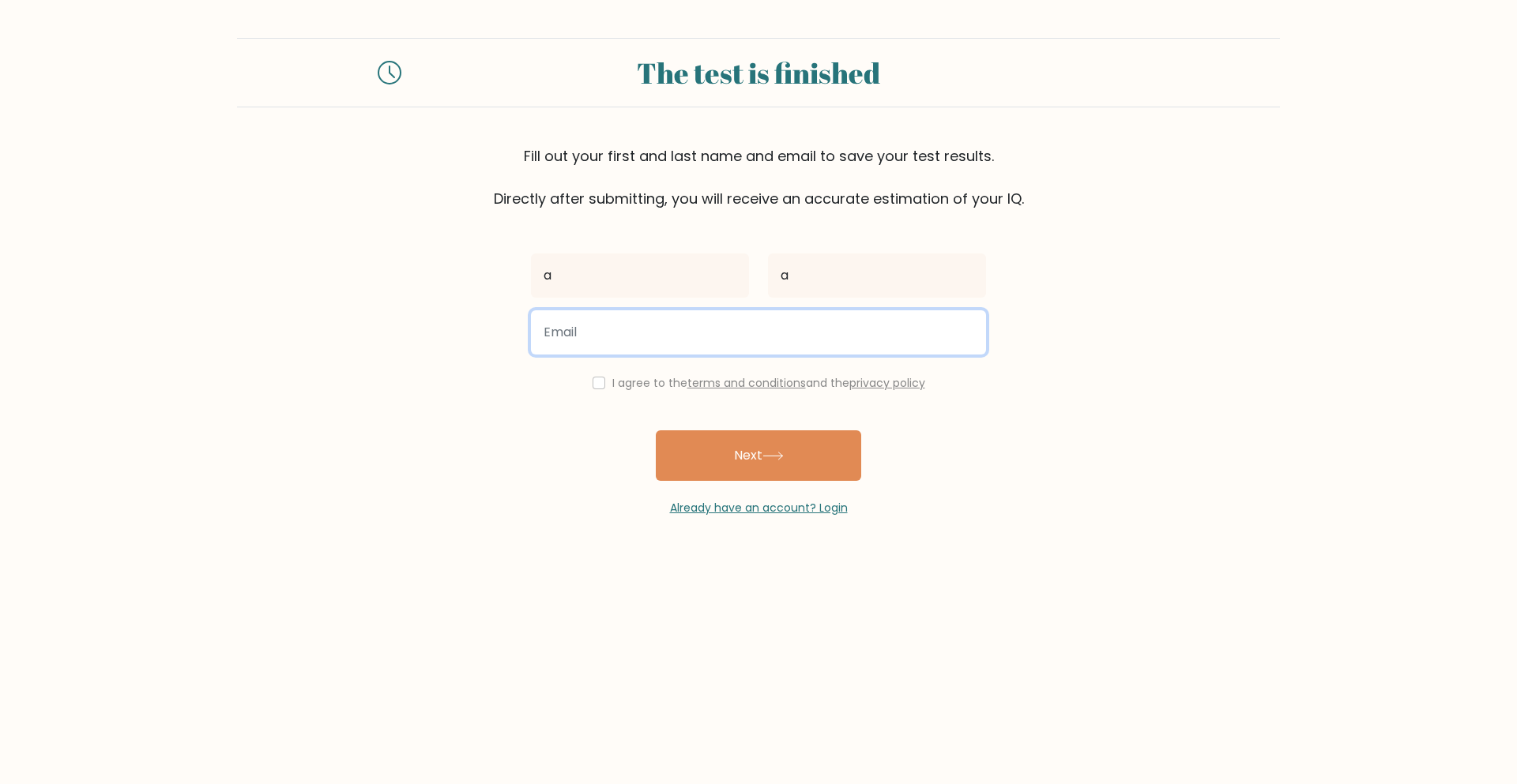
click at [667, 326] on input "email" at bounding box center [758, 332] width 455 height 44
type input "amjadturk1689@gmail.com"
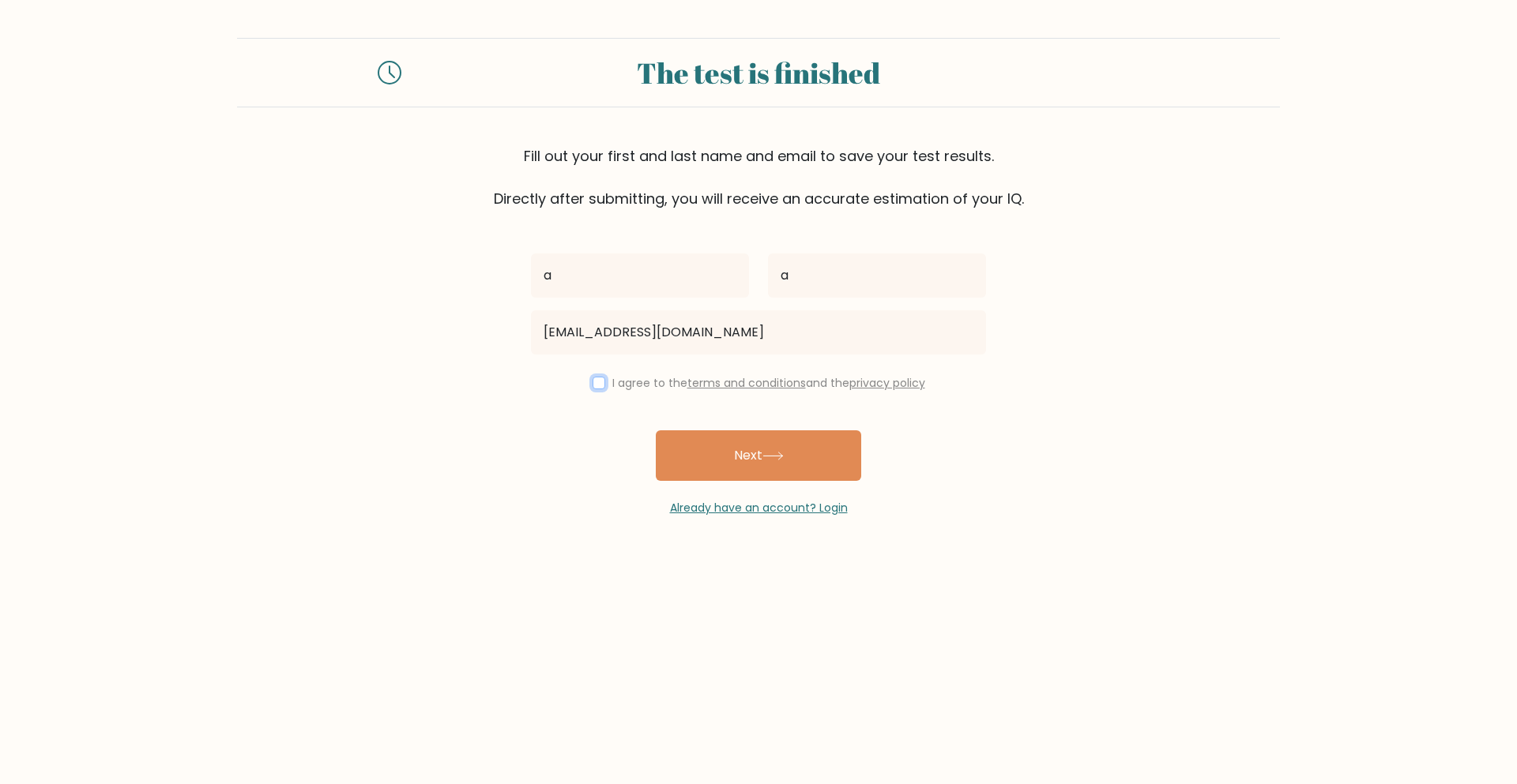
click at [601, 381] on input "checkbox" at bounding box center [598, 382] width 12 height 12
checkbox input "true"
click at [701, 442] on button "Next" at bounding box center [758, 456] width 205 height 51
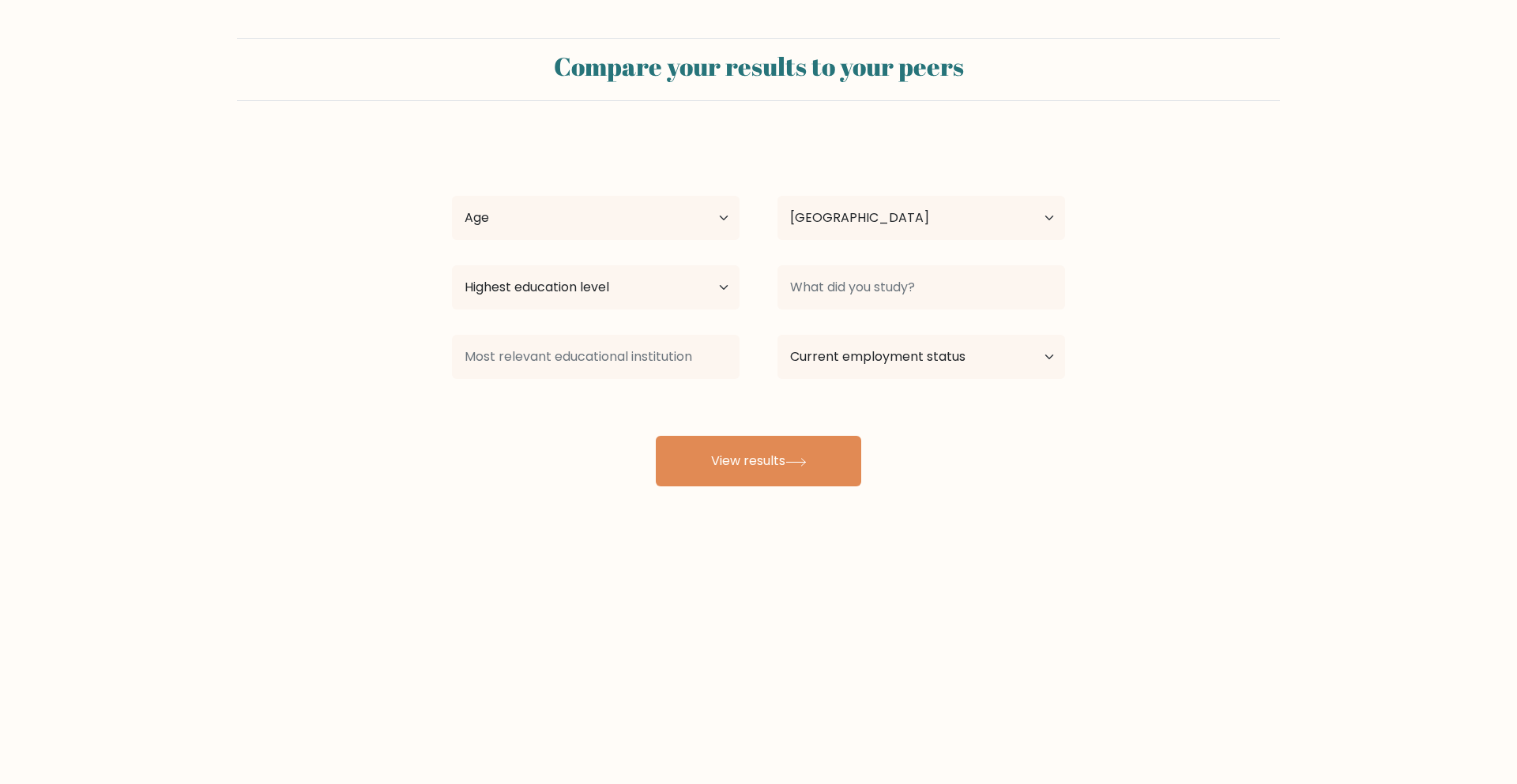
select select "SA"
click at [715, 467] on button "View results" at bounding box center [758, 462] width 205 height 51
click at [626, 212] on select "Age Under [DEMOGRAPHIC_DATA] [DEMOGRAPHIC_DATA] [DEMOGRAPHIC_DATA] [DEMOGRAPHIC…" at bounding box center [596, 218] width 288 height 44
select select "18_24"
click at [452, 196] on select "Age Under [DEMOGRAPHIC_DATA] [DEMOGRAPHIC_DATA] [DEMOGRAPHIC_DATA] [DEMOGRAPHIC…" at bounding box center [596, 218] width 288 height 44
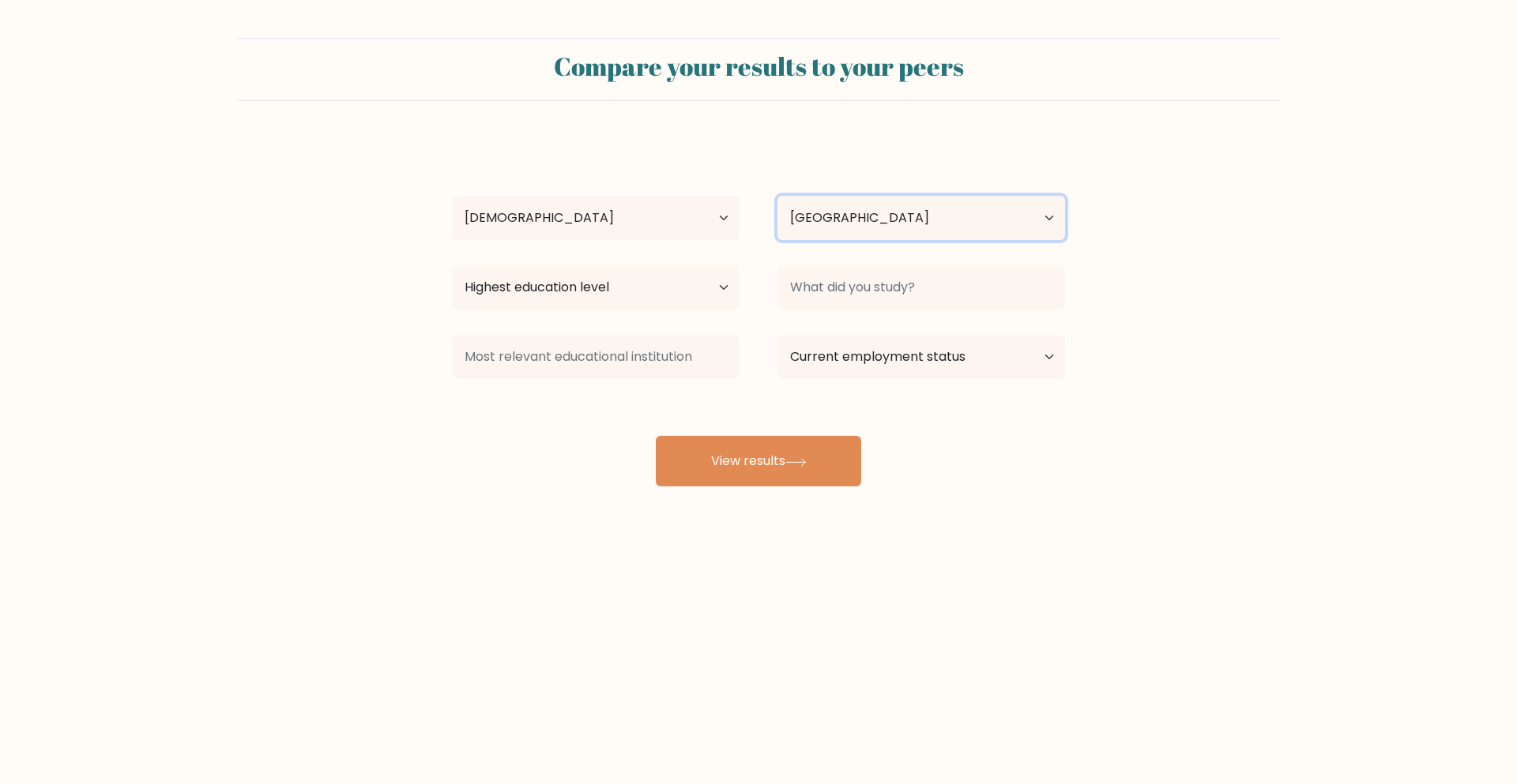
click at [787, 218] on select "Country [GEOGRAPHIC_DATA] [GEOGRAPHIC_DATA] [GEOGRAPHIC_DATA] [US_STATE] [GEOGR…" at bounding box center [921, 218] width 288 height 44
click at [566, 403] on div "a a Age Under [DEMOGRAPHIC_DATA] [DEMOGRAPHIC_DATA] [DEMOGRAPHIC_DATA] [DEMOGRA…" at bounding box center [758, 313] width 632 height 348
click at [604, 285] on select "Highest education level No schooling Primary Lower Secondary Upper Secondary Oc…" at bounding box center [596, 288] width 288 height 44
select select "bachelors_degree"
click at [452, 266] on select "Highest education level No schooling Primary Lower Secondary Upper Secondary Oc…" at bounding box center [596, 288] width 288 height 44
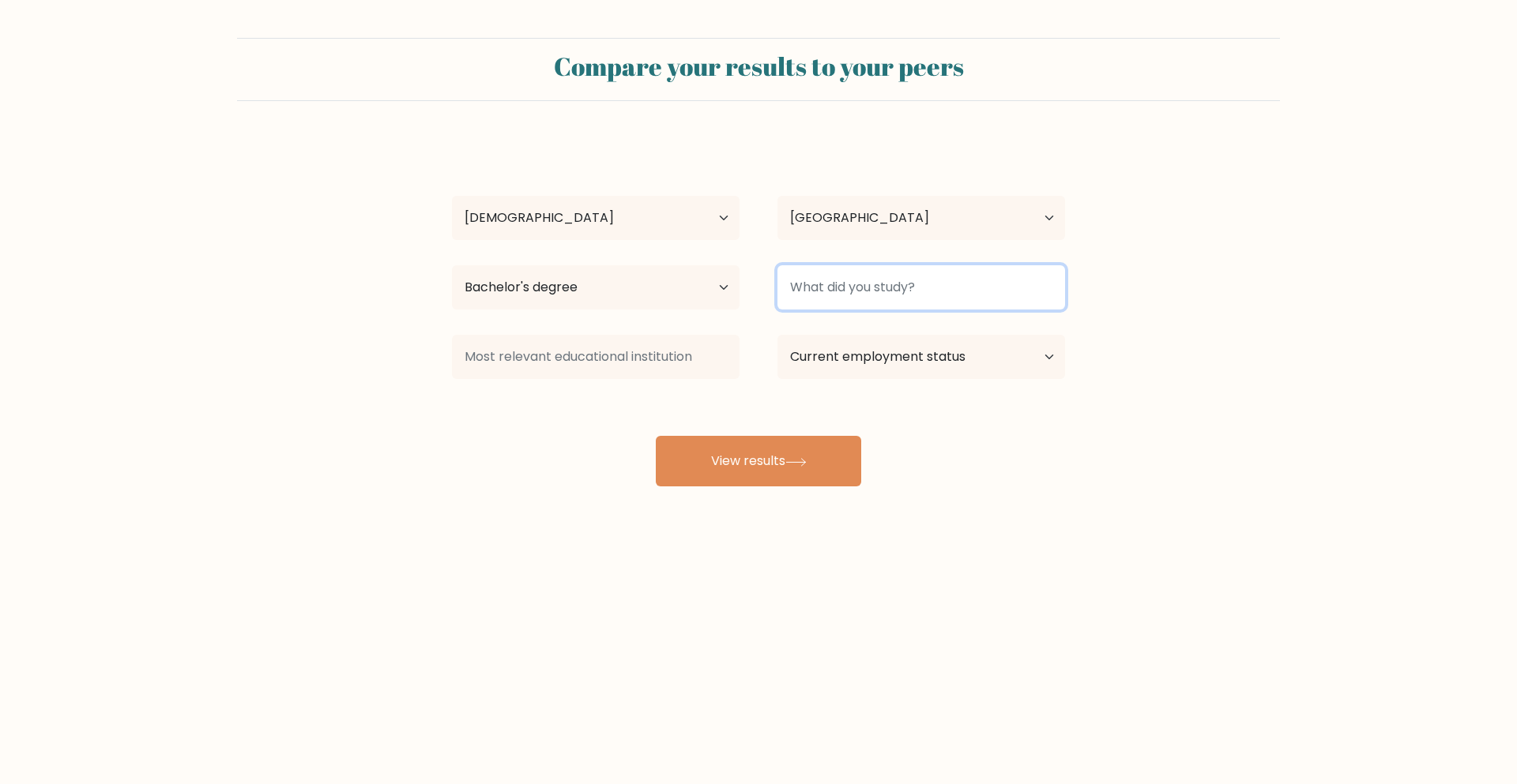
click at [846, 285] on input at bounding box center [921, 288] width 288 height 44
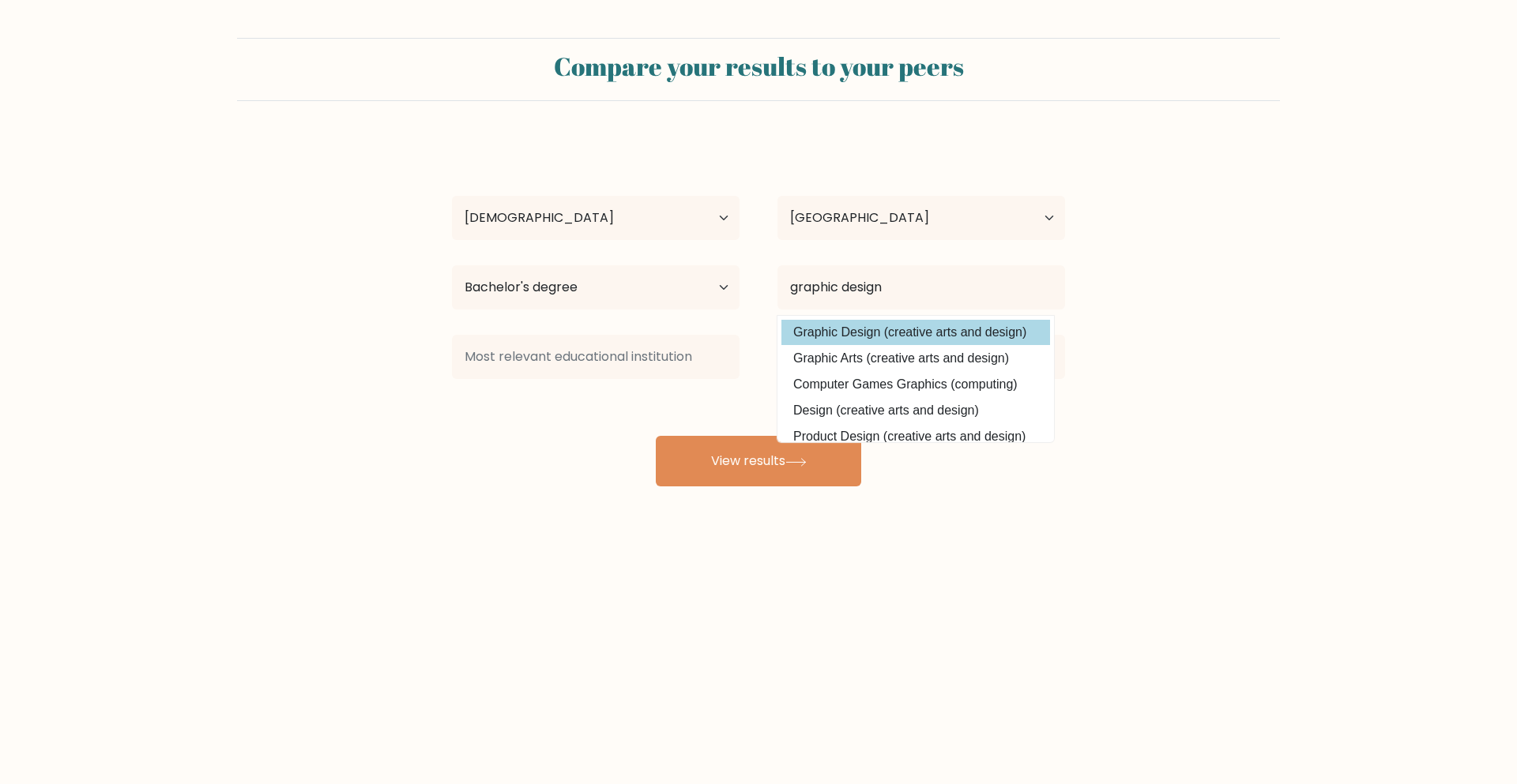
click at [840, 336] on option "Graphic Design (creative arts and design)" at bounding box center [915, 332] width 268 height 25
type input "Graphic Design"
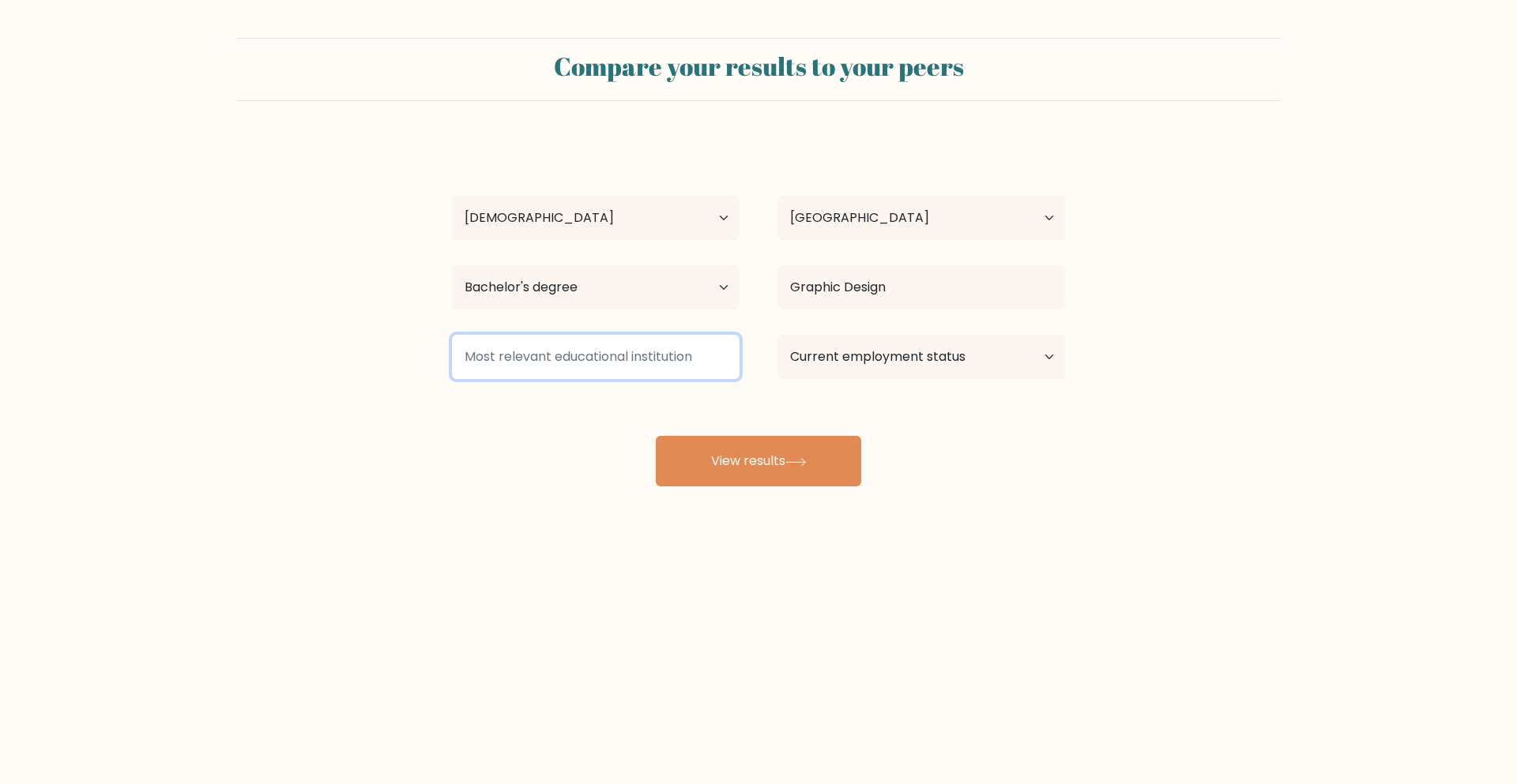
click at [592, 355] on input at bounding box center [596, 357] width 288 height 44
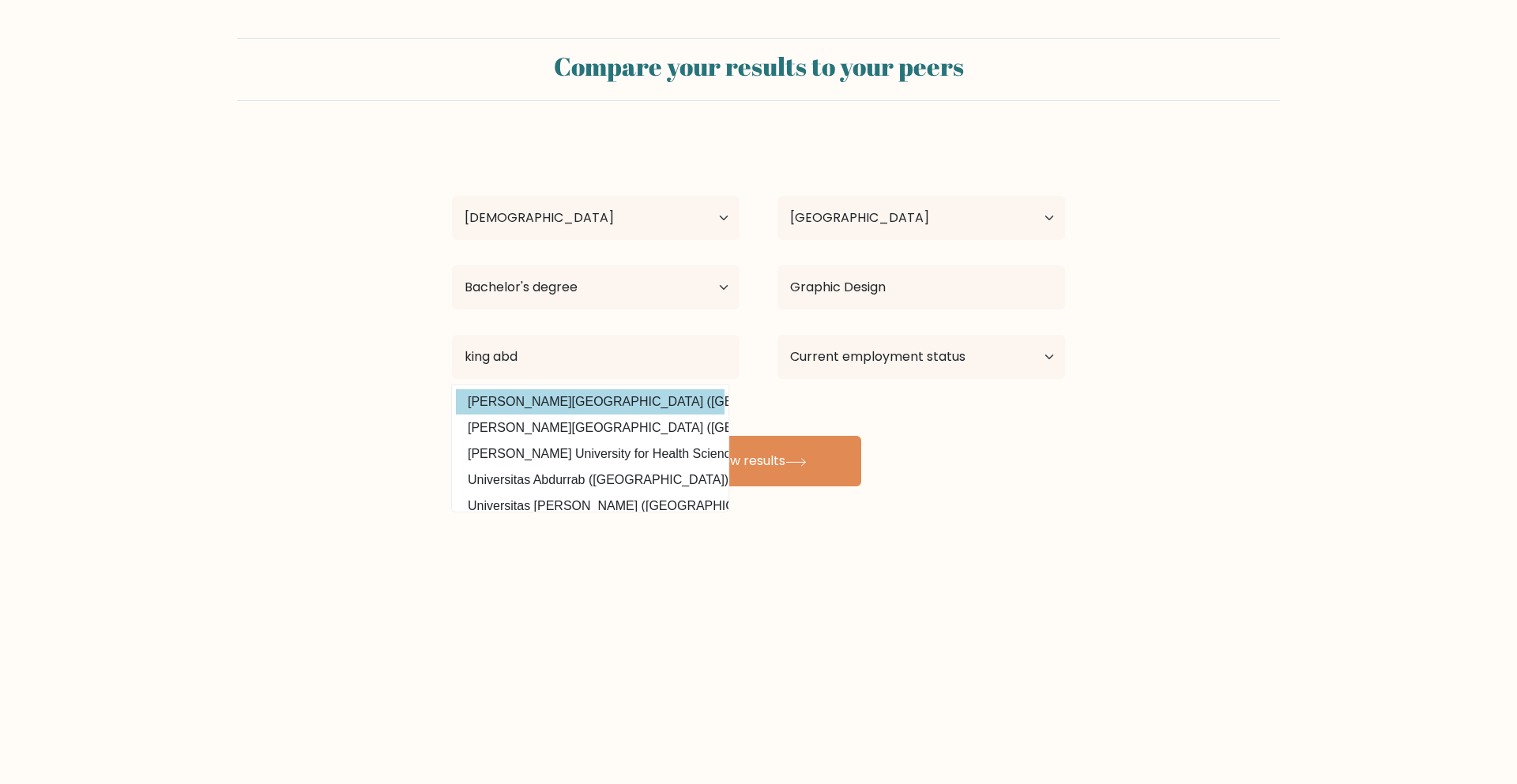
click at [628, 411] on option "[PERSON_NAME][GEOGRAPHIC_DATA] ([GEOGRAPHIC_DATA])" at bounding box center [590, 402] width 268 height 25
type input "[PERSON_NAME] University"
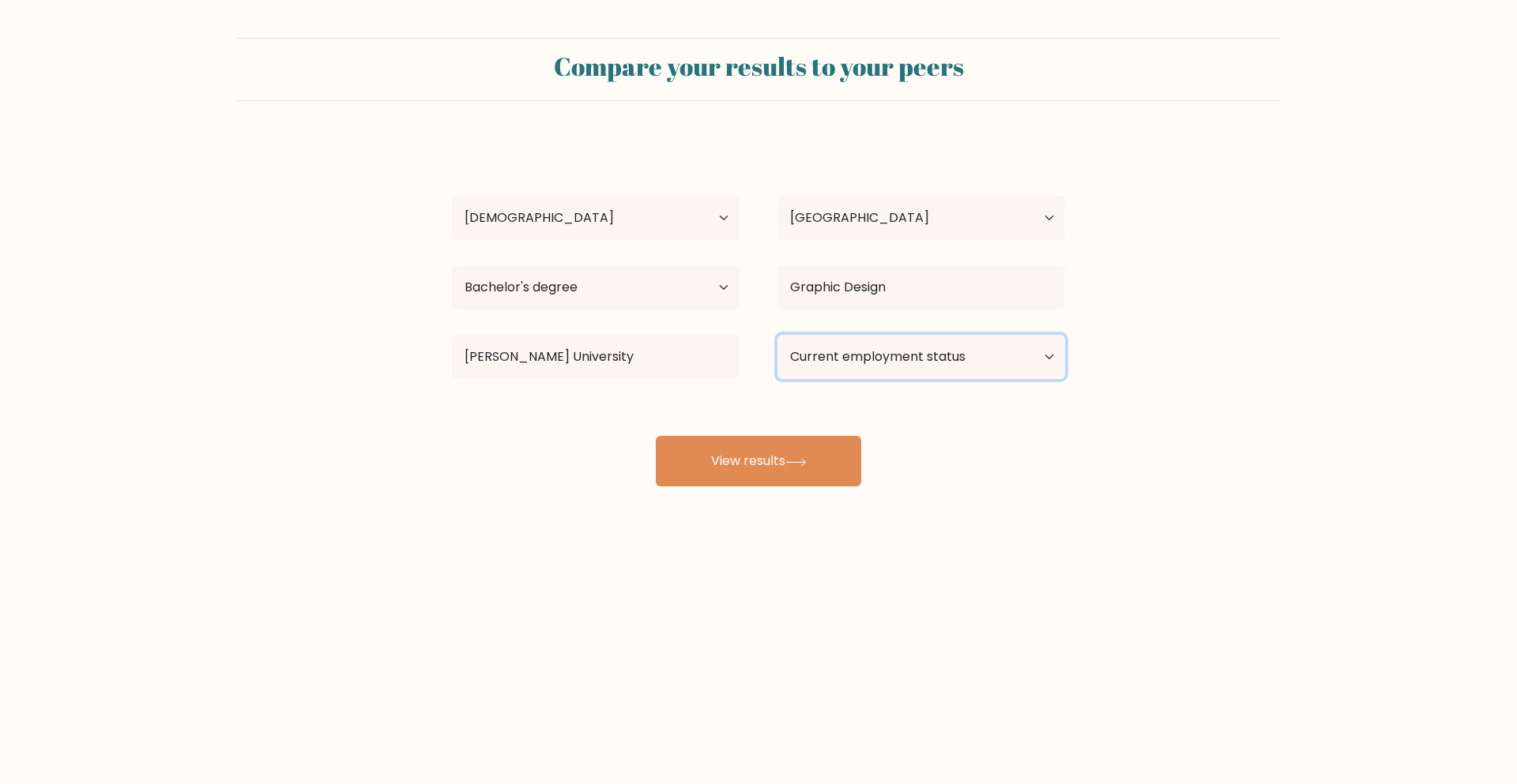
click at [877, 360] on select "Current employment status Employed Student Retired Other / prefer not to answer" at bounding box center [921, 357] width 288 height 44
click at [778, 335] on select "Current employment status Employed Student Retired Other / prefer not to answer" at bounding box center [921, 357] width 288 height 44
click at [825, 366] on select "Current employment status Employed Student Retired Other / prefer not to answer" at bounding box center [921, 357] width 288 height 44
select select "other"
click at [778, 335] on select "Current employment status Employed Student Retired Other / prefer not to answer" at bounding box center [921, 357] width 288 height 44
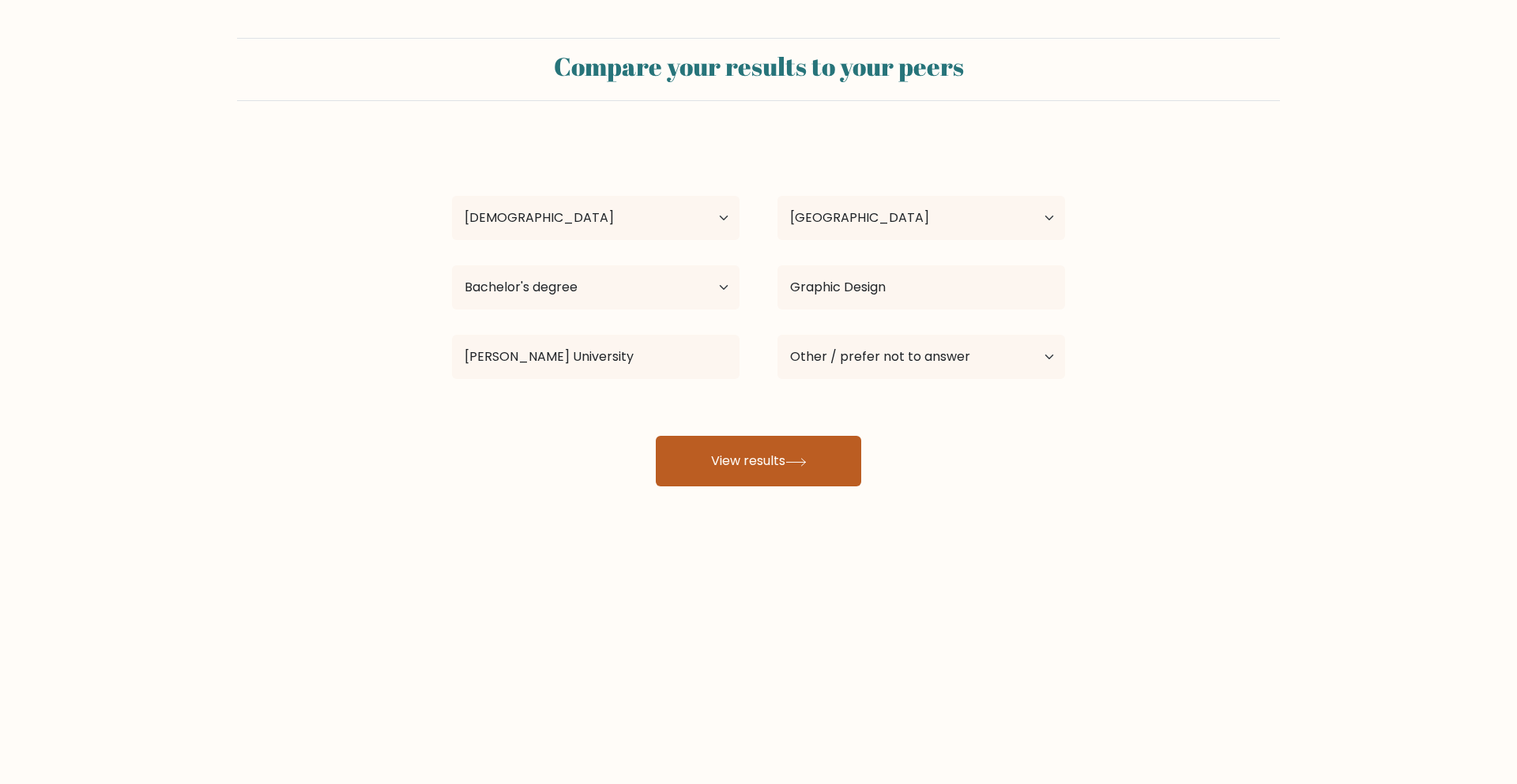
click at [816, 466] on button "View results" at bounding box center [758, 462] width 205 height 51
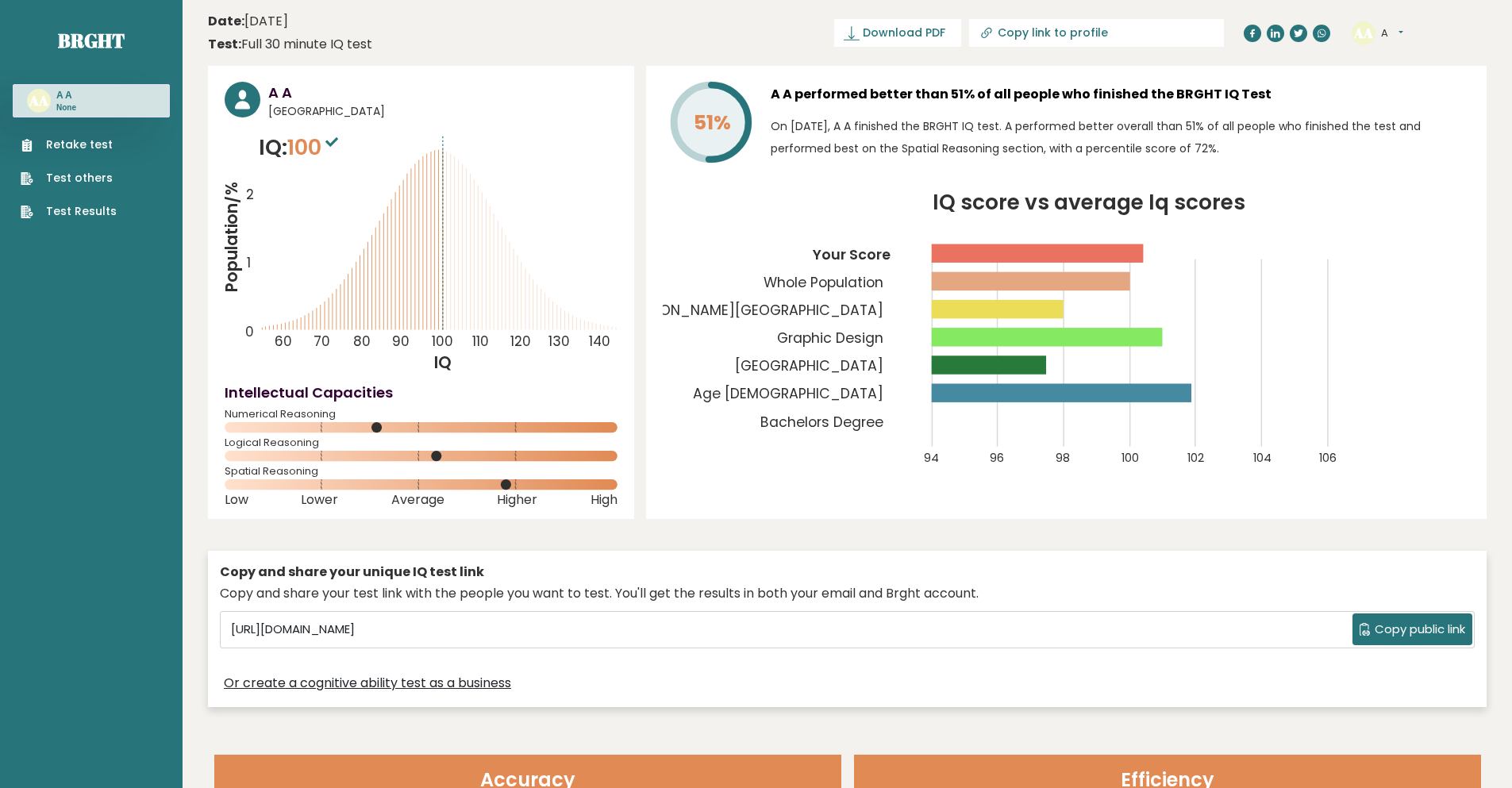
drag, startPoint x: 770, startPoint y: 122, endPoint x: 1242, endPoint y: 147, distance: 472.7
click at [1242, 147] on p "On [DATE], A A finished the BRGHT IQ test. A performed better overall than 51% …" at bounding box center [1120, 138] width 699 height 45
click at [1248, 148] on p "On [DATE], A A finished the BRGHT IQ test. A performed better overall than 51% …" at bounding box center [1120, 138] width 699 height 45
drag, startPoint x: 293, startPoint y: 146, endPoint x: 323, endPoint y: 147, distance: 30.0
click at [323, 147] on span "100" at bounding box center [315, 148] width 54 height 30
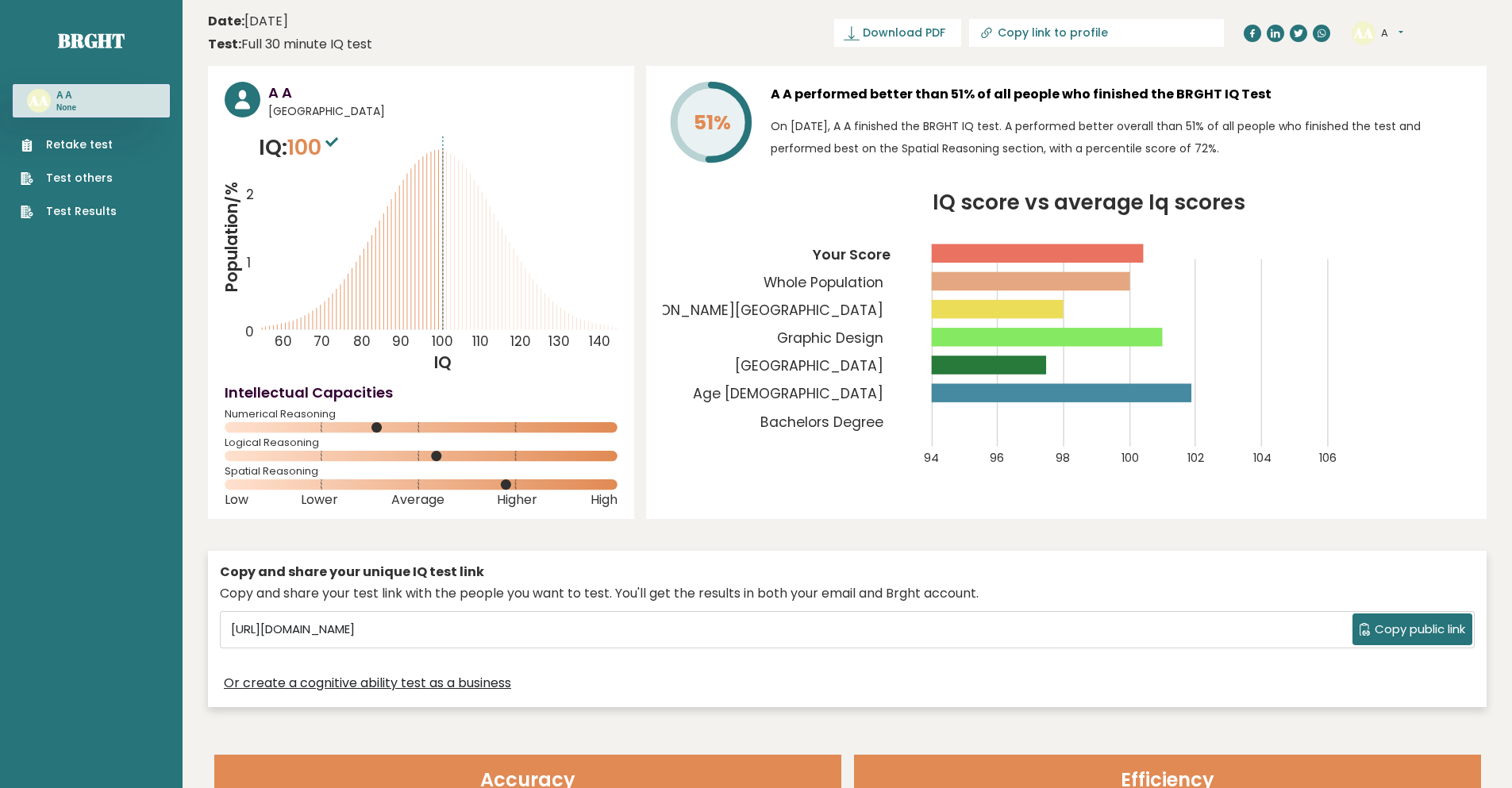
drag, startPoint x: 370, startPoint y: 166, endPoint x: 382, endPoint y: 209, distance: 44.6
click at [372, 171] on icon "Population/% IQ 0 1 2 60 70 80 90 100 110 120 130 140" at bounding box center [421, 253] width 393 height 242
